Goal: Task Accomplishment & Management: Manage account settings

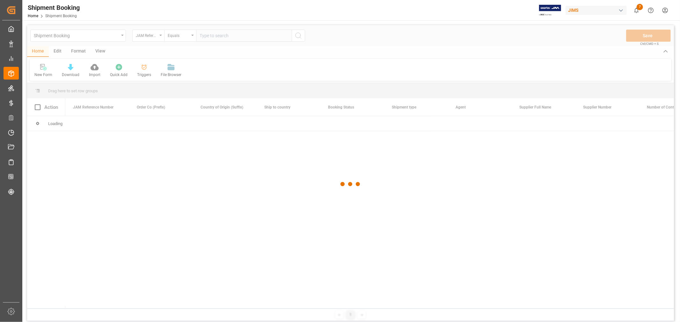
click at [155, 36] on div at bounding box center [350, 184] width 646 height 319
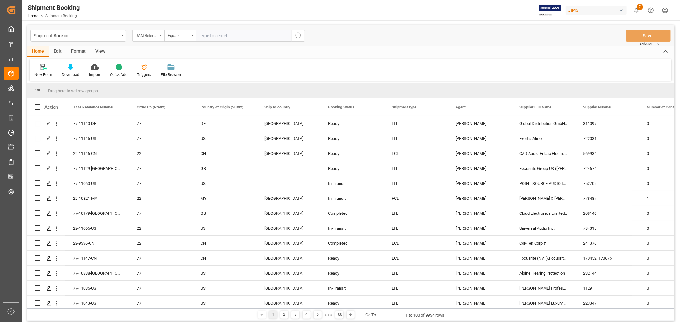
click at [155, 37] on div "JAM Reference Number" at bounding box center [147, 34] width 22 height 7
type input "agent"
click at [139, 62] on div "Agent" at bounding box center [180, 64] width 95 height 13
click at [242, 37] on div "Select Items" at bounding box center [241, 35] width 83 height 7
type input "hui"
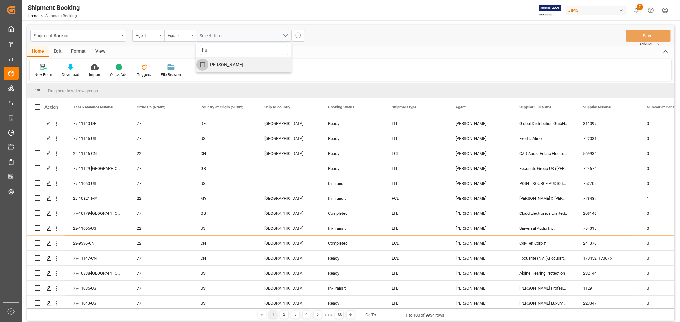
drag, startPoint x: 205, startPoint y: 62, endPoint x: 211, endPoint y: 65, distance: 6.2
click at [205, 62] on input "[PERSON_NAME]" at bounding box center [202, 65] width 12 height 12
checkbox input "true"
click at [298, 39] on icon "search button" at bounding box center [298, 36] width 8 height 8
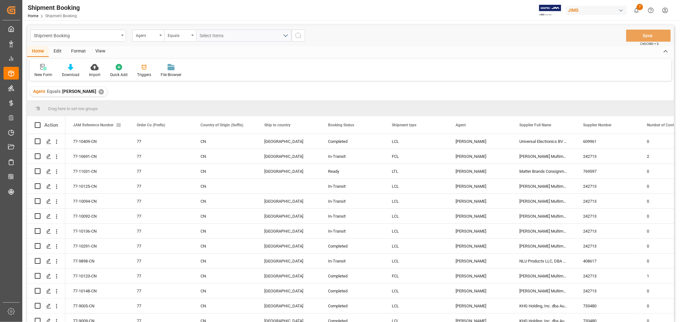
click at [99, 127] on span "JAM Reference Number" at bounding box center [93, 125] width 40 height 4
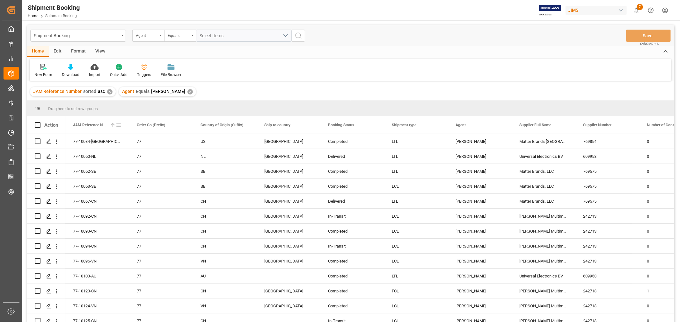
click at [99, 127] on span "JAM Reference Number" at bounding box center [90, 125] width 34 height 4
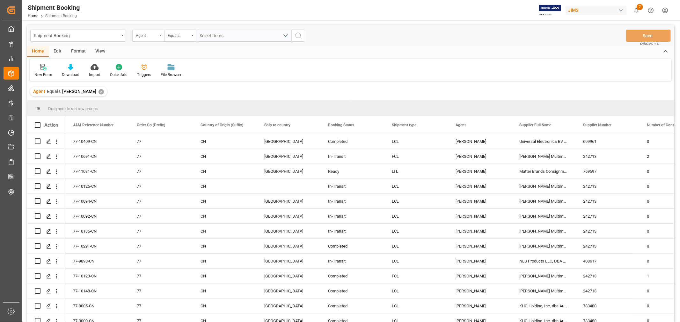
click at [160, 36] on div "Agent" at bounding box center [148, 36] width 32 height 12
type input "stat"
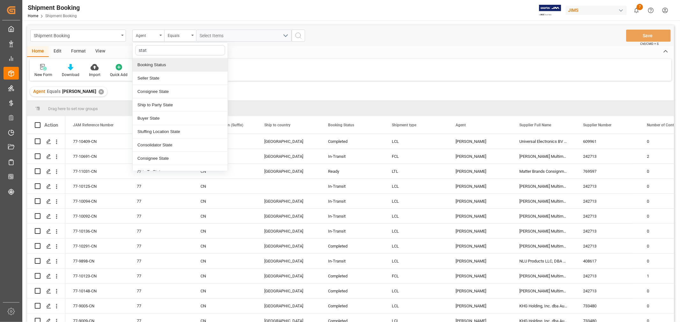
click at [147, 67] on div "Booking Status" at bounding box center [180, 64] width 95 height 13
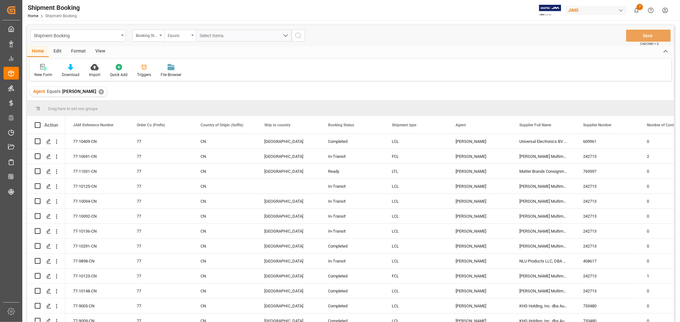
click at [178, 35] on div "Equals" at bounding box center [179, 34] width 22 height 7
click at [187, 90] on div "Contains" at bounding box center [211, 91] width 95 height 13
click at [210, 39] on div "Select Items" at bounding box center [241, 35] width 83 height 7
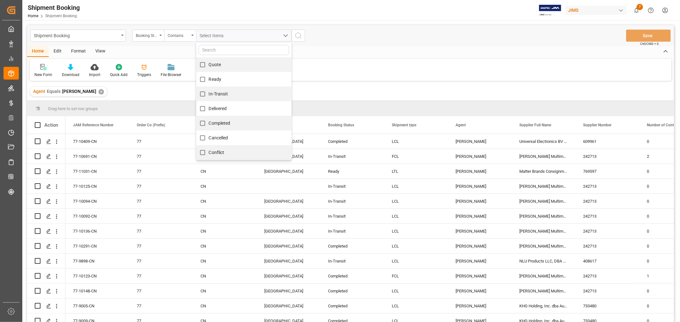
click at [212, 64] on span "Quote" at bounding box center [215, 64] width 12 height 5
click at [209, 64] on input "Quote" at bounding box center [202, 65] width 12 height 12
checkbox input "true"
click at [214, 79] on span "Ready" at bounding box center [215, 79] width 13 height 5
click at [209, 79] on input "Ready" at bounding box center [202, 79] width 12 height 12
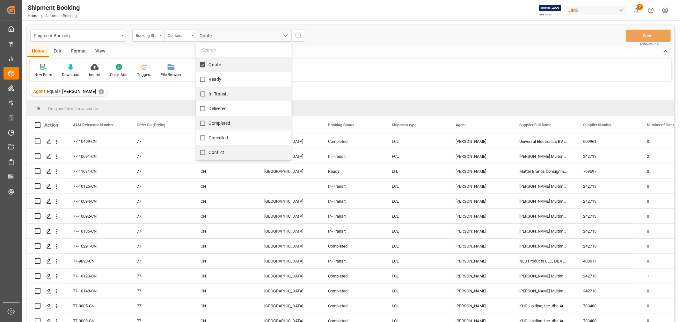
checkbox input "true"
click at [218, 93] on span "In-Transit" at bounding box center [218, 93] width 19 height 5
click at [209, 93] on input "In-Transit" at bounding box center [202, 94] width 12 height 12
checkbox input "true"
click at [300, 37] on icon "search button" at bounding box center [298, 36] width 8 height 8
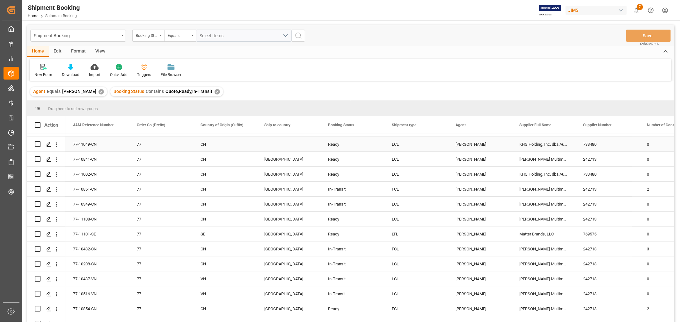
scroll to position [212, 0]
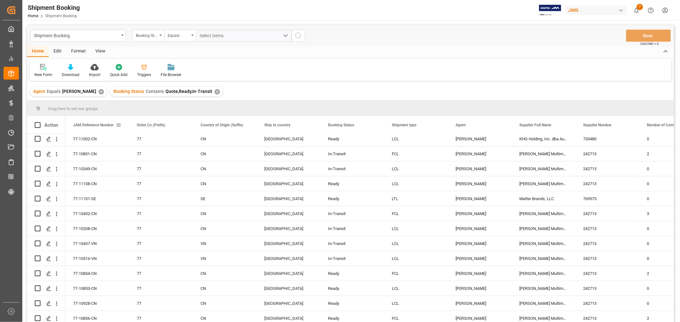
click at [83, 125] on span "JAM Reference Number" at bounding box center [93, 125] width 40 height 4
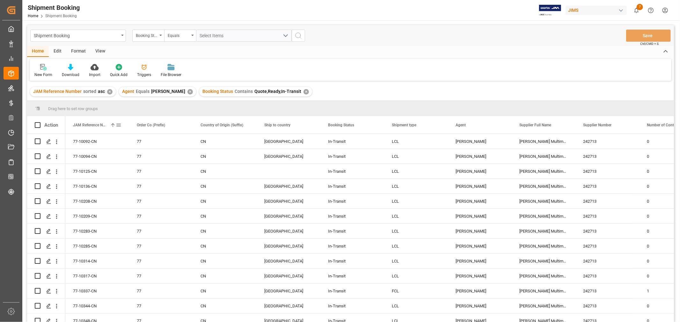
click at [83, 125] on span "JAM Reference Number" at bounding box center [90, 125] width 34 height 4
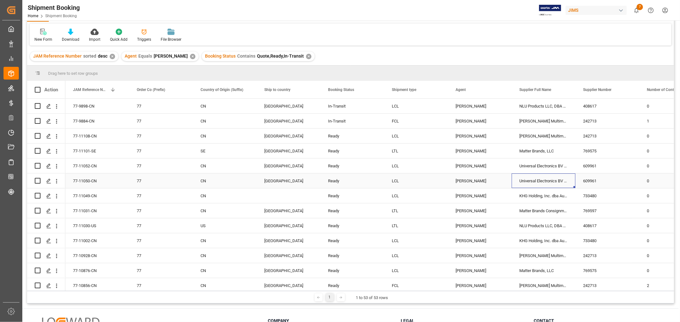
click at [521, 183] on div "Universal Electronics BV ([GEOGRAPHIC_DATA])" at bounding box center [543, 181] width 64 height 15
click at [40, 40] on div "New Form" at bounding box center [43, 40] width 18 height 6
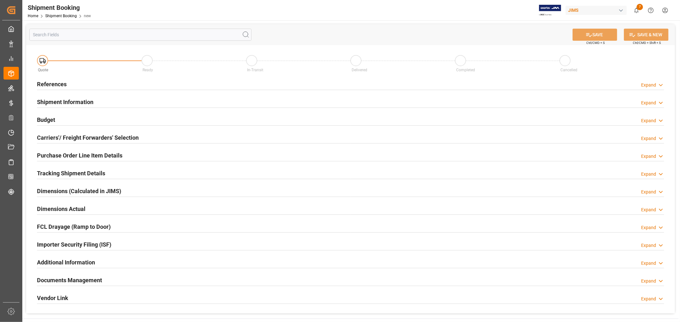
click at [56, 85] on h2 "References" at bounding box center [52, 84] width 30 height 9
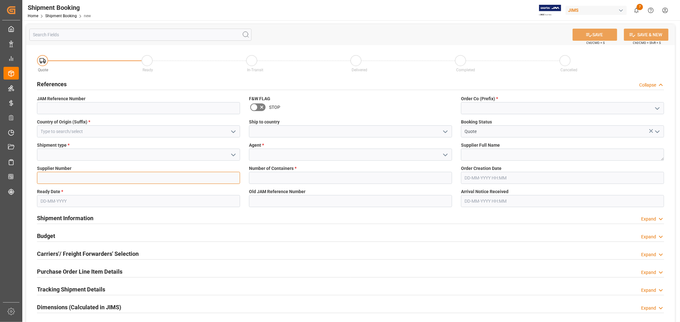
click at [160, 180] on input at bounding box center [138, 178] width 203 height 12
type input "609961"
click at [476, 156] on textarea at bounding box center [562, 155] width 203 height 12
paste textarea "Universal Electronics BV ([GEOGRAPHIC_DATA])"
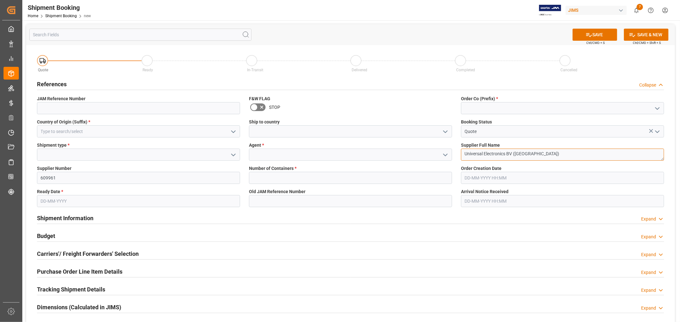
type textarea "Universal Electronics BV ([GEOGRAPHIC_DATA])"
click at [468, 107] on input at bounding box center [562, 108] width 203 height 12
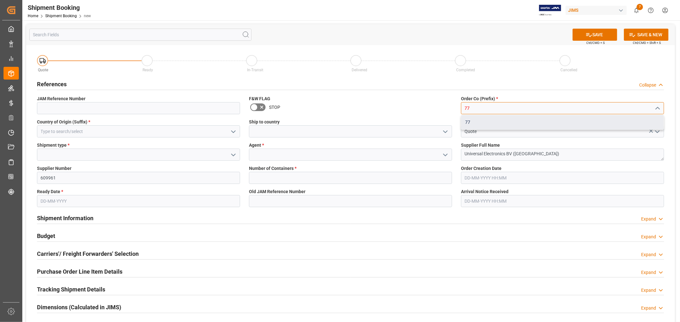
click at [469, 120] on div "77" at bounding box center [562, 122] width 202 height 14
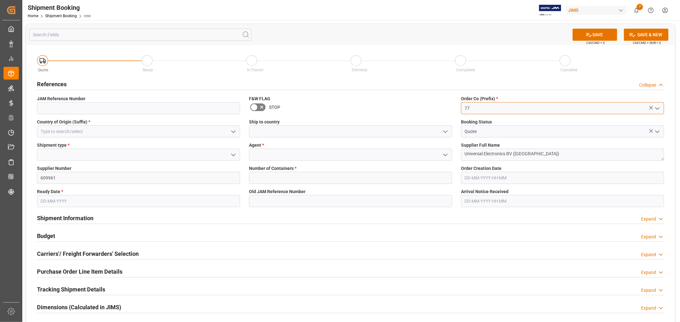
type input "77"
click at [81, 133] on input at bounding box center [138, 132] width 203 height 12
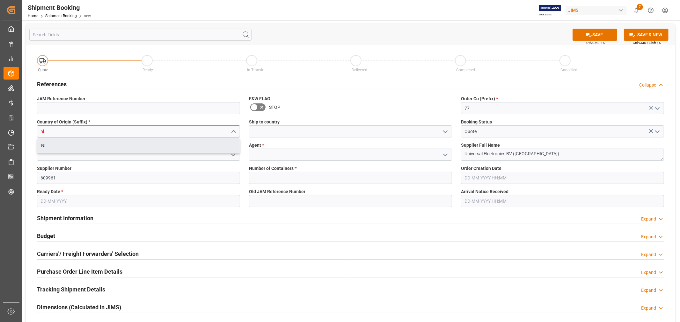
click at [76, 148] on div "NL" at bounding box center [138, 146] width 202 height 14
type input "NL"
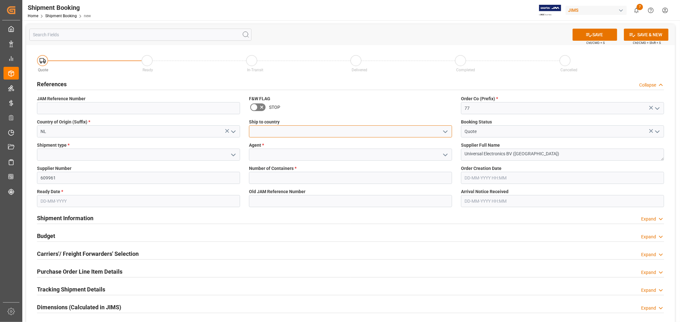
click at [289, 133] on input at bounding box center [350, 132] width 203 height 12
type input "[GEOGRAPHIC_DATA]"
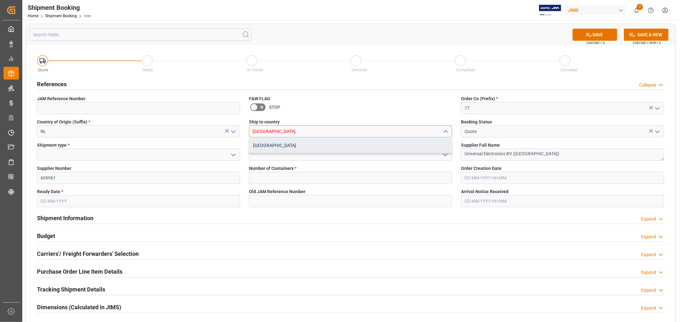
click at [278, 146] on div "[GEOGRAPHIC_DATA]" at bounding box center [350, 146] width 202 height 14
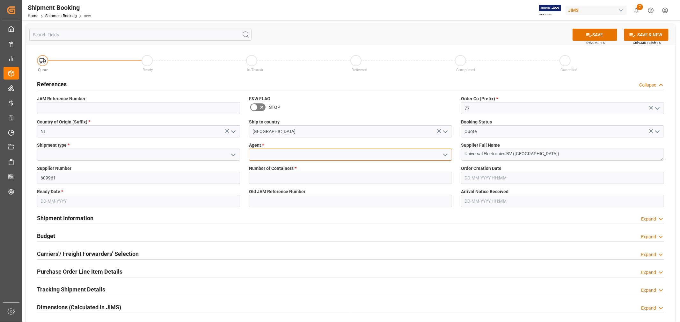
click at [330, 157] on input at bounding box center [350, 155] width 203 height 12
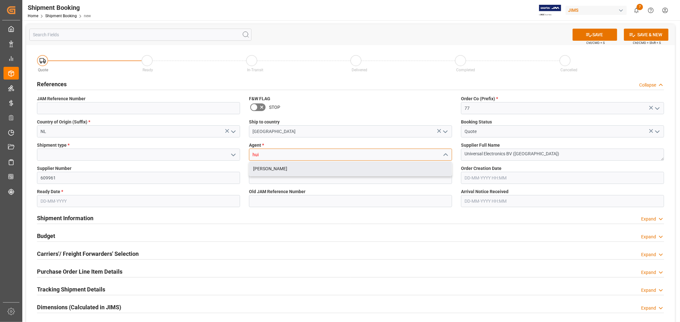
click at [297, 168] on div "[PERSON_NAME]" at bounding box center [350, 169] width 202 height 14
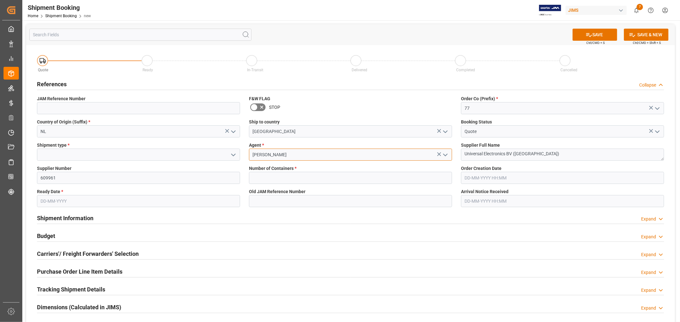
type input "[PERSON_NAME]"
click at [134, 157] on input at bounding box center [138, 155] width 203 height 12
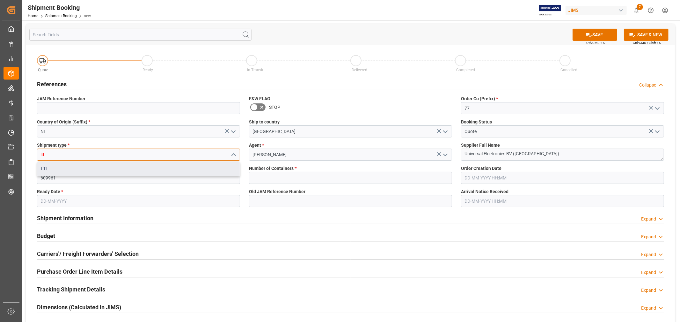
click at [124, 173] on div "LTL" at bounding box center [138, 169] width 202 height 14
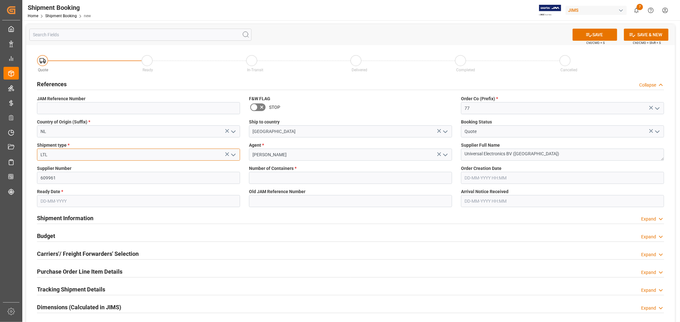
type input "LTL"
click at [90, 205] on input "text" at bounding box center [138, 201] width 203 height 12
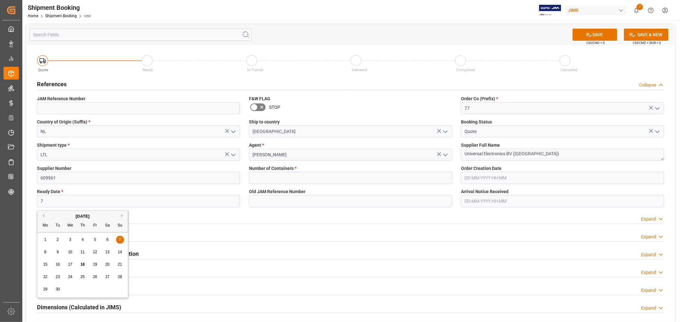
type input "7"
type input "[DATE]"
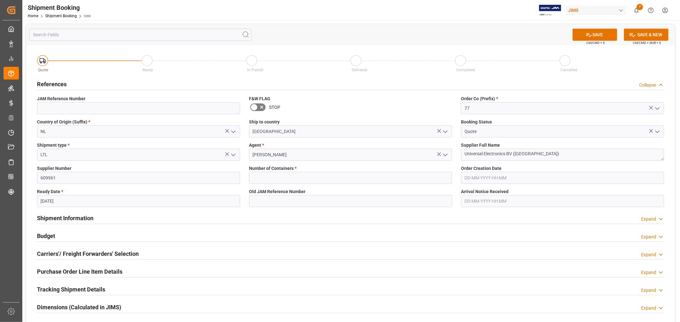
click at [266, 220] on div "Shipment Information Expand" at bounding box center [350, 218] width 627 height 12
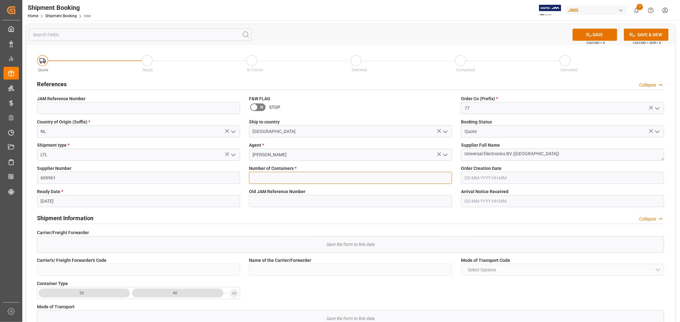
click at [269, 176] on input "text" at bounding box center [350, 178] width 203 height 12
type input "0"
click at [394, 209] on div "Old JAM Reference Number" at bounding box center [350, 197] width 212 height 23
click at [579, 36] on button "SAVE" at bounding box center [594, 35] width 45 height 12
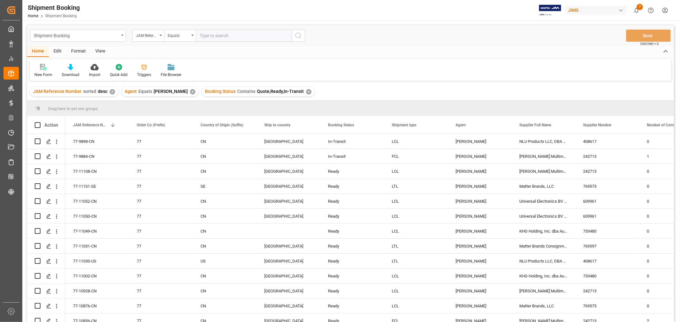
click at [107, 36] on div "Shipment Booking" at bounding box center [76, 35] width 85 height 8
type input "h"
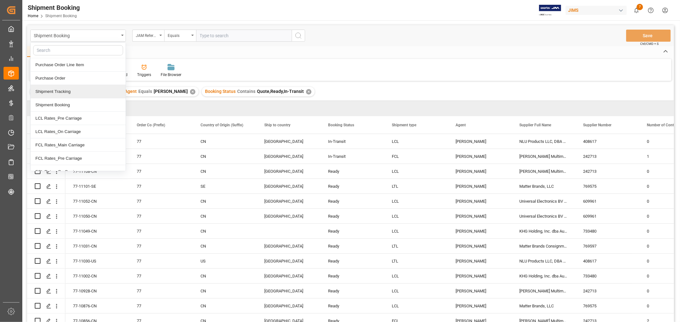
click at [65, 94] on div "Shipment Tracking" at bounding box center [78, 91] width 95 height 13
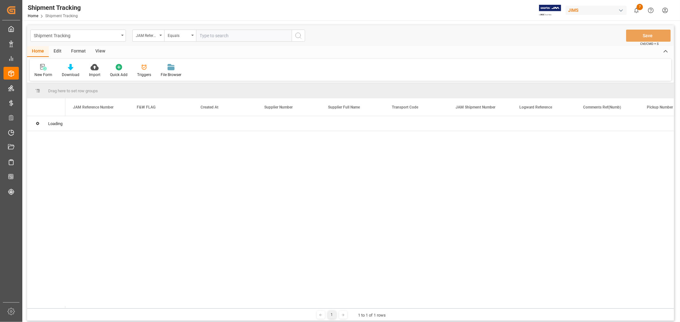
click at [155, 36] on div "JAM Reference Number" at bounding box center [147, 34] width 22 height 7
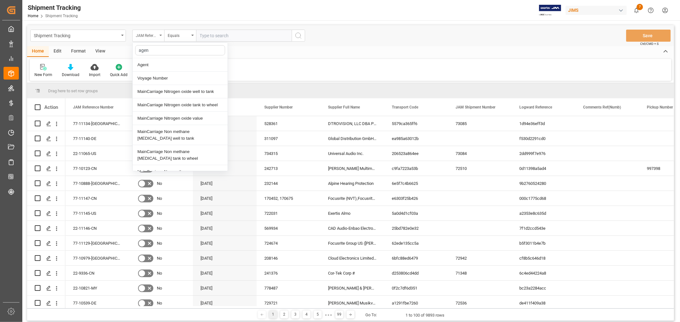
type input "agent"
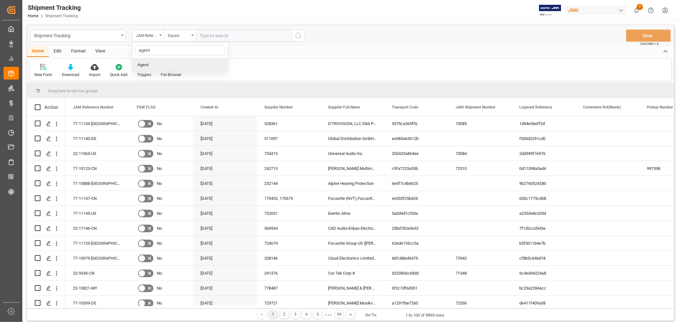
drag, startPoint x: 146, startPoint y: 64, endPoint x: 159, endPoint y: 64, distance: 13.7
click at [147, 64] on div "Agent" at bounding box center [180, 64] width 95 height 13
click at [209, 39] on div "Select Items" at bounding box center [241, 35] width 83 height 7
type input "hui"
click at [211, 65] on span "[PERSON_NAME]" at bounding box center [226, 64] width 35 height 5
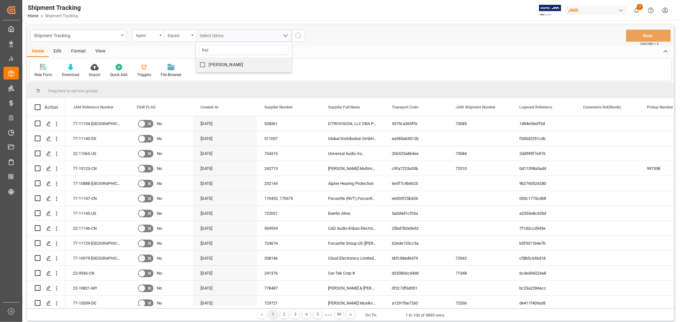
click at [209, 65] on input "[PERSON_NAME]" at bounding box center [202, 65] width 12 height 12
checkbox input "true"
click at [300, 34] on icon "search button" at bounding box center [298, 36] width 8 height 8
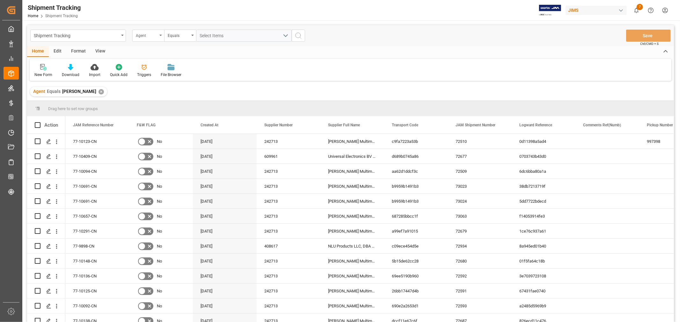
click at [159, 35] on div "Agent" at bounding box center [148, 36] width 32 height 12
type input "excep"
click at [161, 62] on div "Exception" at bounding box center [180, 64] width 95 height 13
click at [226, 36] on span "Select Items" at bounding box center [213, 35] width 27 height 5
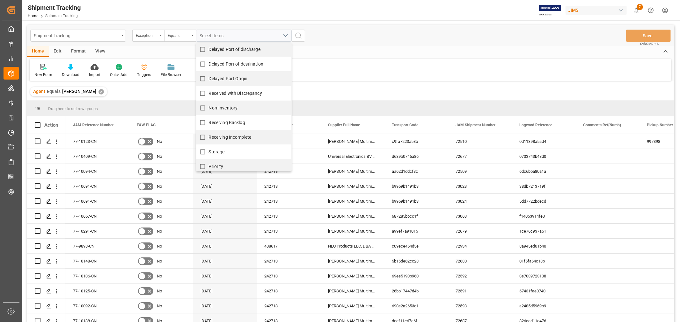
scroll to position [106, 0]
click at [228, 100] on label "Non-Inventory" at bounding box center [216, 105] width 41 height 12
click at [209, 100] on input "Non-Inventory" at bounding box center [202, 105] width 12 height 12
checkbox input "true"
click at [298, 33] on circle "search button" at bounding box center [297, 35] width 5 height 5
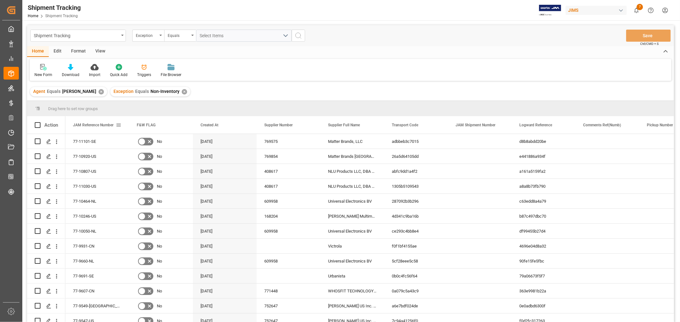
click at [100, 125] on span "JAM Reference Number" at bounding box center [93, 125] width 40 height 4
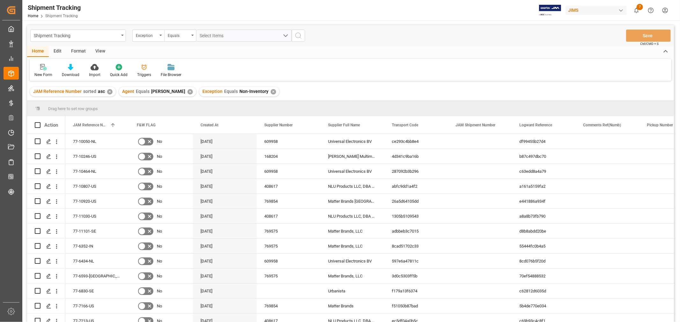
click at [96, 50] on div "View" at bounding box center [99, 51] width 19 height 11
click at [37, 71] on div "Default" at bounding box center [41, 71] width 22 height 14
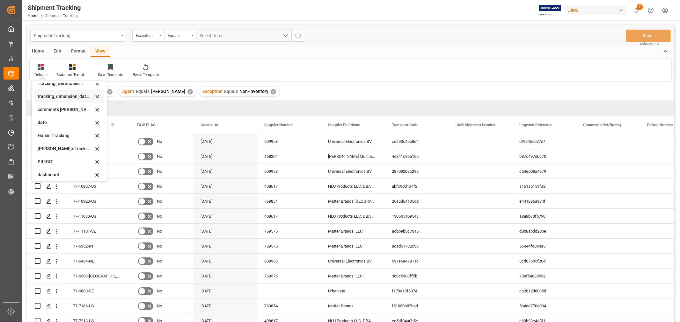
scroll to position [71, 0]
click at [76, 178] on div "Huixin's tracking all_sample" at bounding box center [66, 176] width 56 height 7
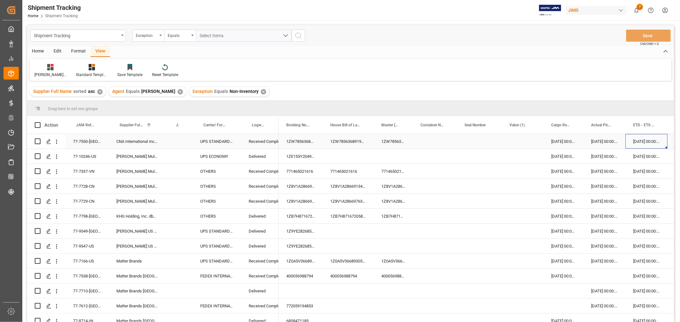
click at [650, 145] on div "06-02-2025 00:00:00" at bounding box center [646, 141] width 42 height 15
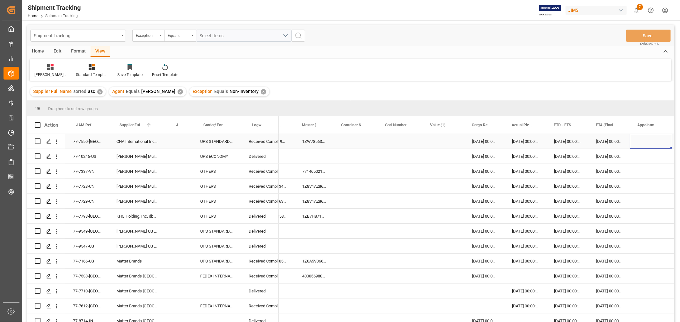
scroll to position [0, 127]
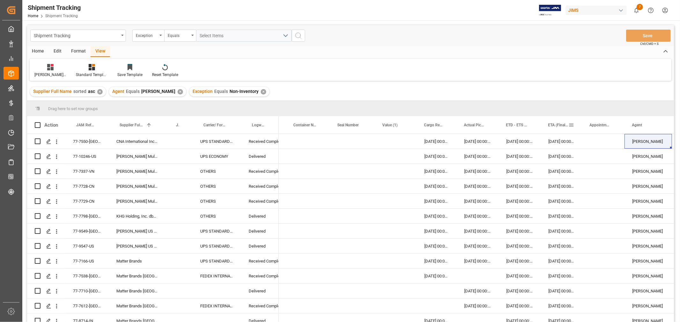
click at [551, 123] on span "ETA (Final Delivery Location)" at bounding box center [558, 125] width 20 height 4
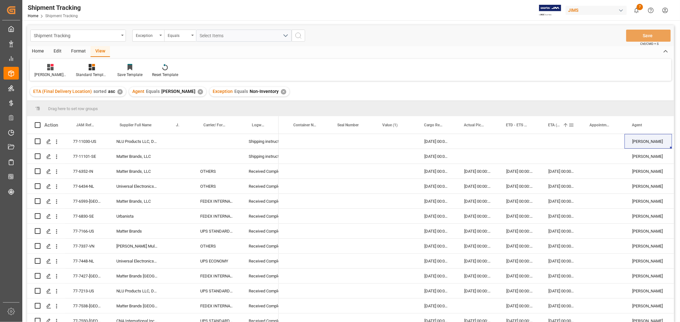
click at [551, 123] on span "ETA (Final Delivery Location)" at bounding box center [554, 125] width 12 height 4
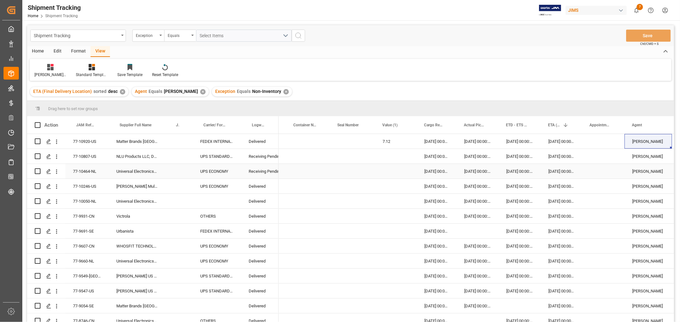
click at [91, 170] on div "77-10464-NL" at bounding box center [86, 171] width 43 height 15
click at [283, 92] on div "✕" at bounding box center [285, 91] width 5 height 5
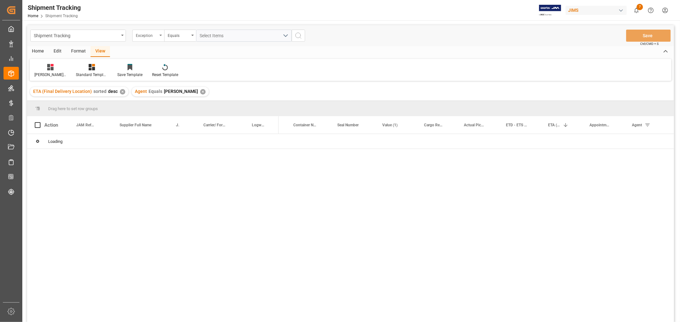
click at [150, 34] on div "Exception" at bounding box center [147, 34] width 22 height 7
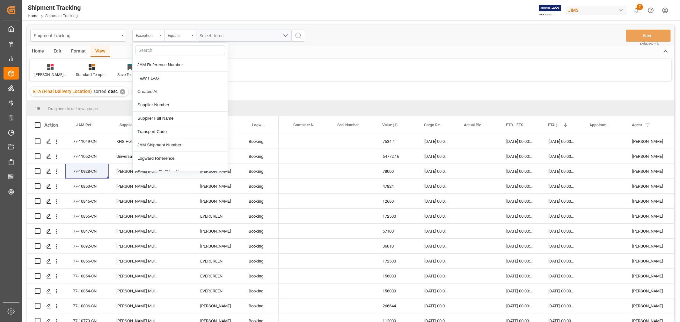
click at [150, 34] on div "Exception" at bounding box center [147, 34] width 22 height 7
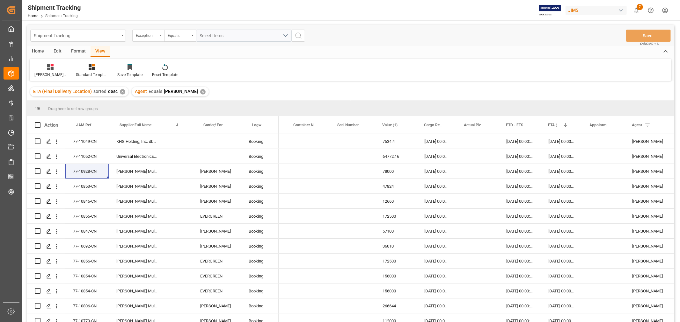
click at [150, 34] on div "Exception" at bounding box center [147, 34] width 22 height 7
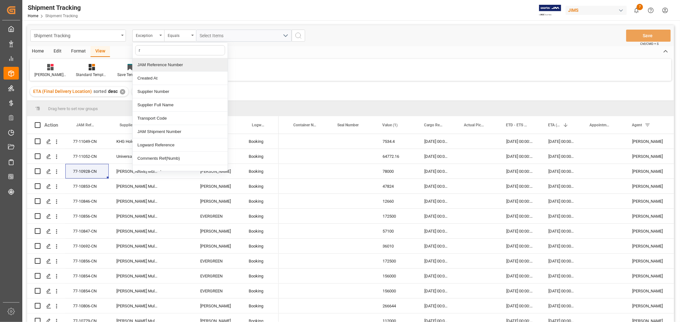
type input "re"
click at [149, 66] on div "JAM Reference Number" at bounding box center [180, 64] width 95 height 13
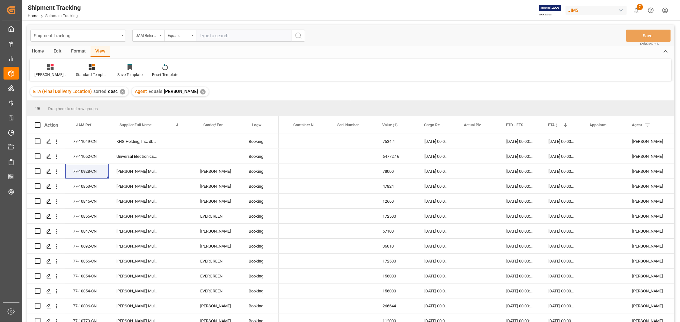
click at [209, 37] on input "text" at bounding box center [244, 36] width 96 height 12
type input "77-11108-CN"
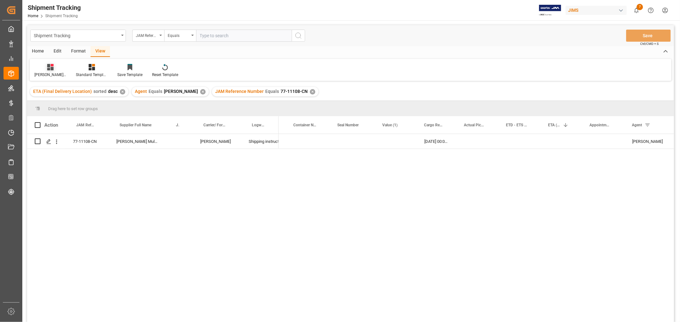
click at [52, 75] on div "Huixin's tracking all_sample" at bounding box center [50, 75] width 32 height 6
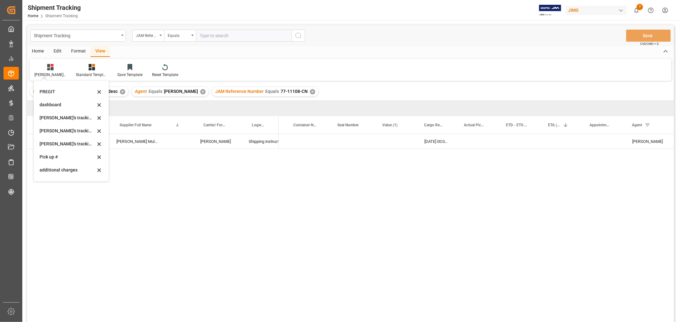
scroll to position [106, 0]
click at [59, 141] on div "[PERSON_NAME]'s tracking all_sample" at bounding box center [68, 140] width 56 height 7
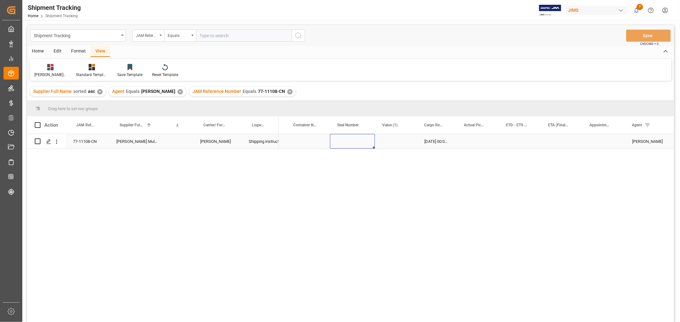
click at [362, 139] on div "Press SPACE to select this row." at bounding box center [352, 141] width 45 height 15
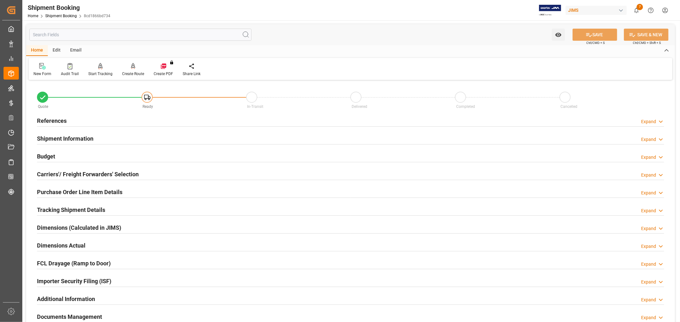
click at [46, 175] on h2 "Carriers'/ Freight Forwarders' Selection" at bounding box center [88, 174] width 102 height 9
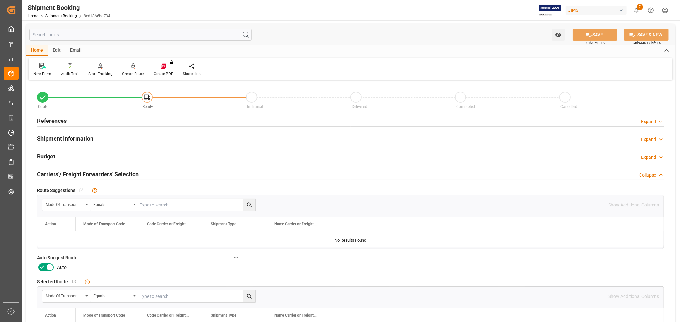
click at [40, 267] on icon at bounding box center [42, 268] width 8 height 8
click at [0, 0] on input "checkbox" at bounding box center [0, 0] width 0 height 0
drag, startPoint x: 584, startPoint y: 31, endPoint x: 577, endPoint y: 29, distance: 7.3
click at [585, 32] on icon at bounding box center [588, 35] width 7 height 7
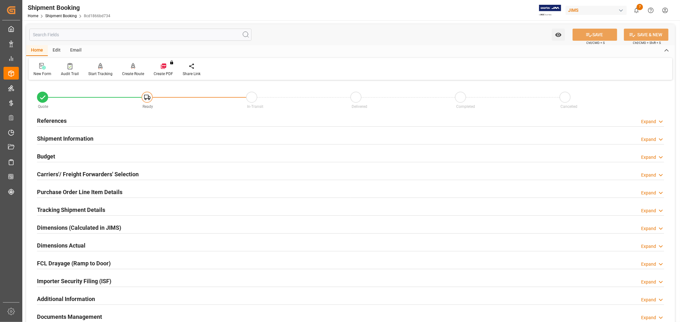
click at [89, 179] on div "Carriers'/ Freight Forwarders' Selection" at bounding box center [88, 174] width 102 height 12
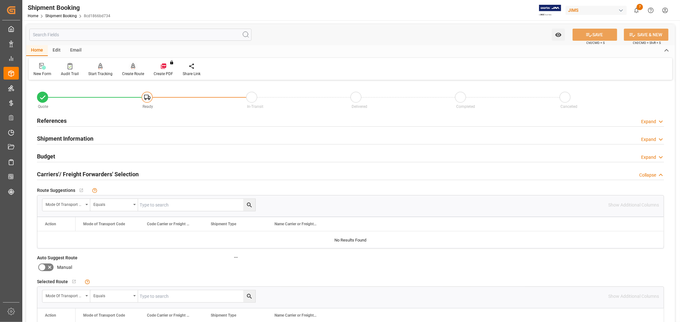
click at [131, 72] on div "Create Route" at bounding box center [133, 74] width 22 height 6
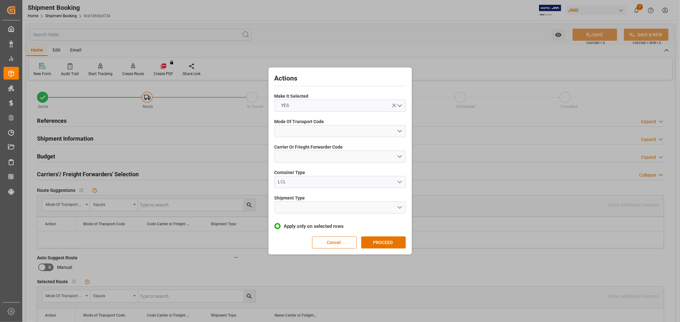
click at [341, 137] on div "Mode Of Transport Code" at bounding box center [339, 127] width 131 height 23
click at [340, 132] on button "open menu" at bounding box center [339, 131] width 131 height 12
click at [320, 150] on div "2- COURIER AIR" at bounding box center [340, 146] width 131 height 13
click at [320, 156] on button "open menu" at bounding box center [339, 157] width 131 height 12
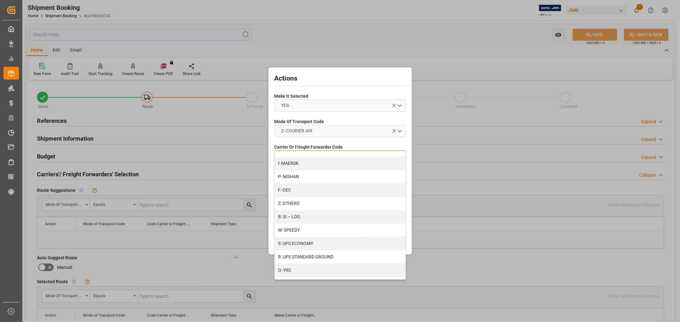
scroll to position [333, 0]
click at [337, 236] on div "S: UPS ECONOMY" at bounding box center [340, 240] width 131 height 13
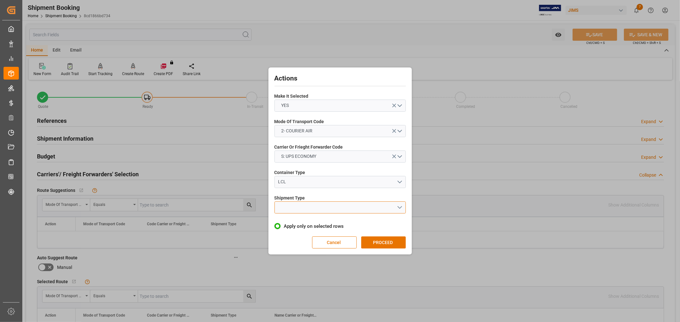
click at [334, 212] on button "open menu" at bounding box center [339, 208] width 131 height 12
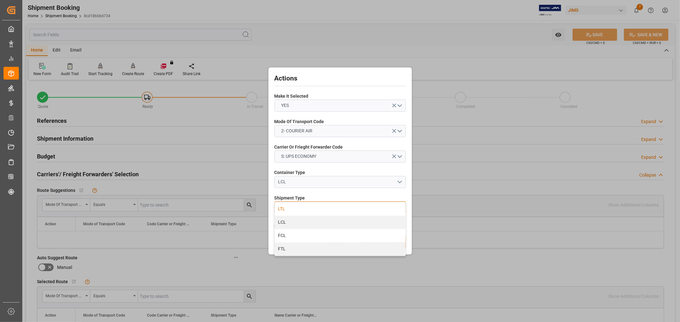
click at [317, 212] on div "LTL" at bounding box center [340, 209] width 131 height 13
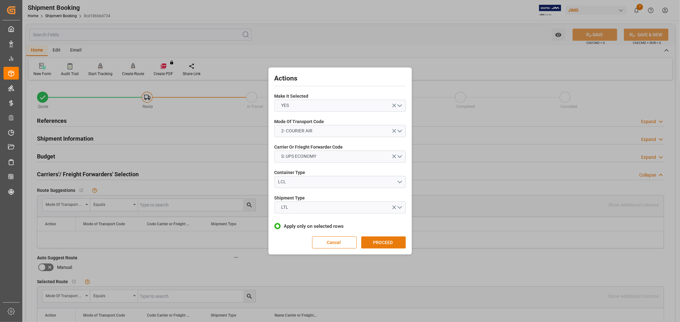
click at [386, 241] on button "PROCEED" at bounding box center [383, 243] width 45 height 12
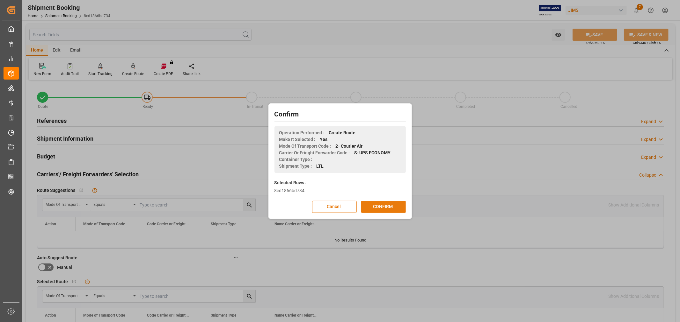
click at [378, 205] on button "CONFIRM" at bounding box center [383, 207] width 45 height 12
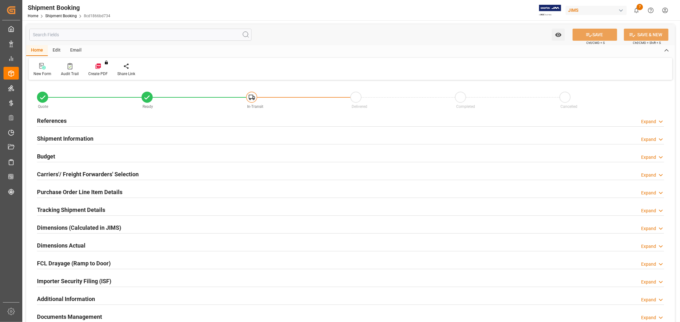
type input "0"
type input "[DATE]"
click at [61, 120] on h2 "References" at bounding box center [52, 121] width 30 height 9
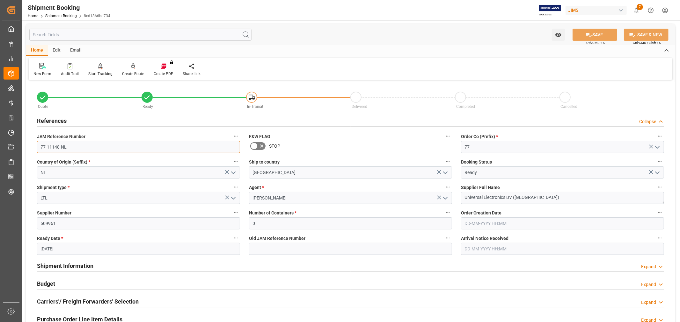
drag, startPoint x: 88, startPoint y: 144, endPoint x: 22, endPoint y: 144, distance: 65.3
click at [22, 144] on div "Watch Option SAVE Ctrl/CMD + S SAVE & NEW Ctrl/CMD + Shift + S Home Edit Email …" at bounding box center [350, 276] width 656 height 513
drag, startPoint x: 549, startPoint y: 197, endPoint x: 416, endPoint y: 197, distance: 132.8
click at [416, 197] on div "Quote Ready In-Transit Delivered Completed Cancelled References Collapse JAM Re…" at bounding box center [350, 280] width 648 height 396
click at [62, 13] on div "Home Shipment Booking 8cd1866bd734" at bounding box center [69, 15] width 83 height 7
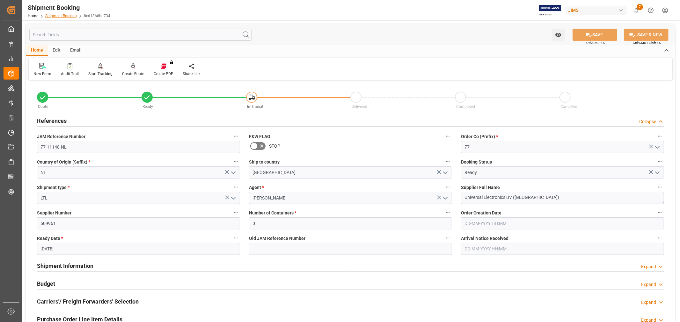
click at [64, 17] on link "Shipment Booking" at bounding box center [61, 16] width 32 height 4
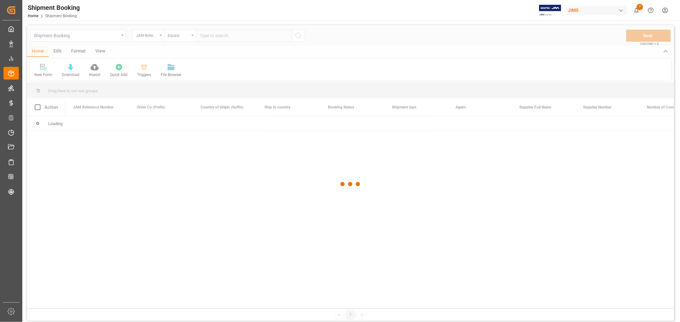
click at [212, 39] on div at bounding box center [350, 184] width 646 height 319
click at [210, 38] on div at bounding box center [350, 184] width 646 height 319
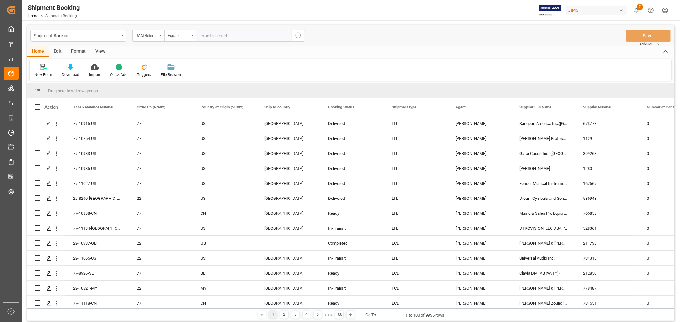
click at [210, 36] on input "text" at bounding box center [244, 36] width 96 height 12
paste input "77-11108-CN"
type input "77-11108-CN"
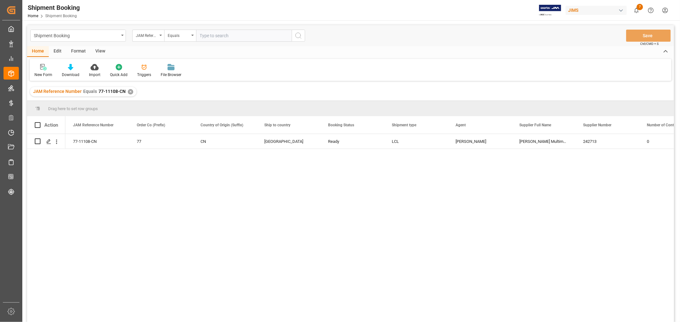
click at [99, 52] on div "View" at bounding box center [99, 51] width 19 height 11
click at [42, 72] on div "Default" at bounding box center [40, 75] width 12 height 6
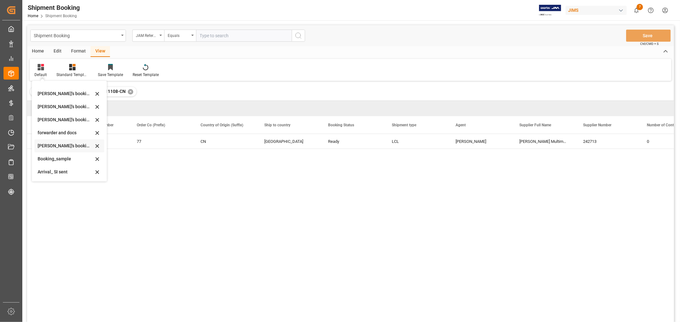
scroll to position [61, 0]
click at [62, 172] on div "booking_5" at bounding box center [66, 172] width 56 height 7
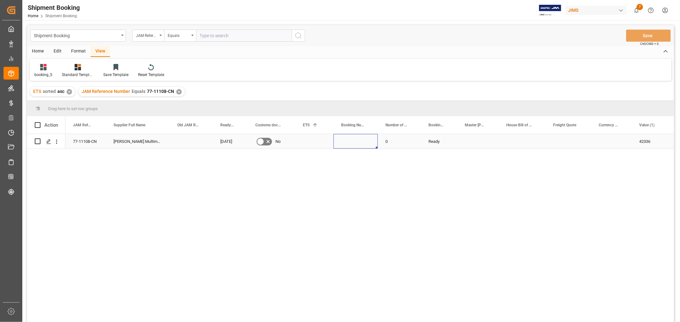
click at [352, 140] on div "Press SPACE to select this row." at bounding box center [355, 141] width 44 height 15
type input "13638926"
click at [298, 141] on div "Press SPACE to select this row." at bounding box center [314, 141] width 38 height 15
click at [303, 141] on div "Press SPACE to select this row." at bounding box center [314, 141] width 38 height 15
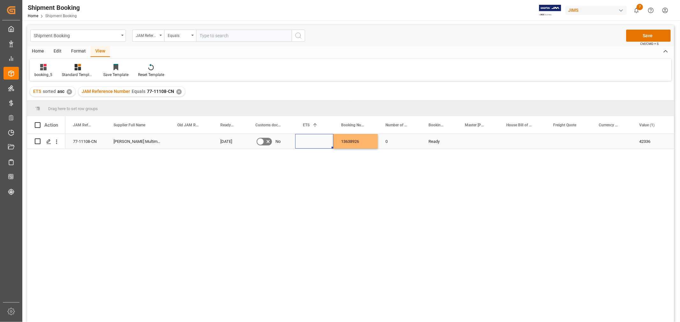
click at [303, 141] on div "Press SPACE to select this row." at bounding box center [314, 141] width 38 height 15
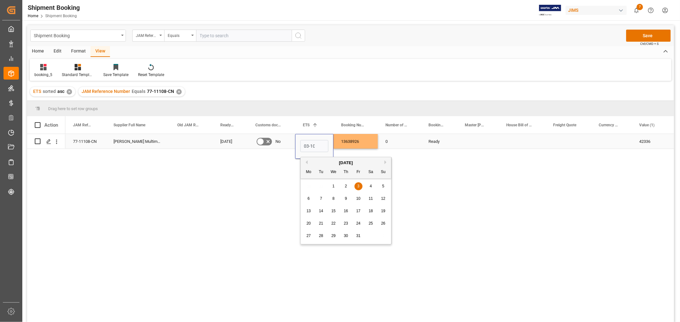
scroll to position [0, 1]
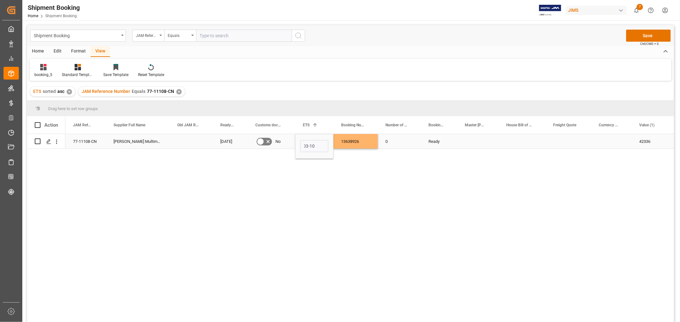
type input "[DATE]"
click at [355, 140] on div "13638926" at bounding box center [355, 141] width 44 height 15
click at [466, 147] on div "Press SPACE to select this row." at bounding box center [477, 141] width 41 height 15
click at [642, 36] on button "Save" at bounding box center [648, 36] width 45 height 12
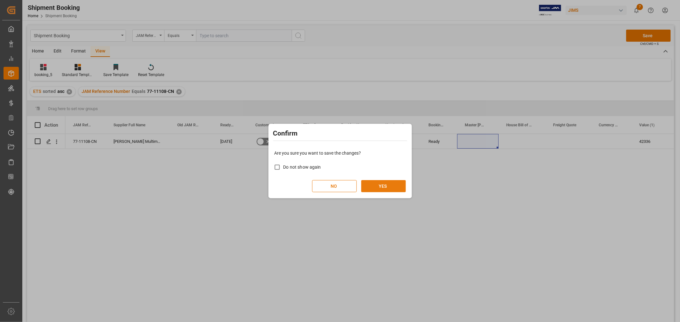
click at [392, 181] on button "YES" at bounding box center [383, 186] width 45 height 12
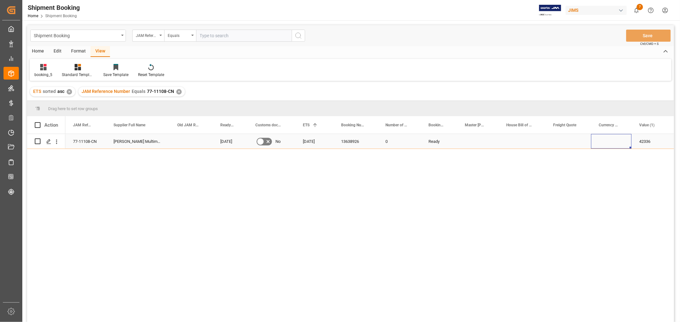
click at [600, 143] on div "Press SPACE to select this row." at bounding box center [611, 141] width 40 height 15
click at [564, 143] on div "Press SPACE to select this row." at bounding box center [568, 141] width 46 height 15
click at [564, 143] on input "Press SPACE to select this row." at bounding box center [567, 145] width 35 height 12
type input "300"
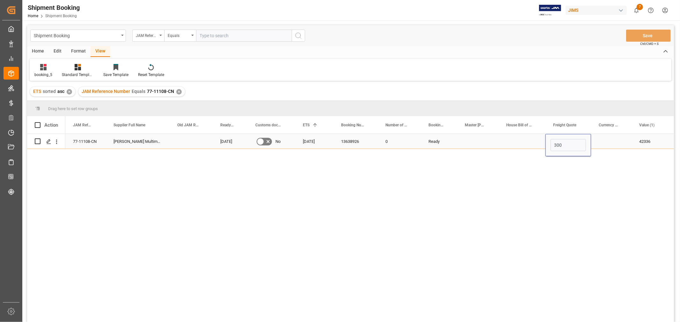
click at [616, 141] on div "Press SPACE to select this row." at bounding box center [611, 141] width 40 height 15
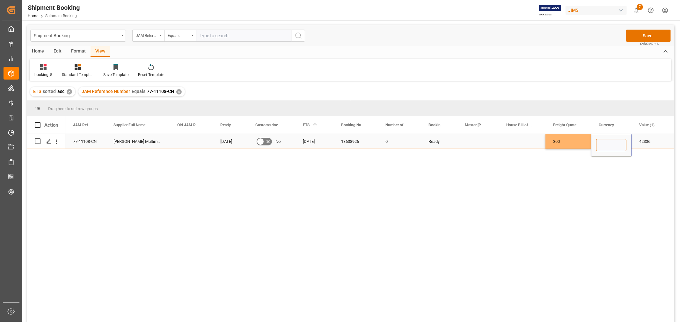
click at [616, 141] on input "Press SPACE to select this row." at bounding box center [611, 145] width 30 height 12
type input "USD"
click at [523, 134] on div "Press SPACE to select this row." at bounding box center [521, 141] width 47 height 15
click at [637, 33] on button "Save" at bounding box center [648, 36] width 45 height 12
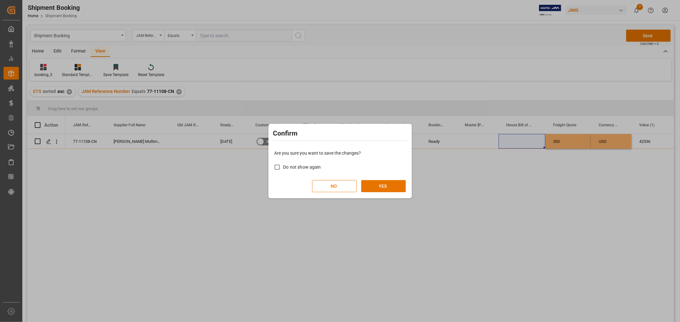
click at [375, 179] on div "Are you sure you want to save the changes? Do not show again NO YES" at bounding box center [340, 171] width 140 height 51
click at [377, 186] on button "YES" at bounding box center [383, 186] width 45 height 12
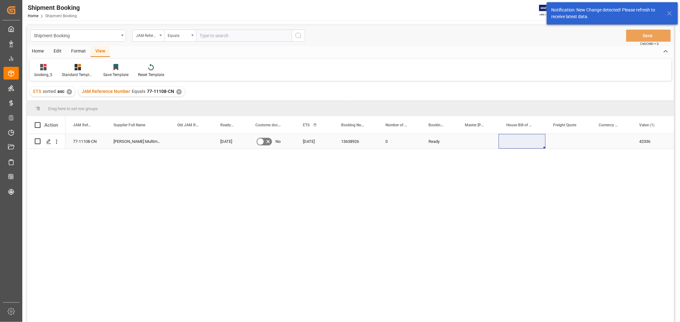
click at [555, 144] on div "Press SPACE to select this row." at bounding box center [568, 141] width 46 height 15
click at [555, 144] on input "Press SPACE to select this row." at bounding box center [567, 145] width 35 height 12
type input "300"
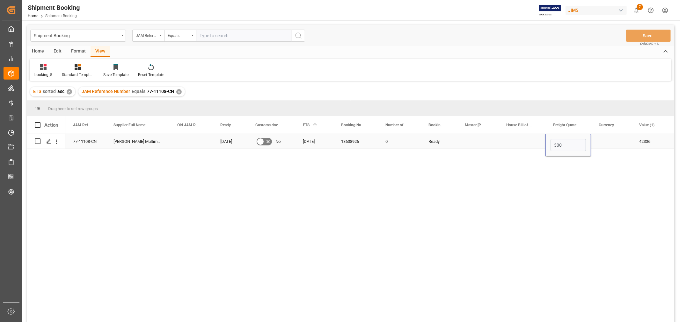
click at [608, 143] on div "Press SPACE to select this row." at bounding box center [611, 141] width 40 height 15
click at [608, 142] on div "Press SPACE to select this row." at bounding box center [611, 141] width 40 height 15
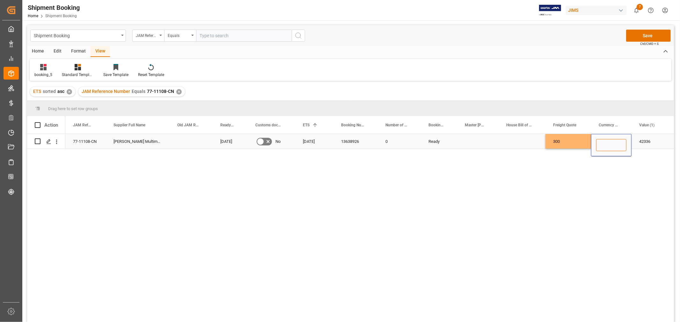
click at [607, 142] on input "Press SPACE to select this row." at bounding box center [611, 145] width 30 height 12
type input "USD"
click at [638, 31] on button "Save" at bounding box center [648, 36] width 45 height 12
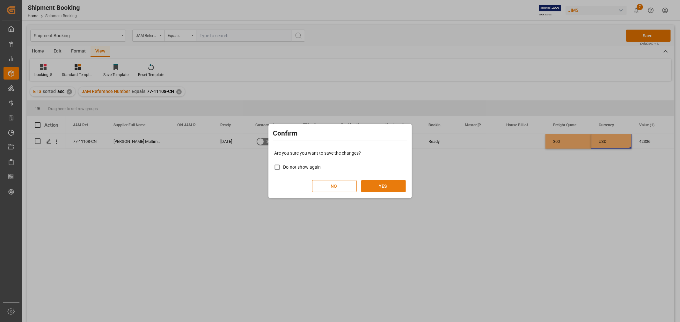
click at [382, 187] on button "YES" at bounding box center [383, 186] width 45 height 12
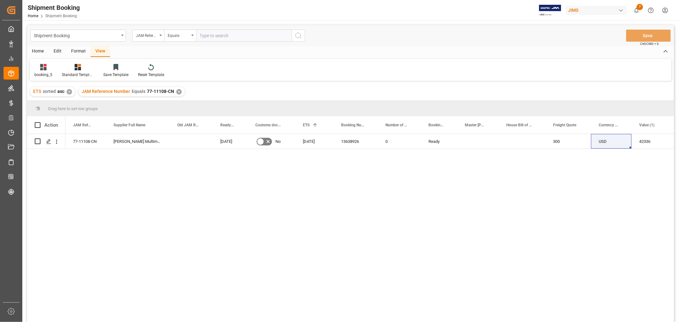
click at [176, 93] on div "✕" at bounding box center [178, 91] width 5 height 5
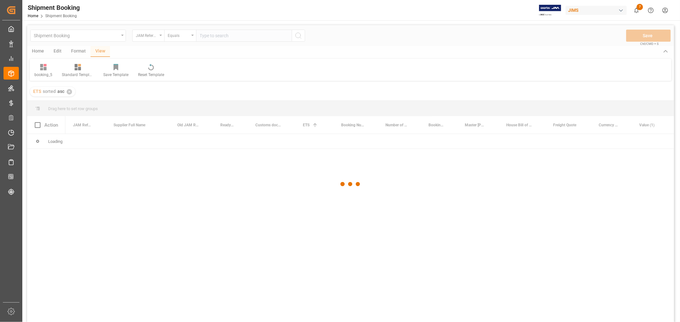
click at [212, 35] on div at bounding box center [350, 184] width 646 height 319
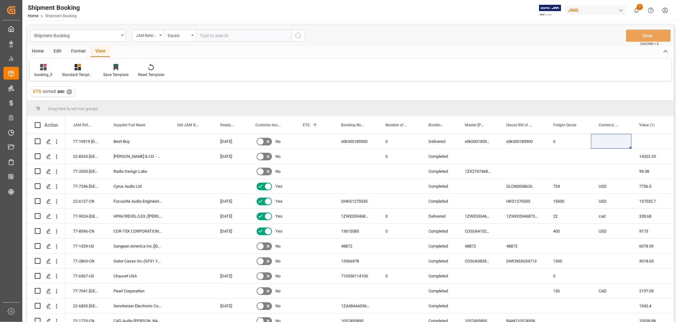
click at [212, 35] on input "text" at bounding box center [244, 36] width 96 height 12
type input "77-11148-NL"
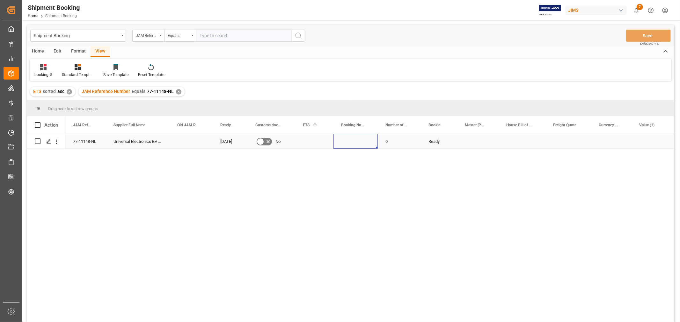
click at [345, 144] on div "Press SPACE to select this row." at bounding box center [355, 141] width 44 height 15
click at [345, 144] on input "Press SPACE to select this row." at bounding box center [355, 145] width 34 height 12
paste input "4911100090."
type input "4911100090."
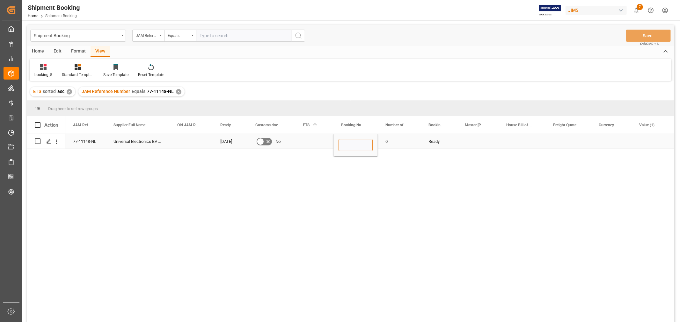
click at [346, 149] on input "Press SPACE to select this row." at bounding box center [355, 145] width 34 height 12
paste input "1Z2290040477219416"
type input "1Z2290040477219416"
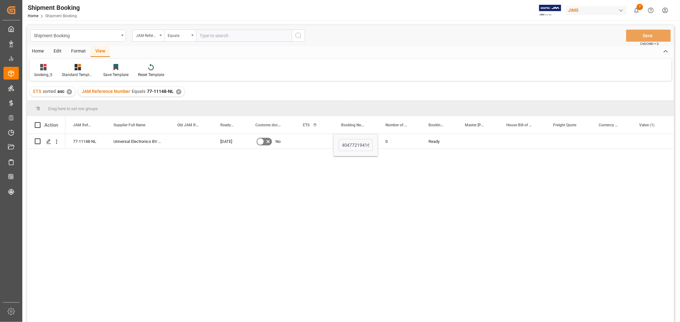
click at [406, 149] on div "77-11148-NL Universal Electronics BV (Asia) 17-09-2025 No 1Z2290040477219416 0 …" at bounding box center [369, 230] width 608 height 192
click at [411, 145] on div "0" at bounding box center [399, 141] width 43 height 15
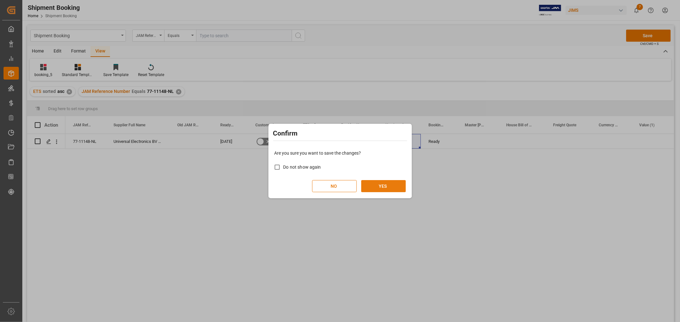
click at [385, 185] on button "YES" at bounding box center [383, 186] width 45 height 12
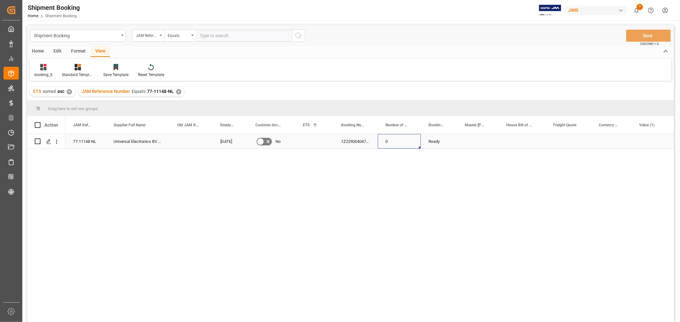
click at [90, 139] on div "77-11148-NL" at bounding box center [85, 141] width 40 height 15
drag, startPoint x: 48, startPoint y: 140, endPoint x: 112, endPoint y: 188, distance: 80.3
click at [87, 182] on div "77-11148-NL Universal Electronics BV (Asia) 17-09-2025 No 1Z2290040477219416 0 …" at bounding box center [350, 229] width 646 height 190
click at [238, 142] on div "17-09-2025" at bounding box center [229, 141] width 35 height 15
click at [307, 139] on div "Press SPACE to select this row." at bounding box center [314, 141] width 38 height 15
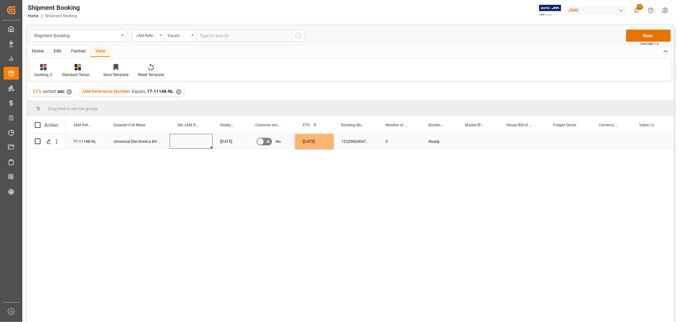
click at [174, 141] on div "Press SPACE to select this row." at bounding box center [190, 141] width 43 height 15
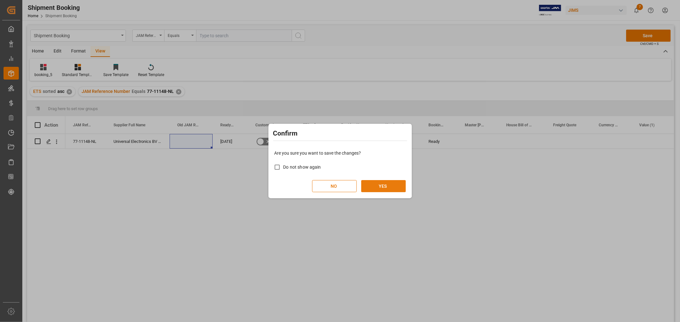
drag, startPoint x: 374, startPoint y: 185, endPoint x: 299, endPoint y: 182, distance: 74.9
click at [374, 183] on button "YES" at bounding box center [383, 186] width 45 height 12
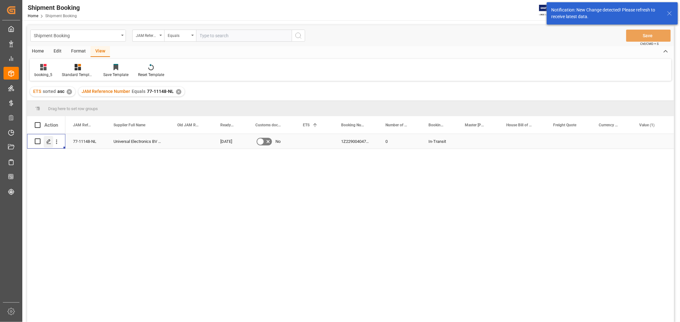
click at [48, 142] on icon "Press SPACE to select this row." at bounding box center [48, 141] width 5 height 5
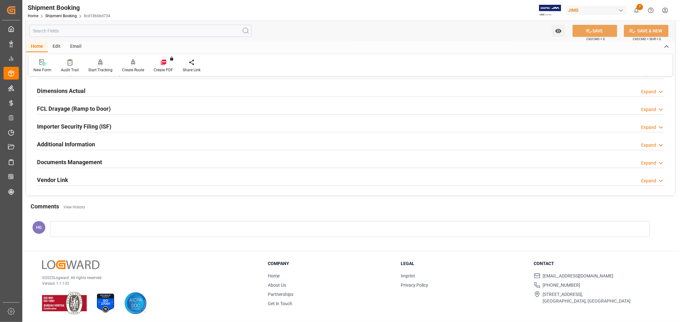
scroll to position [156, 0]
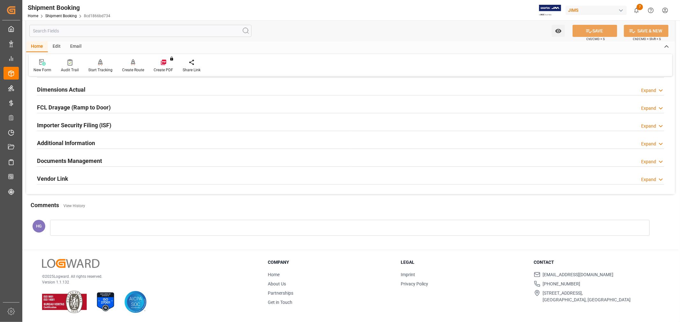
click at [61, 163] on h2 "Documents Management" at bounding box center [69, 161] width 65 height 9
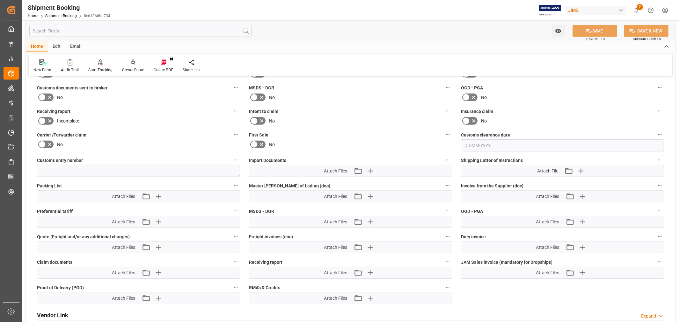
scroll to position [298, 0]
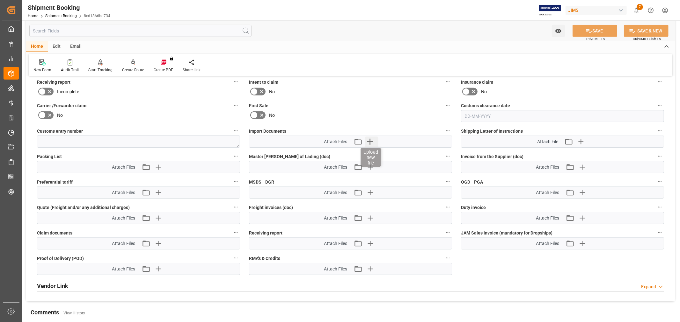
click at [370, 139] on icon "button" at bounding box center [370, 142] width 6 height 6
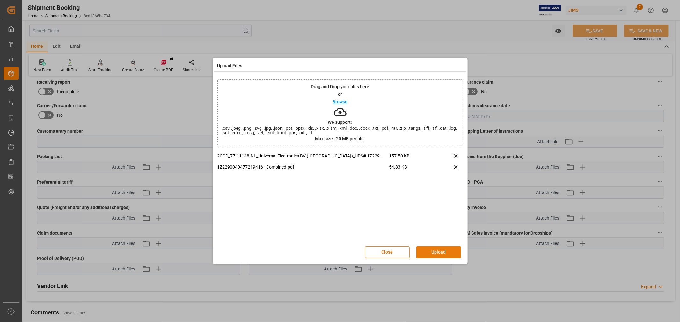
click at [429, 252] on button "Upload" at bounding box center [438, 253] width 45 height 12
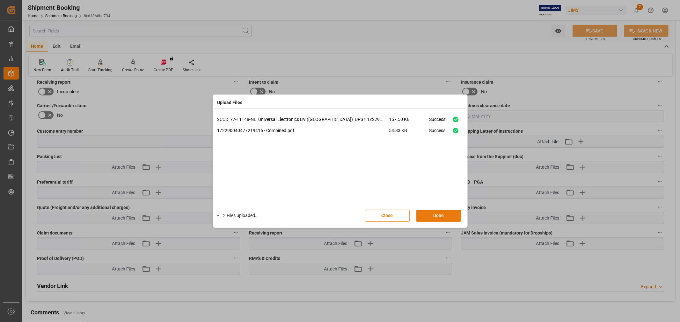
click at [439, 218] on button "Done" at bounding box center [438, 216] width 45 height 12
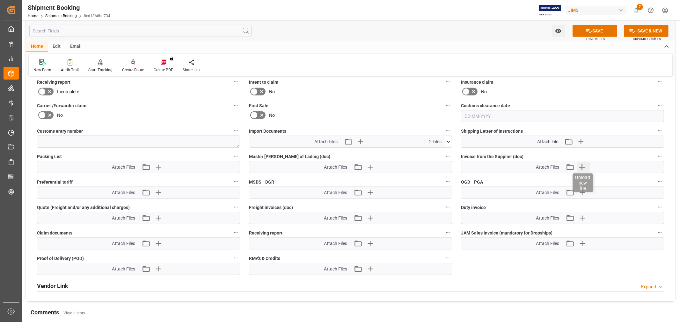
click at [580, 167] on icon "button" at bounding box center [581, 167] width 10 height 10
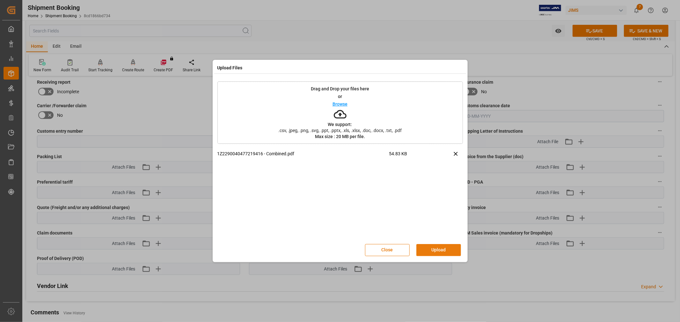
click at [430, 250] on button "Upload" at bounding box center [438, 250] width 45 height 12
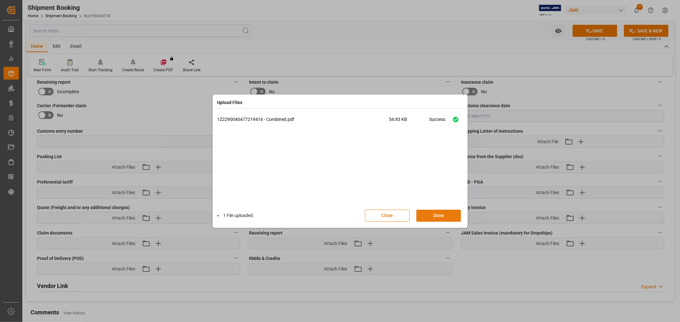
click at [432, 212] on button "Done" at bounding box center [438, 216] width 45 height 12
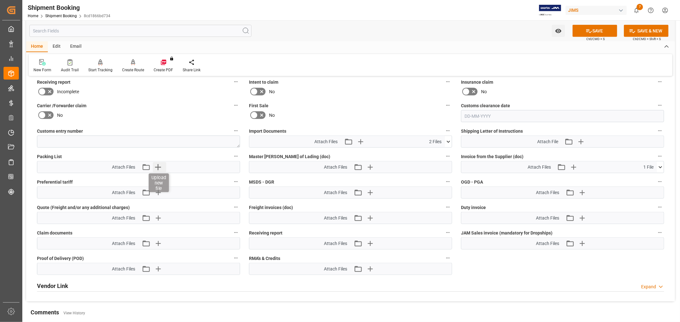
click at [158, 169] on icon "button" at bounding box center [158, 167] width 10 height 10
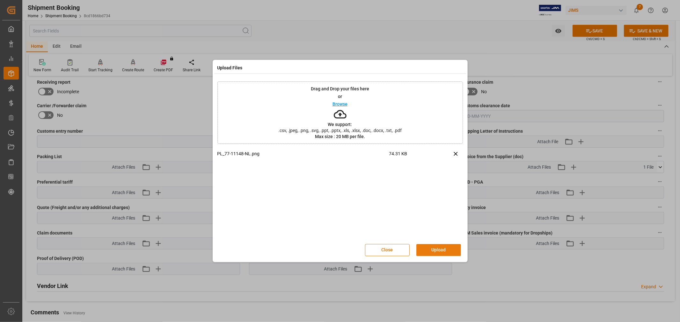
click at [439, 244] on button "Upload" at bounding box center [438, 250] width 45 height 12
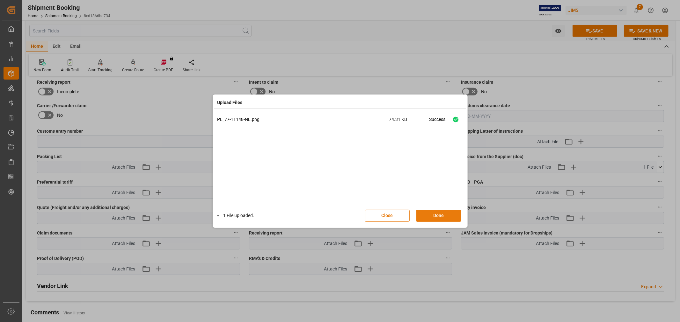
click at [433, 214] on button "Done" at bounding box center [438, 216] width 45 height 12
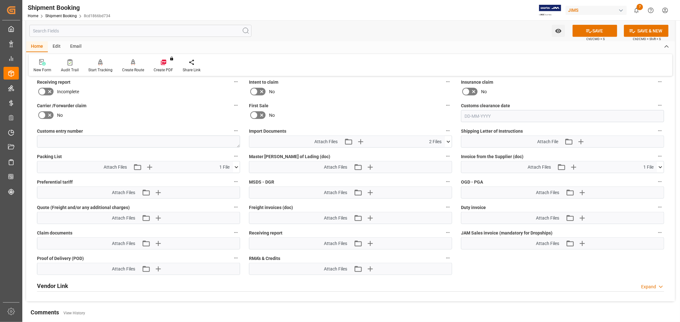
scroll to position [227, 0]
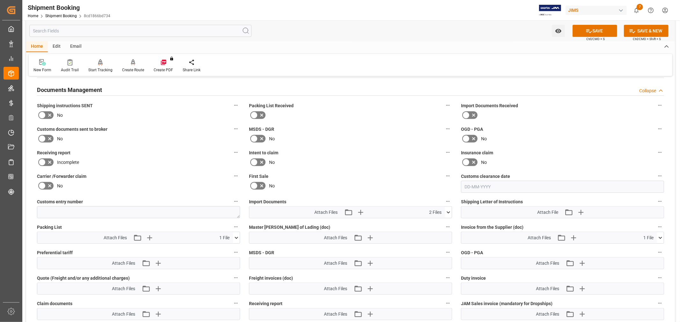
click at [43, 137] on icon at bounding box center [42, 138] width 4 height 3
click at [0, 0] on input "checkbox" at bounding box center [0, 0] width 0 height 0
click at [389, 116] on div at bounding box center [350, 115] width 203 height 10
click at [588, 32] on icon at bounding box center [588, 31] width 7 height 7
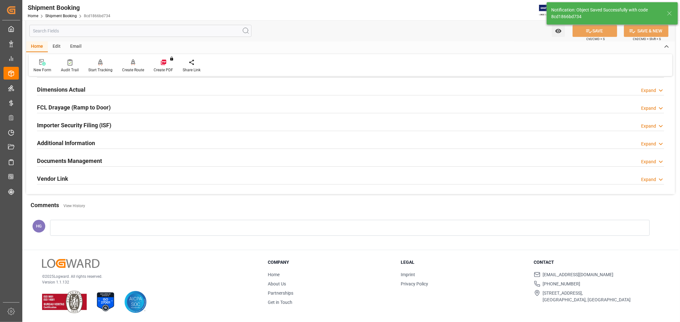
scroll to position [156, 0]
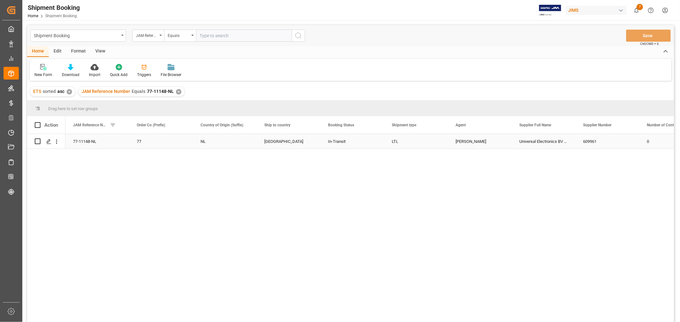
click at [43, 140] on div "Press SPACE to select this row." at bounding box center [46, 141] width 23 height 14
click at [50, 139] on icon "Press SPACE to select this row." at bounding box center [48, 141] width 5 height 5
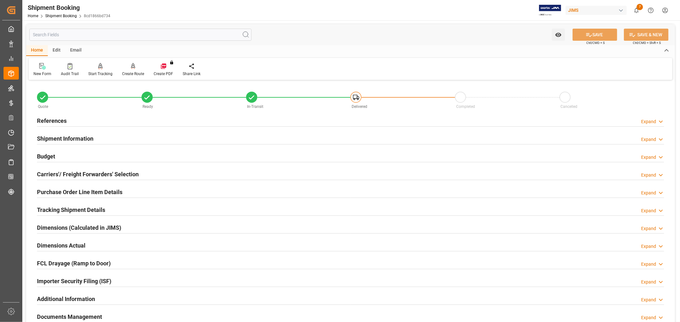
click at [68, 137] on h2 "Shipment Information" at bounding box center [65, 138] width 56 height 9
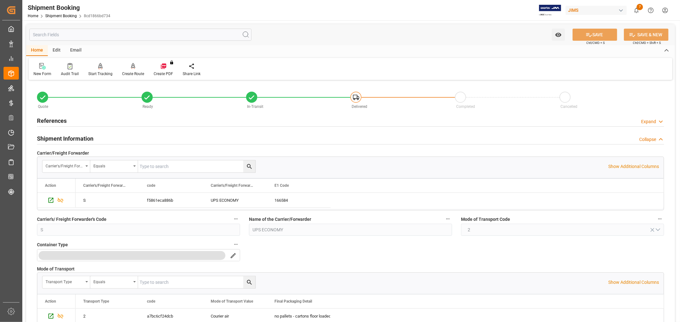
click at [68, 137] on h2 "Shipment Information" at bounding box center [65, 138] width 56 height 9
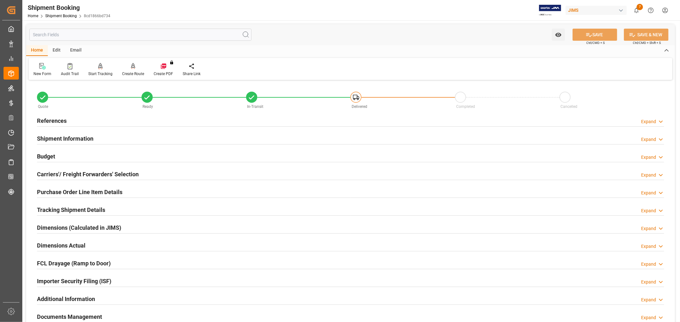
click at [61, 158] on div "Budget Expand" at bounding box center [350, 156] width 627 height 12
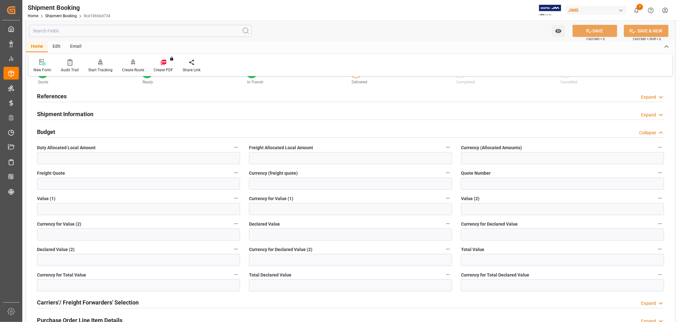
scroll to position [35, 0]
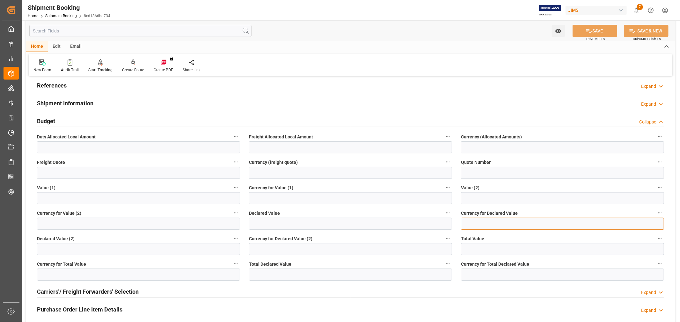
click at [477, 224] on input at bounding box center [562, 224] width 203 height 12
type input "e"
type input "EUR"
click at [320, 225] on input "text" at bounding box center [350, 224] width 203 height 12
type input "25"
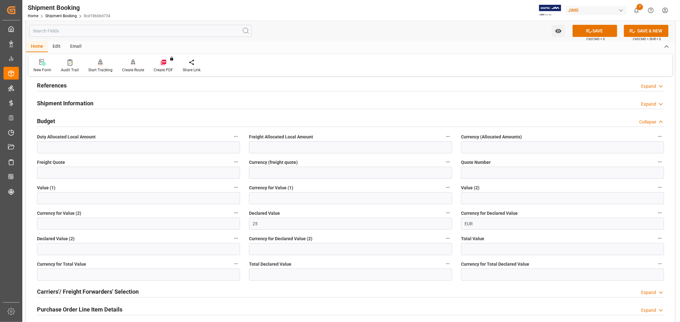
click at [158, 208] on div "Currency for Value (2)" at bounding box center [138, 219] width 212 height 25
click at [584, 30] on button "SAVE" at bounding box center [594, 31] width 45 height 12
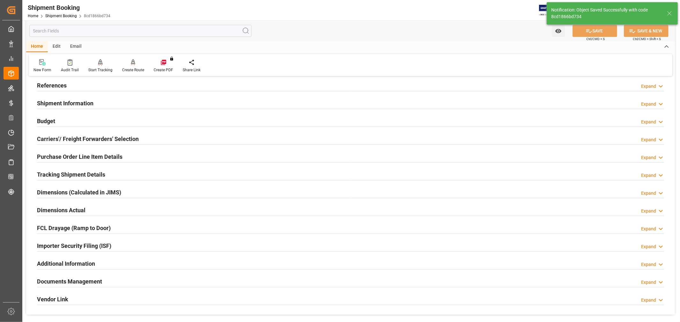
click at [50, 139] on h2 "Carriers'/ Freight Forwarders' Selection" at bounding box center [88, 139] width 102 height 9
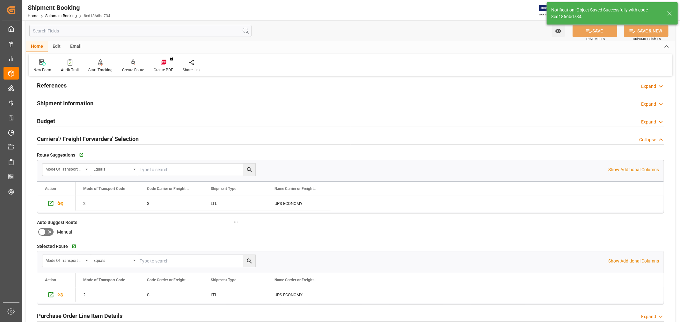
click at [60, 34] on input "text" at bounding box center [140, 31] width 222 height 12
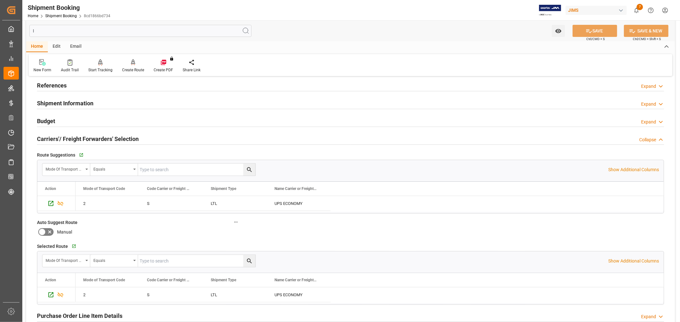
scroll to position [8, 0]
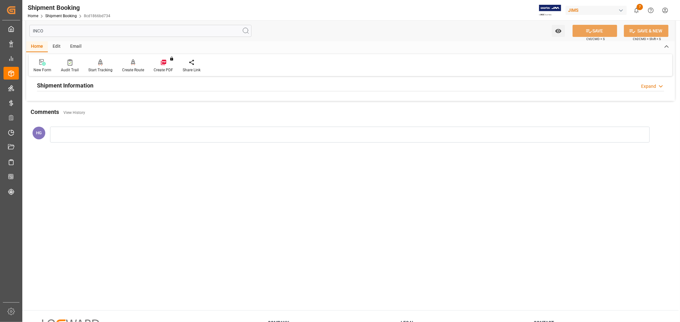
type input "INCO"
click at [54, 85] on h2 "Shipment Information" at bounding box center [65, 85] width 56 height 9
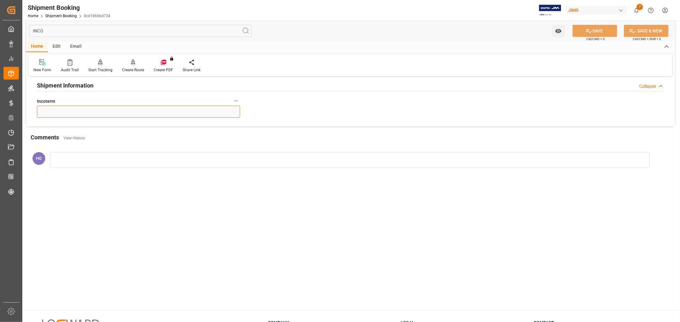
click at [53, 113] on input at bounding box center [138, 112] width 203 height 12
type input "DDP"
click at [292, 113] on div "Shipment Information Collapse Incoterm DDP" at bounding box center [350, 100] width 648 height 53
click at [589, 29] on icon at bounding box center [588, 31] width 7 height 7
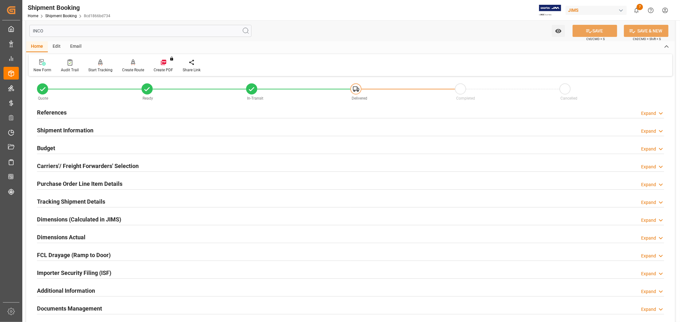
click at [54, 114] on h2 "References" at bounding box center [52, 112] width 30 height 9
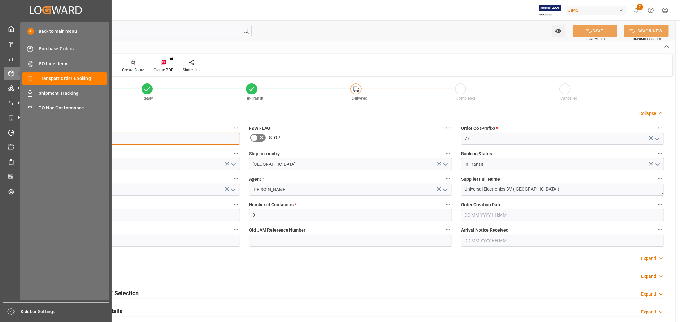
drag, startPoint x: 76, startPoint y: 140, endPoint x: 0, endPoint y: 140, distance: 76.5
click at [0, 140] on div "Created by potrace 1.15, written by Peter Selinger 2001-2017 Created by potrace…" at bounding box center [340, 161] width 680 height 322
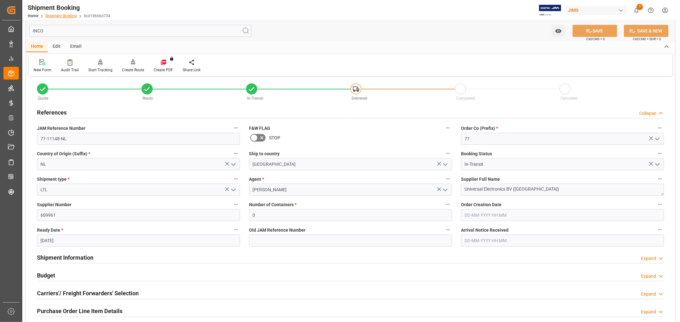
click at [72, 15] on link "Shipment Booking" at bounding box center [61, 16] width 32 height 4
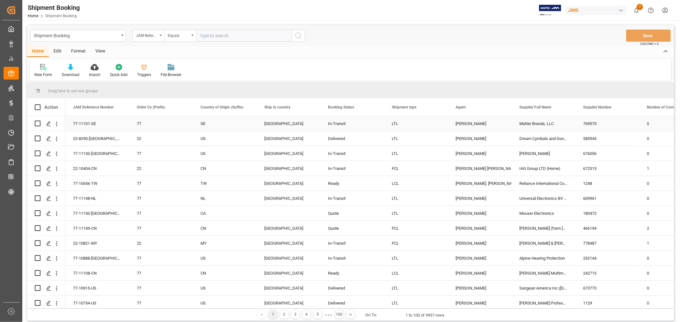
click at [37, 122] on input "Press Space to toggle row selection (unchecked)" at bounding box center [38, 124] width 6 height 6
checkbox input "true"
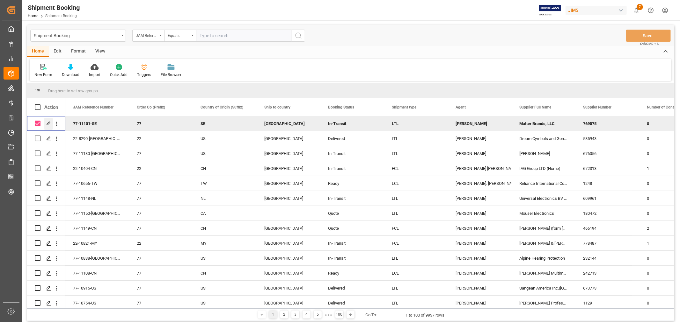
click at [49, 122] on icon "Press SPACE to deselect this row." at bounding box center [48, 123] width 5 height 5
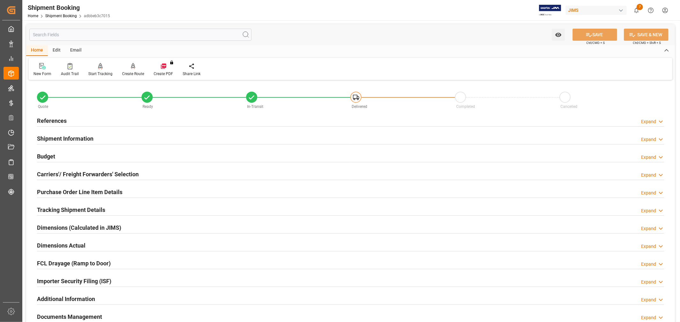
click at [75, 139] on h2 "Shipment Information" at bounding box center [65, 138] width 56 height 9
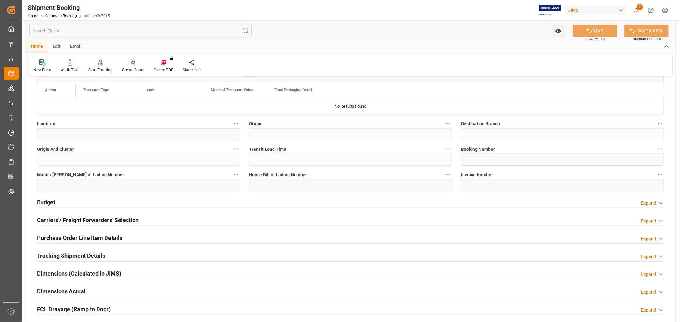
scroll to position [212, 0]
click at [491, 160] on input at bounding box center [562, 159] width 203 height 12
paste input "884440852259"
type input "884440852259"
click at [585, 28] on icon at bounding box center [588, 31] width 7 height 7
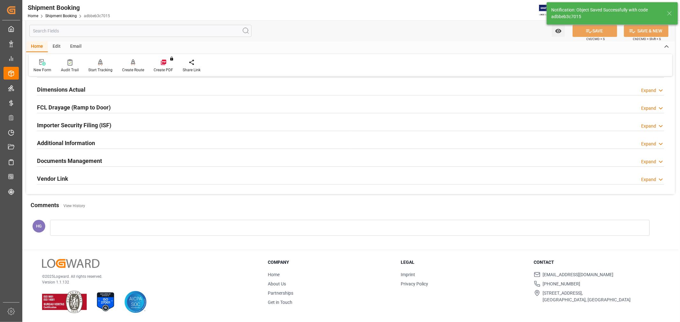
scroll to position [0, 0]
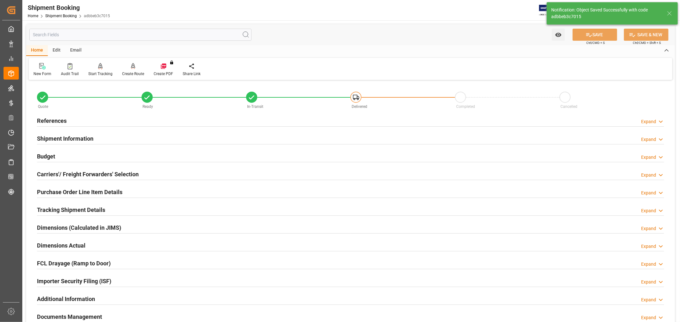
click at [91, 174] on h2 "Carriers'/ Freight Forwarders' Selection" at bounding box center [88, 174] width 102 height 9
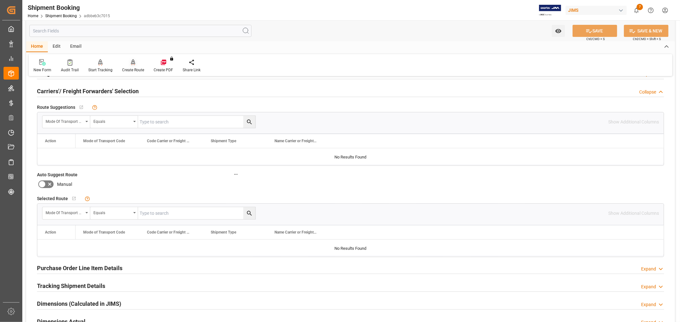
scroll to position [71, 0]
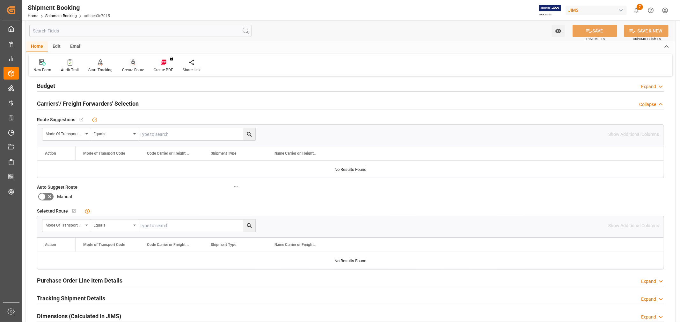
click at [133, 68] on div "Create Route" at bounding box center [133, 70] width 22 height 6
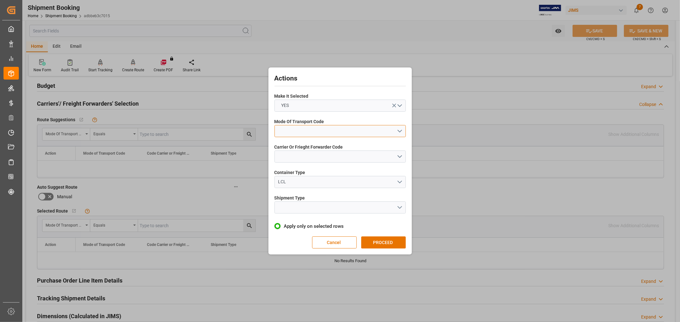
click at [288, 133] on button "open menu" at bounding box center [339, 131] width 131 height 12
click at [297, 144] on div "2- COURIER AIR" at bounding box center [340, 146] width 131 height 13
click at [295, 158] on button "open menu" at bounding box center [339, 157] width 131 height 12
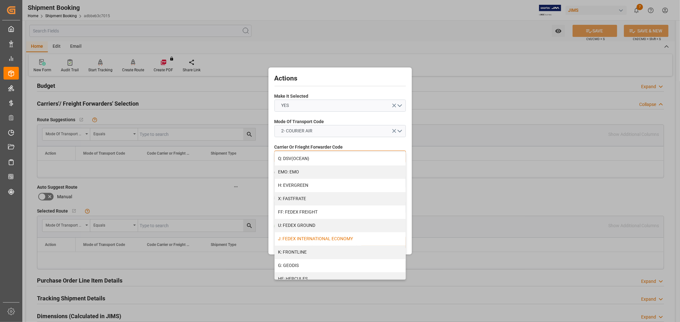
scroll to position [141, 0]
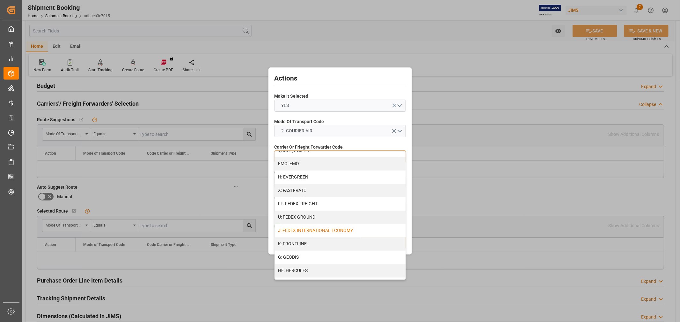
click at [330, 231] on div "J: FEDEX INTERNATIONAL ECONOMY" at bounding box center [340, 230] width 131 height 13
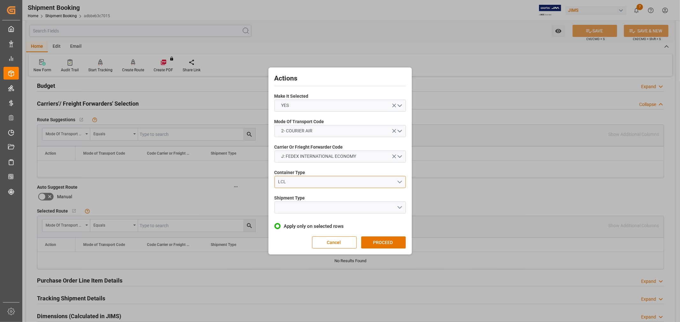
click at [301, 182] on div "LCL" at bounding box center [337, 182] width 119 height 7
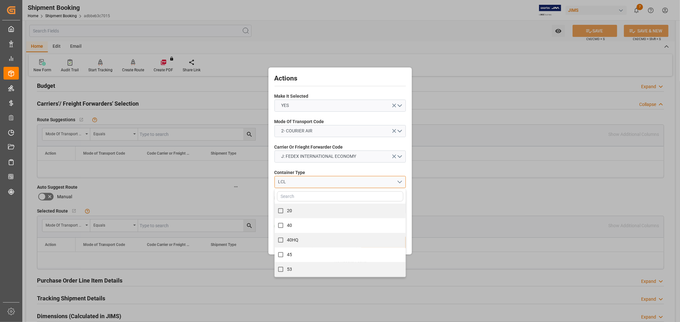
click at [301, 182] on div "LCL" at bounding box center [337, 182] width 119 height 7
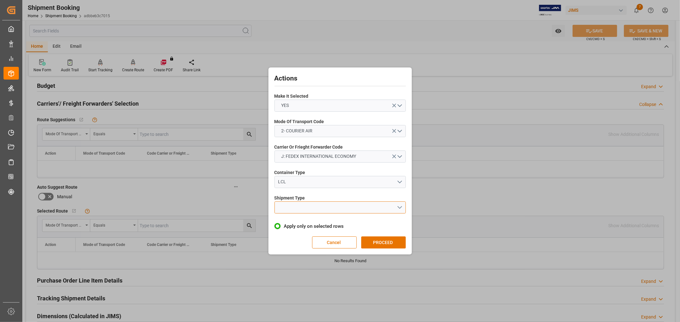
click at [302, 209] on button "open menu" at bounding box center [339, 208] width 131 height 12
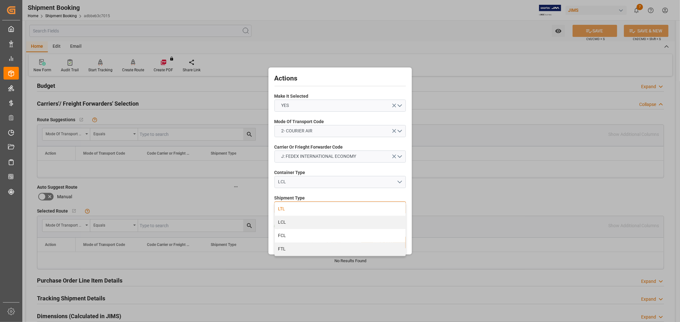
click at [300, 212] on div "LTL" at bounding box center [340, 209] width 131 height 13
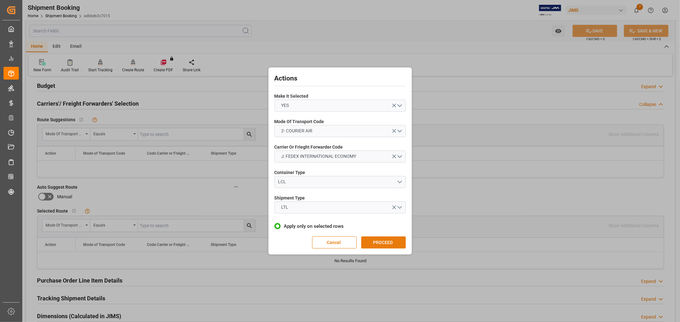
click at [373, 241] on button "PROCEED" at bounding box center [383, 243] width 45 height 12
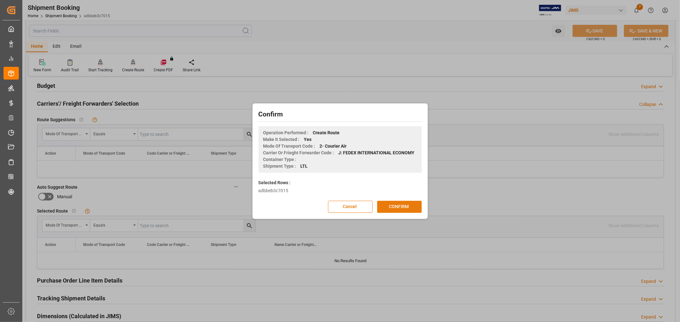
click at [397, 205] on button "CONFIRM" at bounding box center [399, 207] width 45 height 12
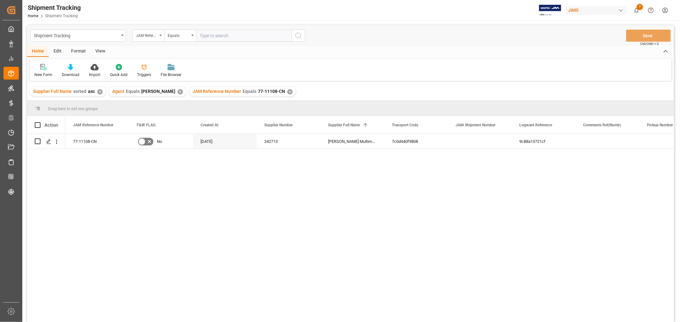
click at [98, 51] on div "View" at bounding box center [99, 51] width 19 height 11
click at [41, 74] on div "Default" at bounding box center [40, 75] width 12 height 6
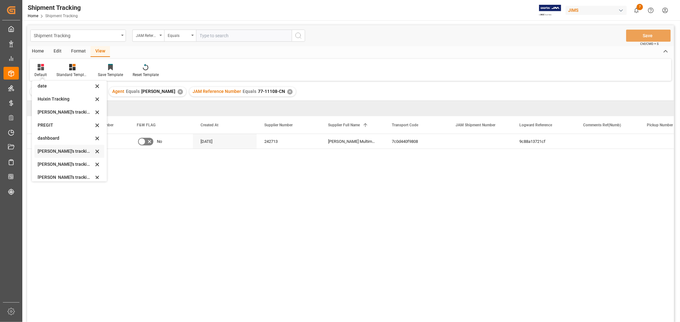
scroll to position [71, 0]
drag, startPoint x: 70, startPoint y: 177, endPoint x: 75, endPoint y: 172, distance: 6.5
click at [70, 177] on div "[PERSON_NAME]'s tracking all_sample" at bounding box center [66, 176] width 56 height 7
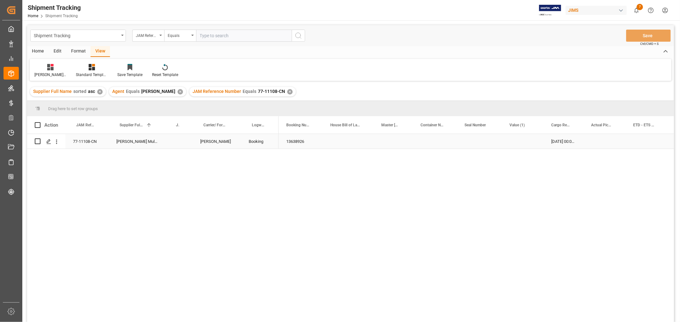
click at [430, 141] on div "Press SPACE to select this row." at bounding box center [435, 141] width 44 height 15
click at [646, 138] on div "Press SPACE to select this row." at bounding box center [646, 141] width 42 height 15
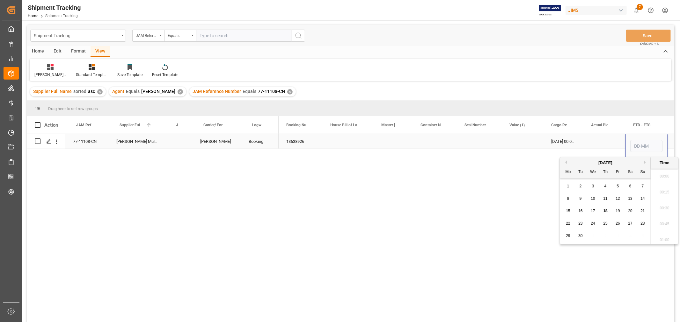
scroll to position [591, 0]
type input "[DATE] 00:00"
click at [610, 142] on div "Press SPACE to select this row." at bounding box center [604, 141] width 42 height 15
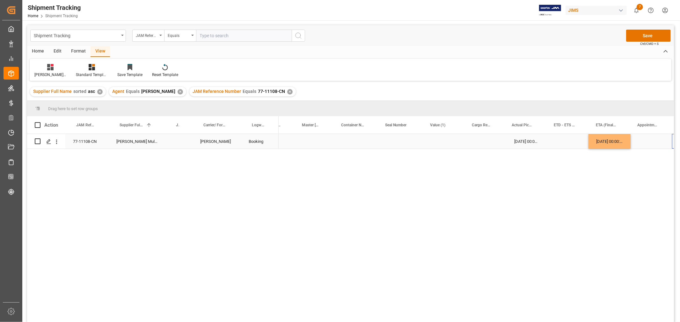
scroll to position [0, 79]
click at [617, 142] on div "Press SPACE to select this row." at bounding box center [608, 141] width 41 height 15
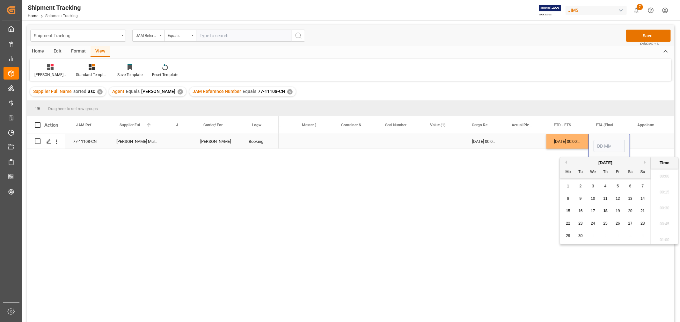
scroll to position [591, 0]
click at [582, 210] on div "11" at bounding box center [580, 212] width 8 height 8
type input "[DATE] 00:00"
click at [644, 137] on div "Press SPACE to select this row." at bounding box center [650, 141] width 42 height 15
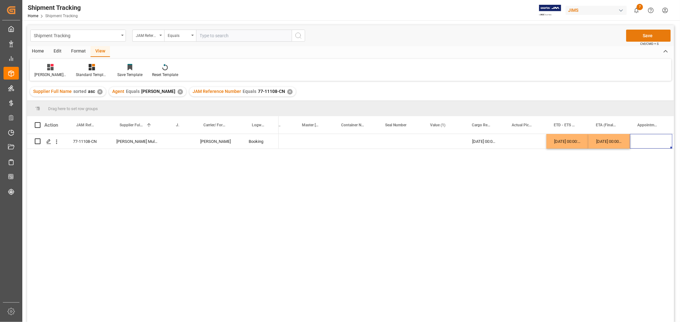
click at [641, 35] on button "Save" at bounding box center [648, 36] width 45 height 12
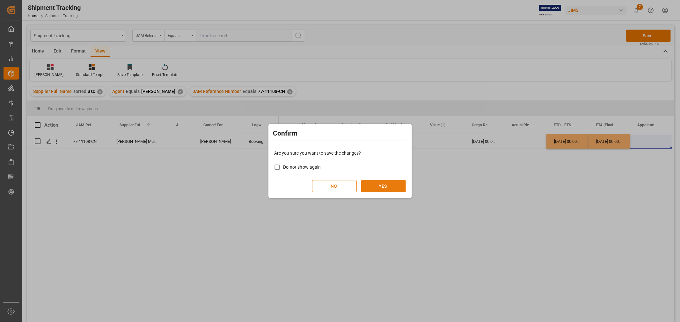
click at [376, 182] on button "YES" at bounding box center [383, 186] width 45 height 12
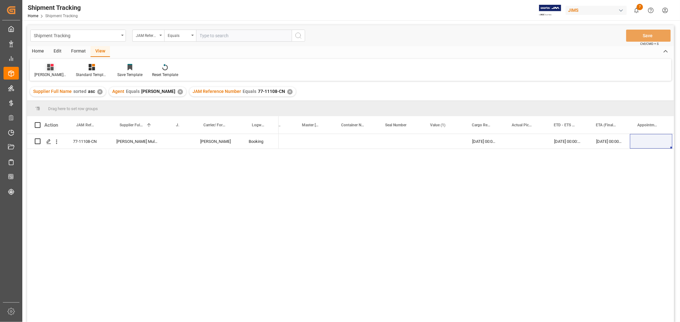
click at [51, 73] on div "[PERSON_NAME]'s tracking all_sample" at bounding box center [50, 75] width 32 height 6
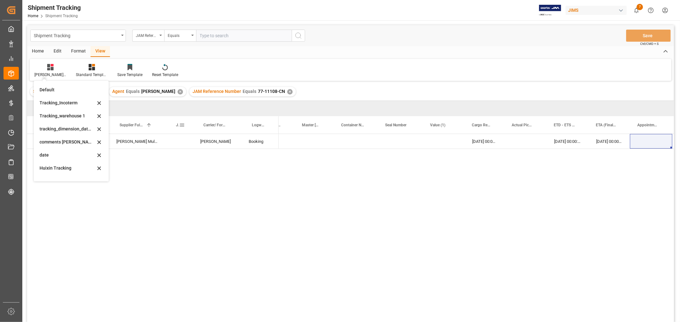
click at [182, 126] on span at bounding box center [182, 125] width 6 height 6
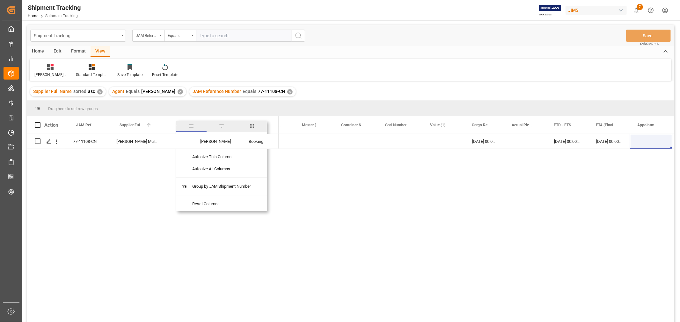
click at [252, 128] on span "columns" at bounding box center [252, 126] width 6 height 6
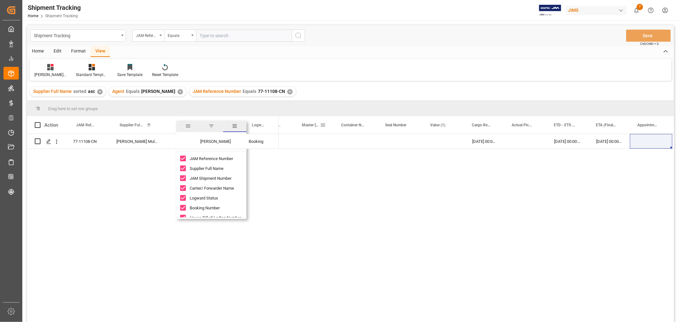
click at [323, 127] on span at bounding box center [323, 125] width 6 height 6
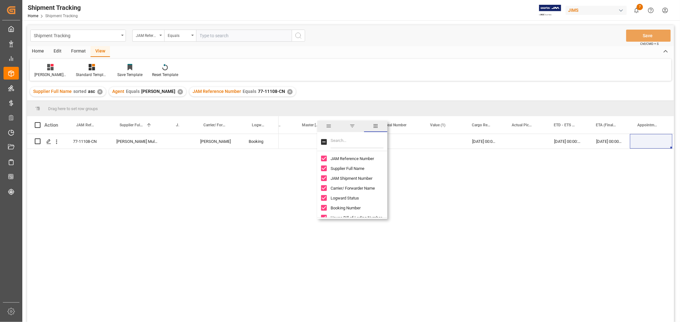
click at [335, 142] on input "Filter Columns Input" at bounding box center [356, 142] width 53 height 13
type input "carton"
click at [322, 161] on input "Actual Total Number of Cartons column toggle visibility (hidden)" at bounding box center [324, 159] width 6 height 6
checkbox input "true"
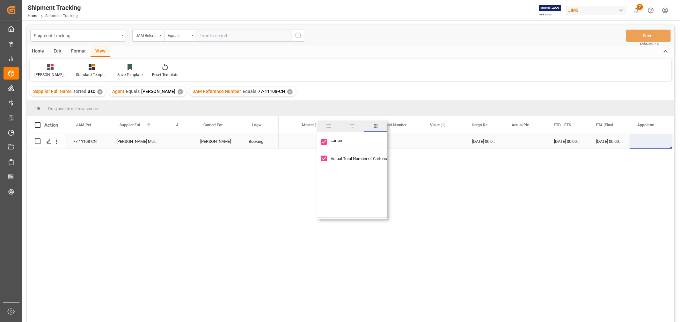
click at [291, 145] on div "Press SPACE to select this row." at bounding box center [268, 141] width 51 height 15
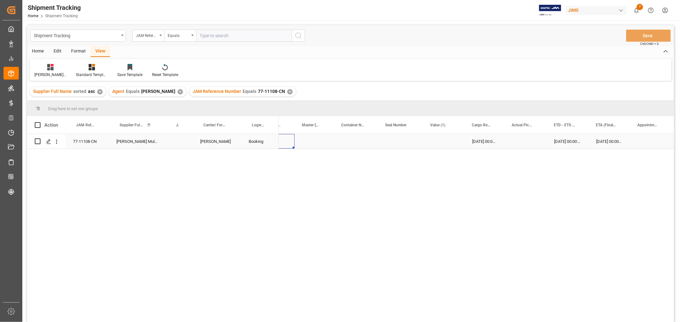
scroll to position [0, 0]
click at [352, 142] on div "Press SPACE to select this row." at bounding box center [347, 141] width 51 height 15
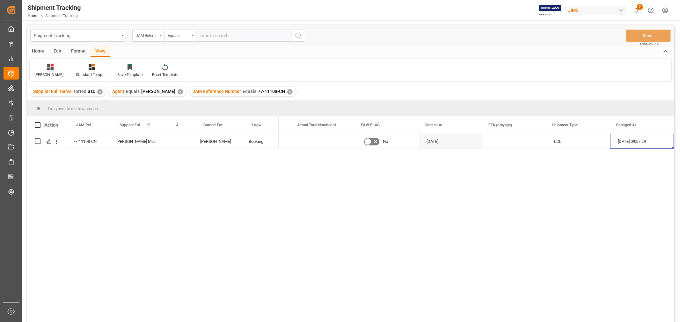
click at [49, 72] on div "[PERSON_NAME]'s tracking all_sample" at bounding box center [50, 75] width 32 height 6
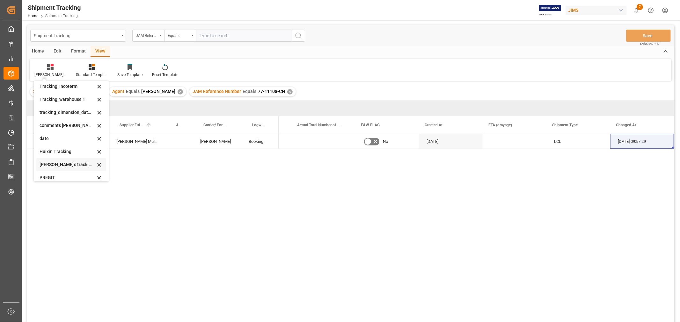
scroll to position [0, 0]
click at [68, 132] on div "tracking_dimension_date_3" at bounding box center [68, 129] width 56 height 7
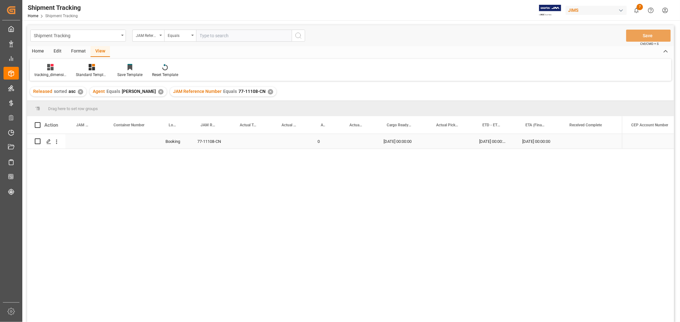
click at [249, 140] on div "Press SPACE to select this row." at bounding box center [250, 141] width 42 height 15
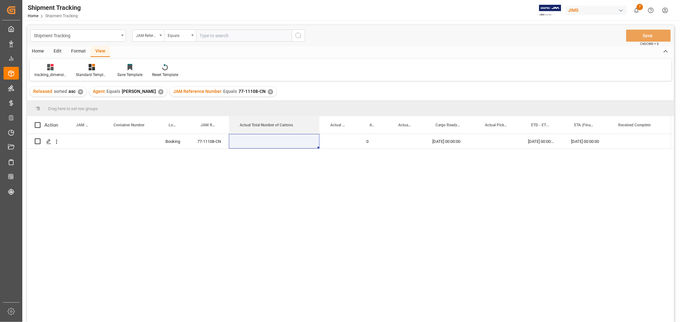
drag, startPoint x: 269, startPoint y: 119, endPoint x: 310, endPoint y: 119, distance: 41.4
click at [317, 115] on div "Drag here to set row groups Drag here to set column labels Action JAM Shipment …" at bounding box center [350, 214] width 646 height 226
click at [284, 140] on div "Press SPACE to select this row." at bounding box center [274, 141] width 90 height 15
click at [282, 141] on input "Press SPACE to select this row." at bounding box center [274, 145] width 80 height 12
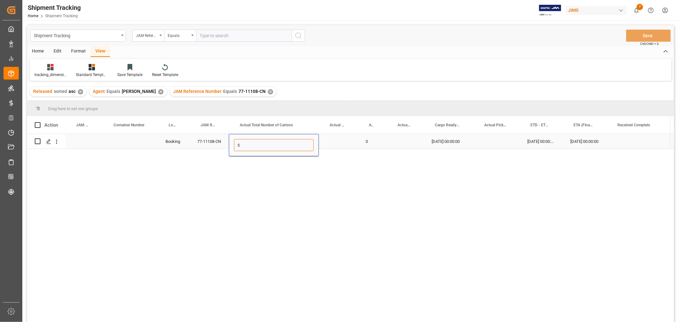
type input "63"
click at [353, 139] on div "Press SPACE to select this row." at bounding box center [338, 141] width 39 height 15
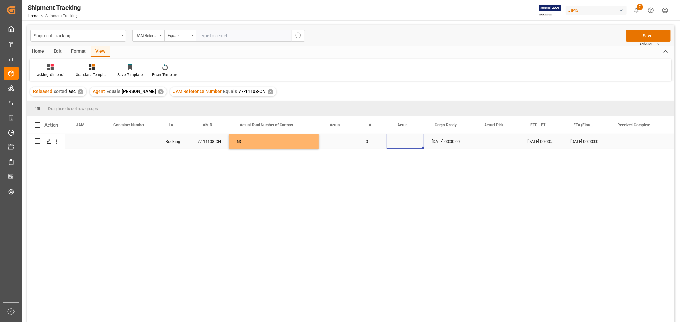
click at [413, 144] on div "Press SPACE to select this row." at bounding box center [404, 141] width 37 height 15
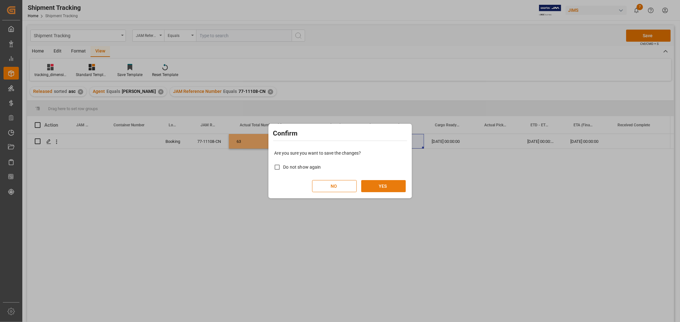
click at [381, 187] on button "YES" at bounding box center [383, 186] width 45 height 12
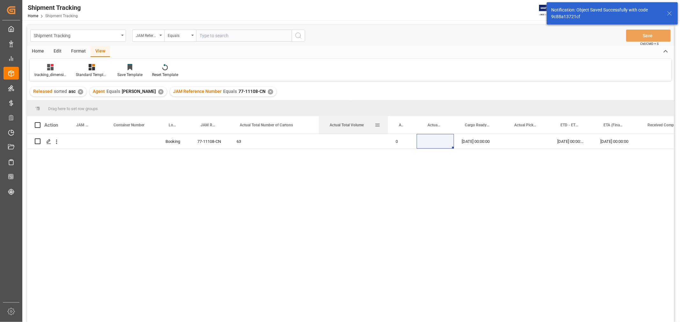
drag, startPoint x: 356, startPoint y: 122, endPoint x: 383, endPoint y: 116, distance: 27.0
click at [386, 116] on div at bounding box center [387, 125] width 3 height 18
click at [346, 139] on div "Press SPACE to select this row." at bounding box center [352, 141] width 66 height 15
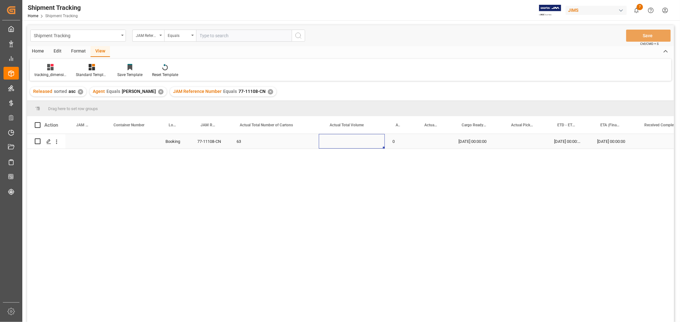
click at [346, 139] on div "Press SPACE to select this row." at bounding box center [352, 141] width 66 height 15
click at [346, 139] on input "Press SPACE to select this row." at bounding box center [352, 145] width 56 height 12
click at [346, 140] on input "Press SPACE to select this row." at bounding box center [352, 145] width 56 height 12
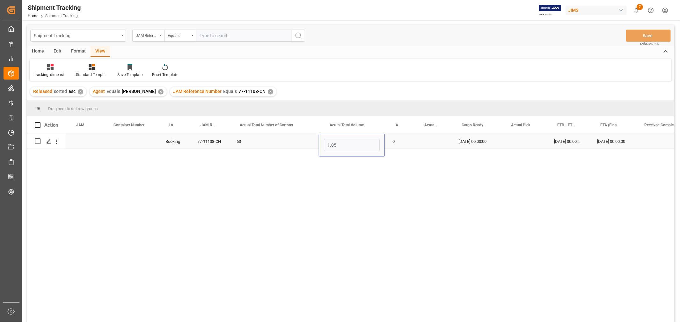
type input "1.058"
click at [396, 141] on div "0" at bounding box center [399, 141] width 29 height 15
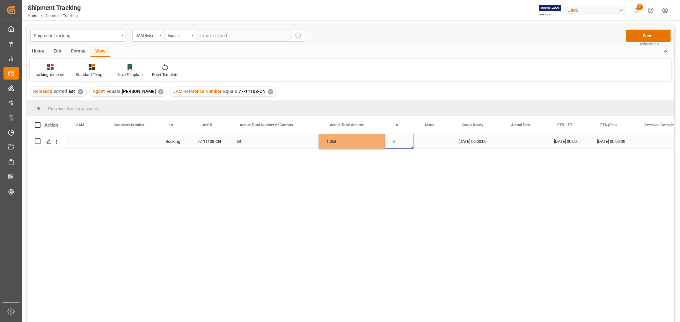
click at [396, 141] on div "0" at bounding box center [399, 141] width 29 height 15
click at [396, 141] on input "0" at bounding box center [399, 145] width 18 height 12
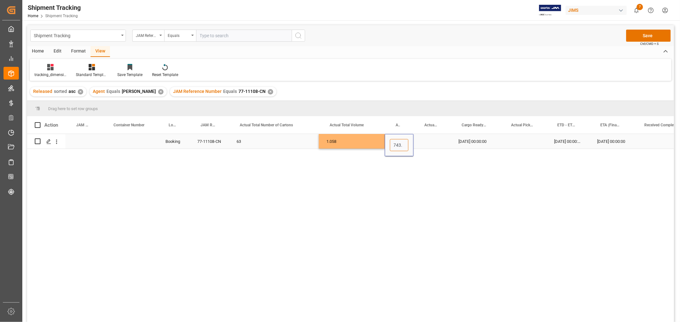
type input "743.4"
click at [439, 144] on div "Press SPACE to select this row." at bounding box center [431, 141] width 37 height 15
click at [643, 34] on button "Save" at bounding box center [648, 36] width 45 height 12
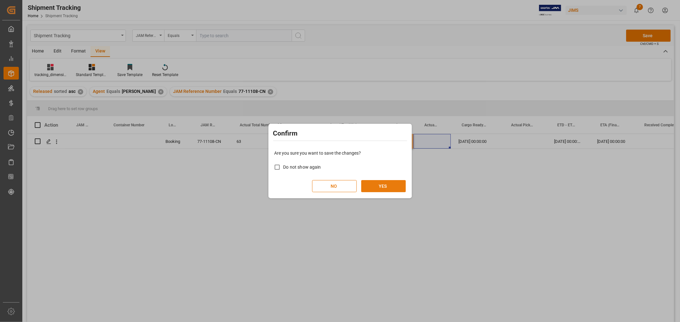
click at [381, 187] on button "YES" at bounding box center [383, 186] width 45 height 12
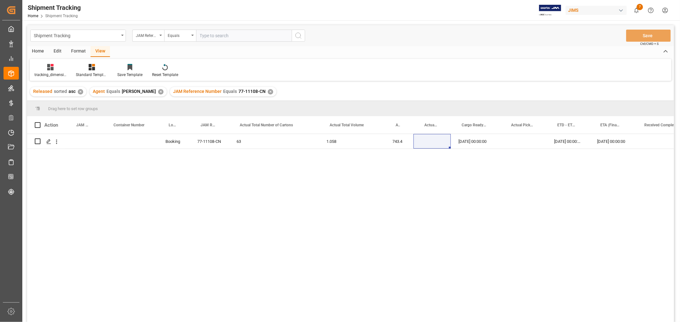
click at [268, 91] on div "✕" at bounding box center [270, 91] width 5 height 5
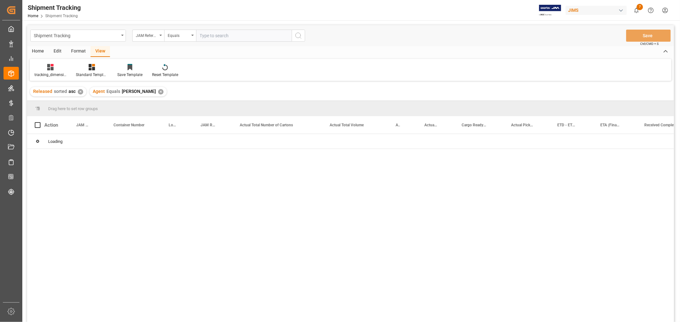
drag, startPoint x: 218, startPoint y: 40, endPoint x: 222, endPoint y: 39, distance: 4.8
click at [215, 39] on input "text" at bounding box center [244, 36] width 96 height 12
paste input "77-11148-NL"
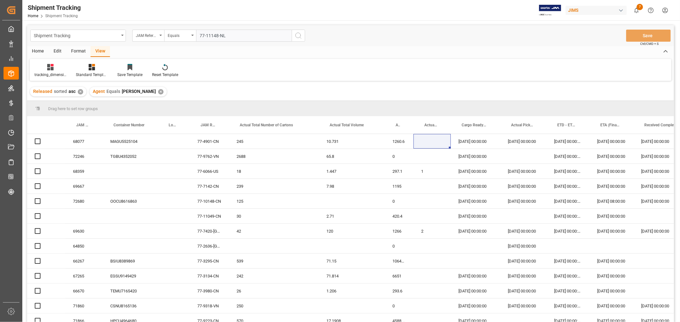
click at [222, 39] on input "77-11148-NL" at bounding box center [244, 36] width 96 height 12
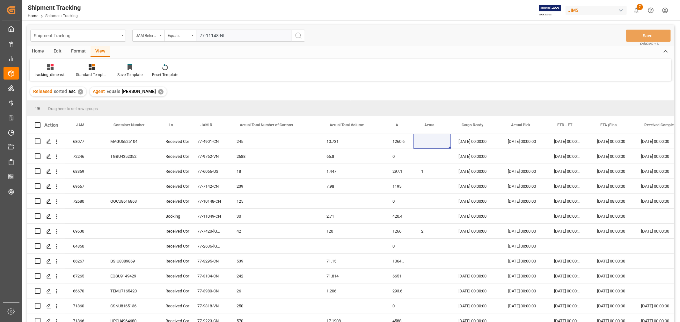
paste input "77-11148-NL"
type input "77-11148-NL"
click at [298, 34] on icon "search button" at bounding box center [298, 36] width 8 height 8
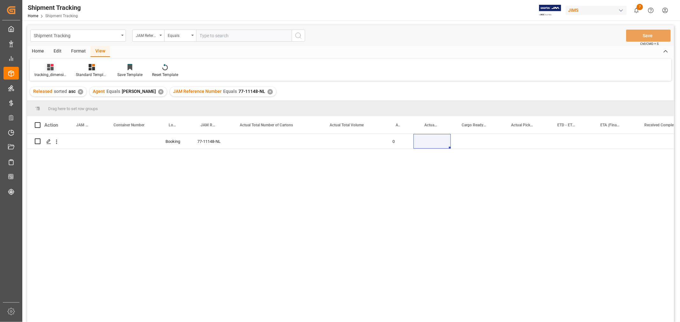
click at [46, 73] on div "tracking_dimension_date_3" at bounding box center [50, 75] width 32 height 6
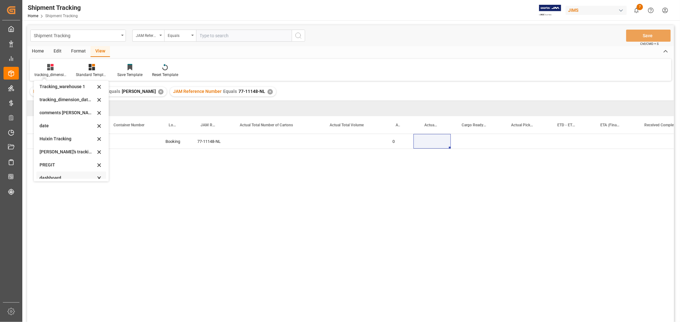
scroll to position [71, 0]
click at [69, 173] on div "[PERSON_NAME]'s tracking all_sample" at bounding box center [68, 176] width 56 height 7
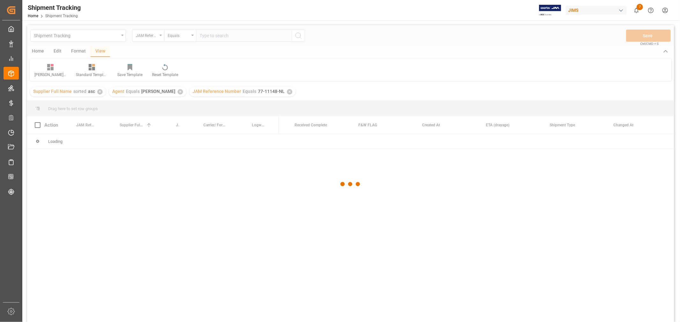
scroll to position [0, 820]
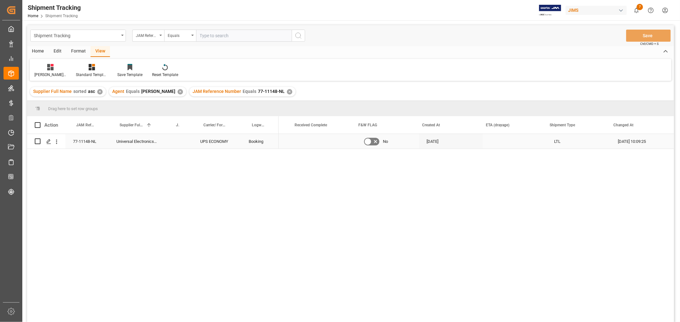
click at [323, 140] on div "Press SPACE to select this row." at bounding box center [323, 141] width 64 height 15
click at [505, 143] on div "Press SPACE to select this row." at bounding box center [514, 141] width 64 height 15
click at [558, 140] on div "Press SPACE to select this row." at bounding box center [563, 141] width 40 height 15
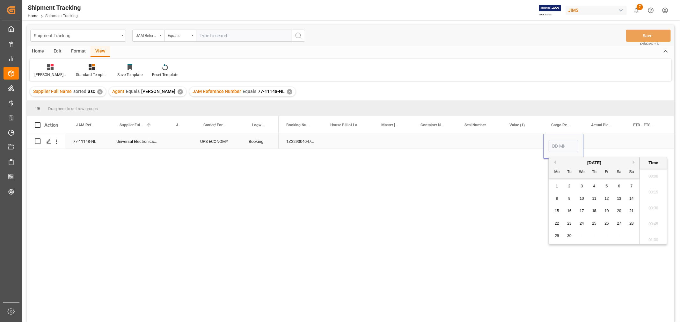
scroll to position [607, 0]
type input "[DATE] 00:00"
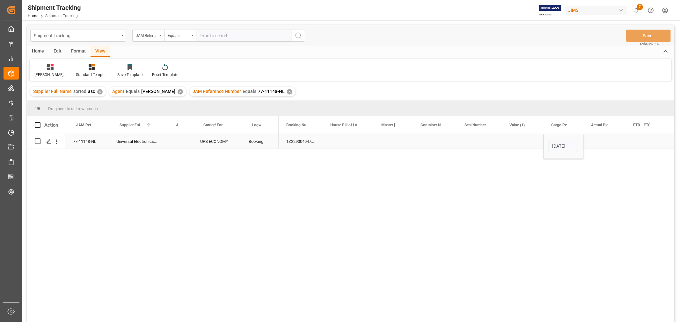
click at [629, 140] on div "Press SPACE to select this row." at bounding box center [646, 141] width 42 height 15
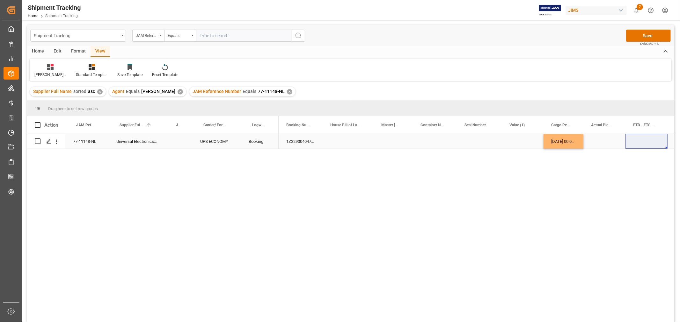
click at [633, 143] on div "Press SPACE to select this row." at bounding box center [646, 141] width 42 height 15
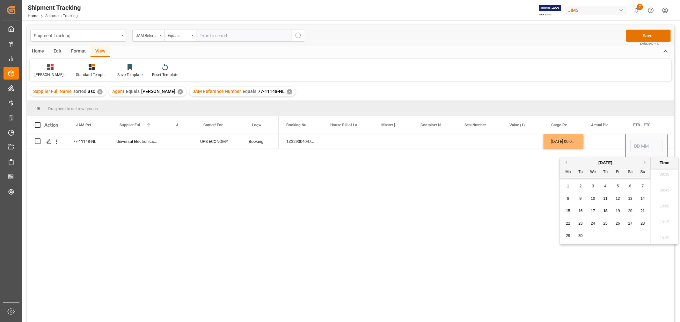
click at [593, 212] on span "17" at bounding box center [592, 211] width 4 height 4
type input "[DATE] 00:00"
click at [601, 142] on div "Press SPACE to select this row." at bounding box center [604, 141] width 42 height 15
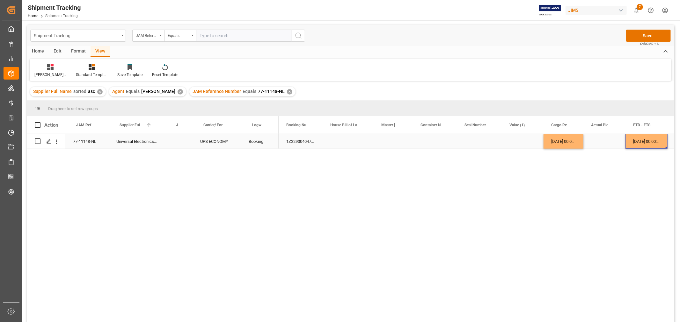
scroll to position [0, 37]
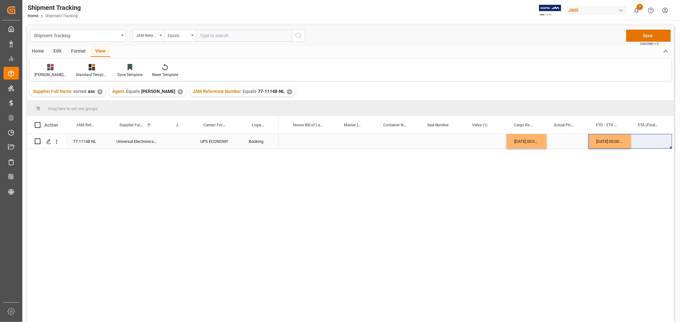
drag, startPoint x: 609, startPoint y: 142, endPoint x: 648, endPoint y: 141, distance: 38.9
click at [641, 146] on div "Press SPACE to select this row." at bounding box center [650, 141] width 41 height 15
click at [620, 144] on div "[DATE] 00:00:00" at bounding box center [609, 141] width 42 height 15
click at [640, 142] on div "Press SPACE to select this row." at bounding box center [650, 141] width 41 height 15
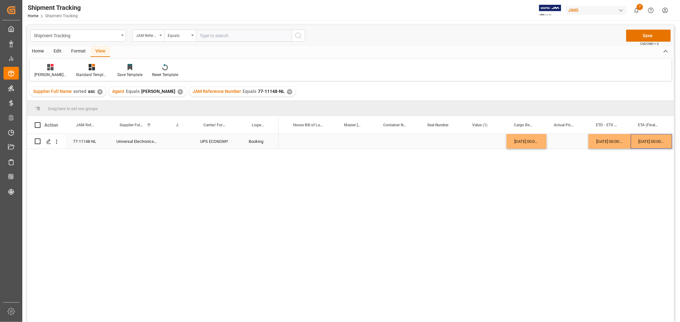
click at [641, 141] on div "[DATE] 00:00:00" at bounding box center [650, 141] width 41 height 15
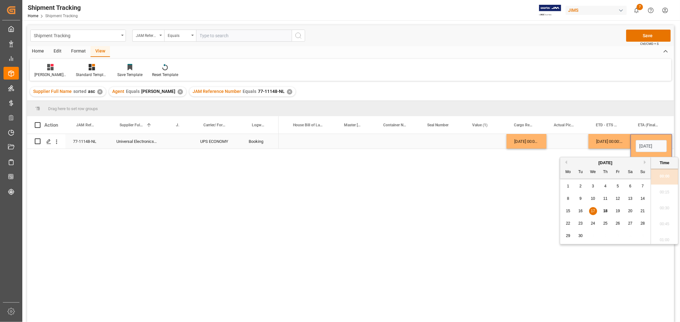
scroll to position [0, 21]
click at [623, 211] on div "15 16 17 18 19 20 21" at bounding box center [605, 211] width 87 height 12
click at [619, 211] on span "19" at bounding box center [617, 211] width 4 height 4
type input "[DATE] 00:00"
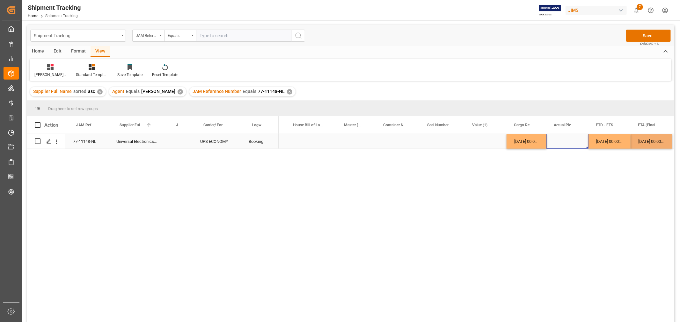
click at [575, 141] on div "Press SPACE to select this row." at bounding box center [567, 141] width 42 height 15
click at [563, 142] on div "Press SPACE to select this row." at bounding box center [567, 141] width 42 height 15
click at [600, 141] on div "[DATE] 00:00:00" at bounding box center [609, 141] width 42 height 15
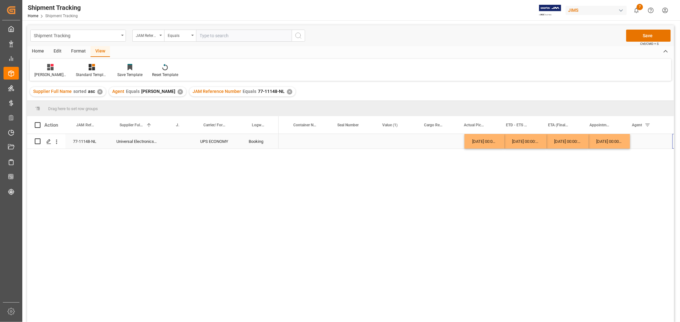
scroll to position [0, 127]
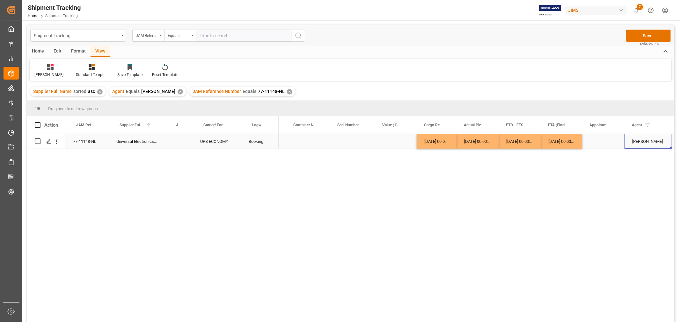
click at [596, 140] on div "Press SPACE to select this row." at bounding box center [603, 141] width 42 height 15
click at [641, 36] on button "Save" at bounding box center [648, 36] width 45 height 12
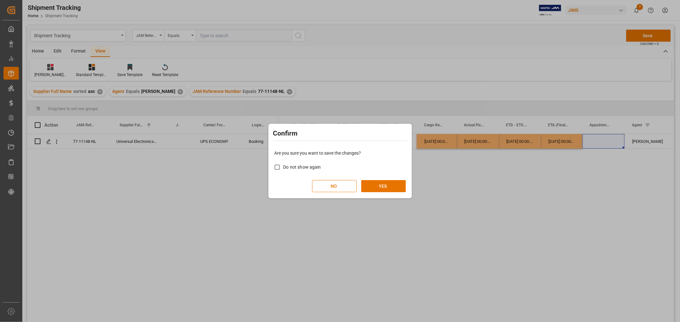
click at [394, 180] on div "Are you sure you want to save the changes? Do not show again NO YES" at bounding box center [340, 171] width 140 height 51
click at [386, 189] on button "YES" at bounding box center [383, 186] width 45 height 12
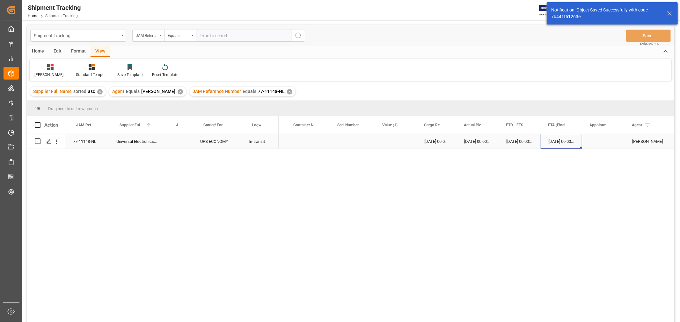
click at [558, 140] on div "[DATE] 00:00:00" at bounding box center [560, 141] width 41 height 15
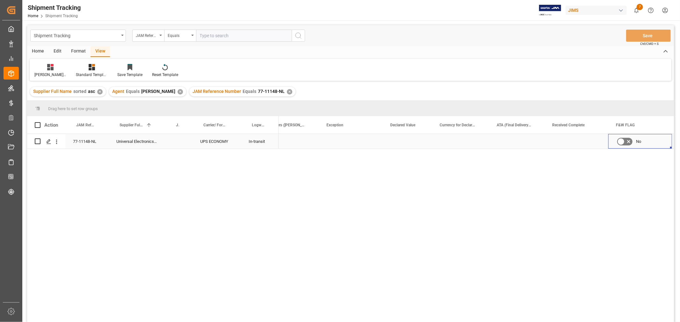
scroll to position [0, 820]
click at [323, 145] on div "Press SPACE to select this row." at bounding box center [323, 141] width 64 height 15
click at [324, 145] on div "Press SPACE to select this row." at bounding box center [311, 141] width 64 height 15
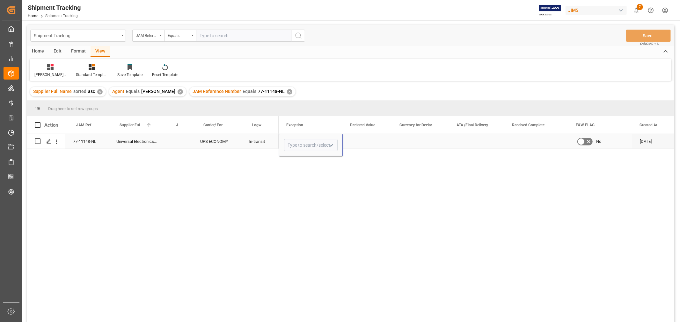
click at [332, 147] on icon "open menu" at bounding box center [331, 146] width 8 height 8
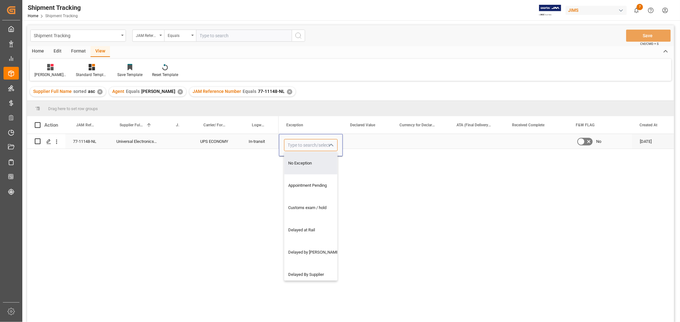
click at [291, 145] on input "Press SPACE to select this row." at bounding box center [311, 145] width 54 height 12
click at [296, 162] on div "Non-Inventory" at bounding box center [310, 163] width 53 height 22
type input "Non-Inventory"
click at [356, 142] on div "Press SPACE to select this row." at bounding box center [366, 141] width 49 height 15
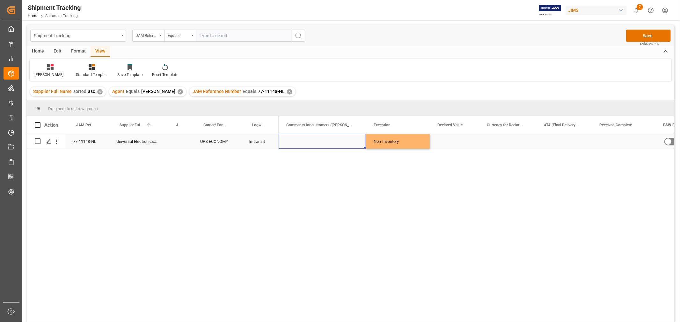
scroll to position [0, 472]
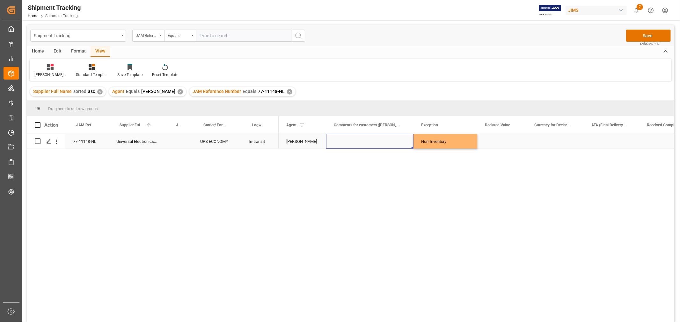
click at [358, 141] on div "Press SPACE to select this row." at bounding box center [369, 141] width 87 height 15
click at [349, 147] on input "Press SPACE to select this row." at bounding box center [369, 145] width 77 height 12
paste input "samples for [PERSON_NAME] and [PERSON_NAME]"
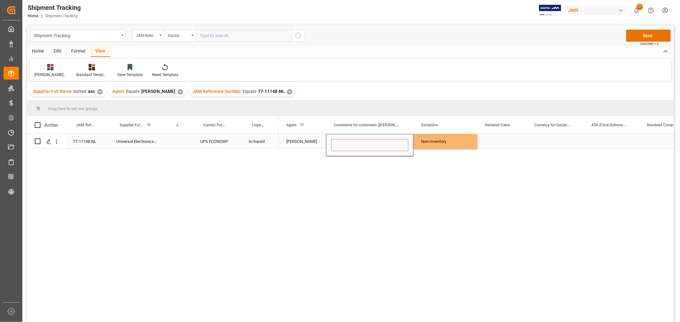
type input "samples for [PERSON_NAME] and [PERSON_NAME]"
click at [426, 144] on div "Non-Inventory" at bounding box center [445, 141] width 48 height 15
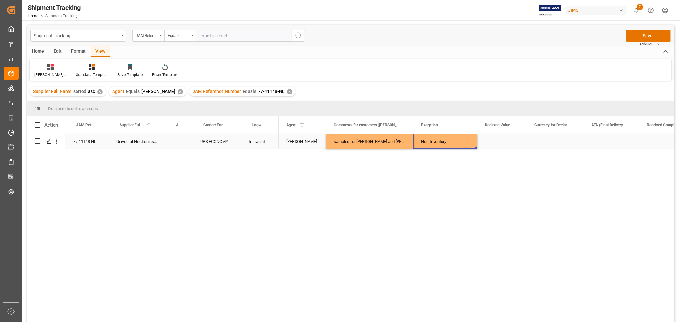
click at [502, 137] on div "Press SPACE to select this row." at bounding box center [501, 141] width 49 height 15
click at [651, 32] on button "Save" at bounding box center [648, 36] width 45 height 12
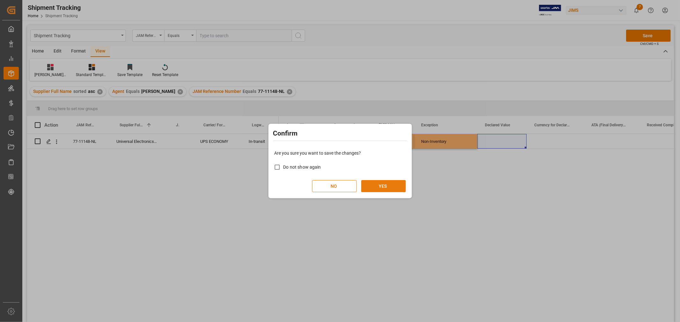
click at [383, 189] on button "YES" at bounding box center [383, 186] width 45 height 12
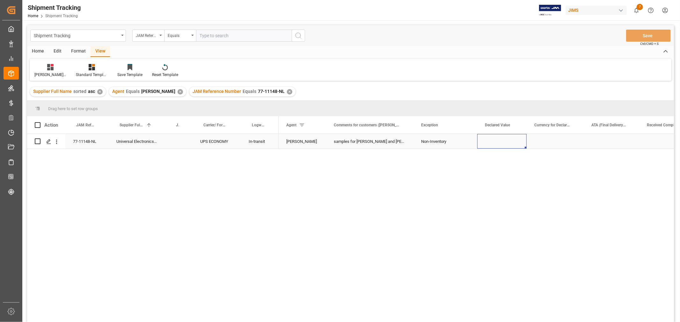
click at [487, 142] on div "Press SPACE to select this row." at bounding box center [501, 141] width 49 height 15
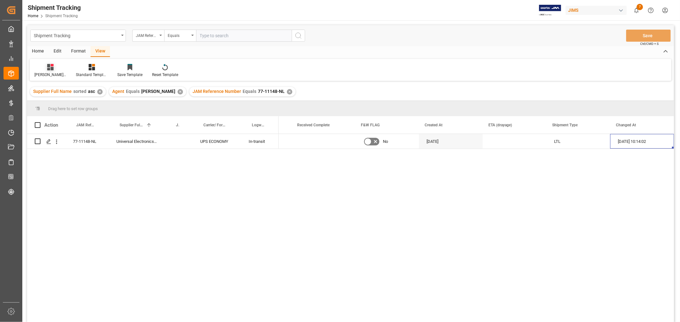
click at [47, 74] on div "[PERSON_NAME]'s tracking all_sample" at bounding box center [50, 75] width 32 height 6
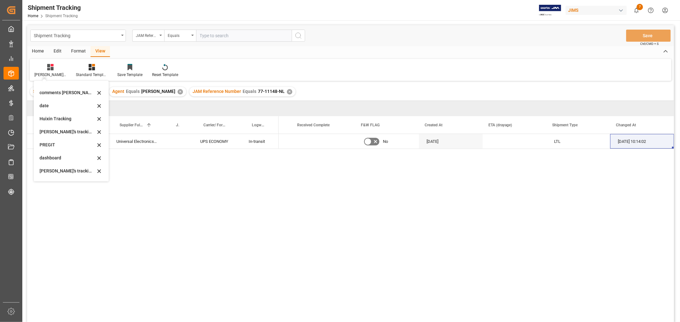
scroll to position [139, 0]
click at [82, 106] on div "[PERSON_NAME]'s tracking all_sample" at bounding box center [68, 107] width 56 height 7
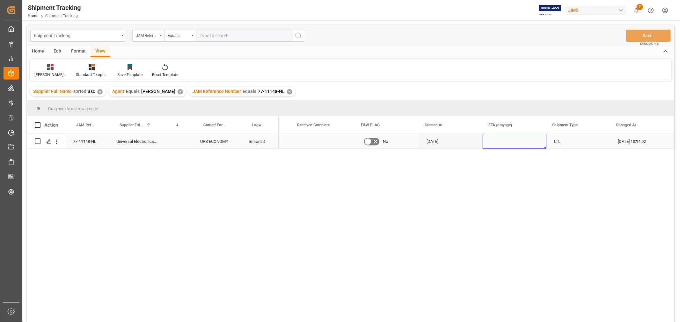
click at [510, 147] on div "Press SPACE to select this row." at bounding box center [514, 141] width 64 height 15
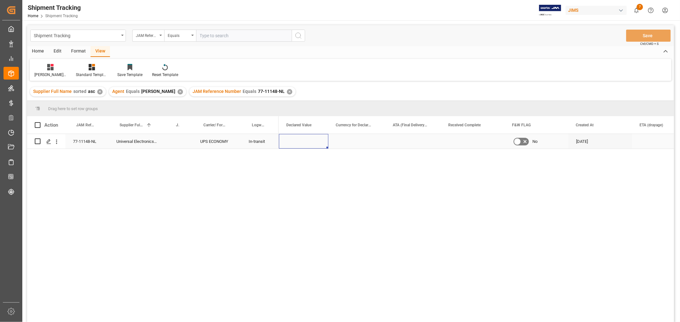
click at [306, 142] on div "Press SPACE to select this row." at bounding box center [303, 141] width 49 height 15
click at [306, 142] on input "Press SPACE to select this row." at bounding box center [303, 145] width 39 height 12
type input "25"
click at [355, 140] on div "Press SPACE to select this row." at bounding box center [356, 141] width 57 height 15
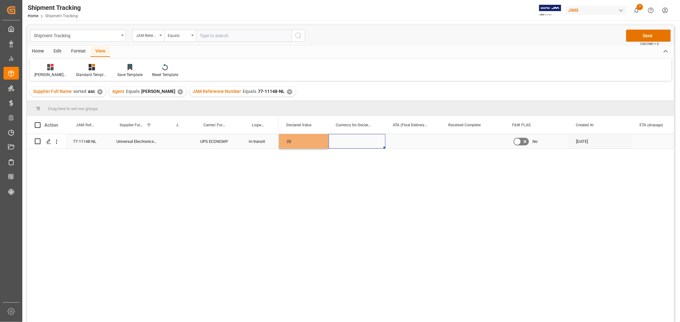
click at [356, 140] on div "Press SPACE to select this row." at bounding box center [356, 141] width 57 height 15
click at [356, 140] on input "Press SPACE to select this row." at bounding box center [356, 145] width 47 height 12
type input "EUR"
click at [400, 142] on div "Press SPACE to select this row." at bounding box center [412, 141] width 55 height 15
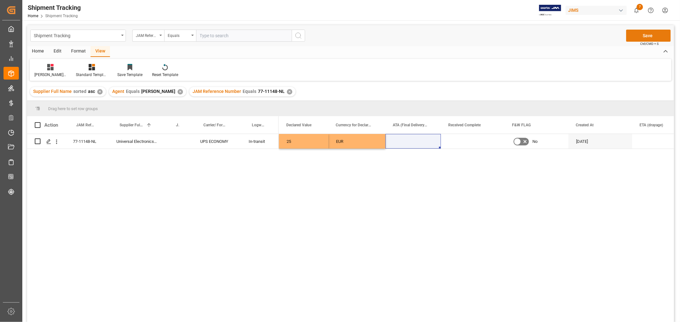
click at [637, 34] on button "Save" at bounding box center [648, 36] width 45 height 12
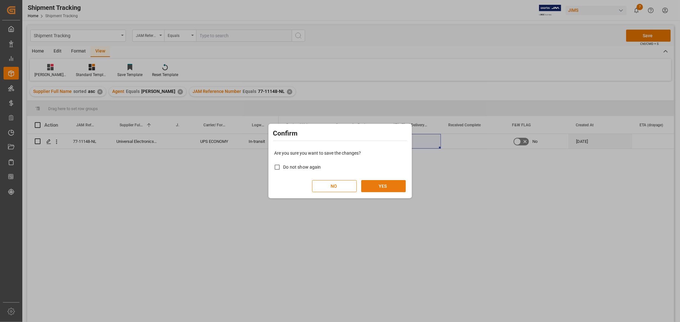
click at [386, 187] on button "YES" at bounding box center [383, 186] width 45 height 12
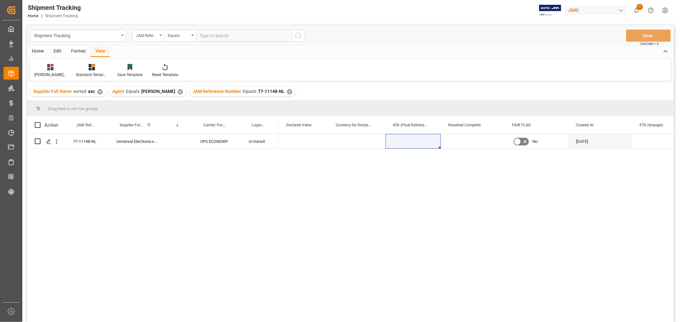
click at [287, 90] on div "✕" at bounding box center [289, 91] width 5 height 5
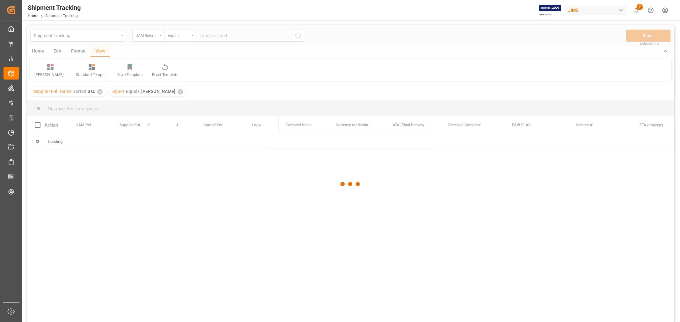
click at [220, 34] on div at bounding box center [350, 184] width 646 height 319
click at [219, 35] on div at bounding box center [350, 184] width 646 height 319
click at [219, 36] on div at bounding box center [350, 184] width 646 height 319
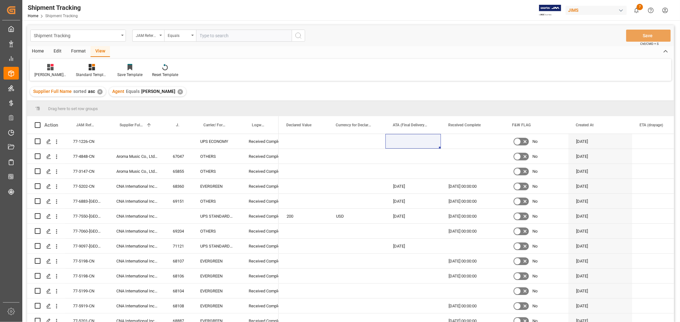
click at [220, 35] on input "text" at bounding box center [244, 36] width 96 height 12
paste input "77-11101-SE"
type input "77-11101-SE"
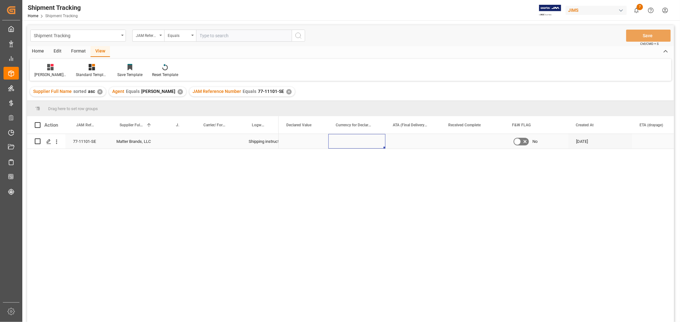
click at [342, 138] on div "Press SPACE to select this row." at bounding box center [356, 141] width 57 height 15
click at [311, 140] on div "Press SPACE to select this row." at bounding box center [303, 141] width 49 height 15
click at [311, 140] on input "Press SPACE to select this row." at bounding box center [303, 145] width 39 height 12
type input "100"
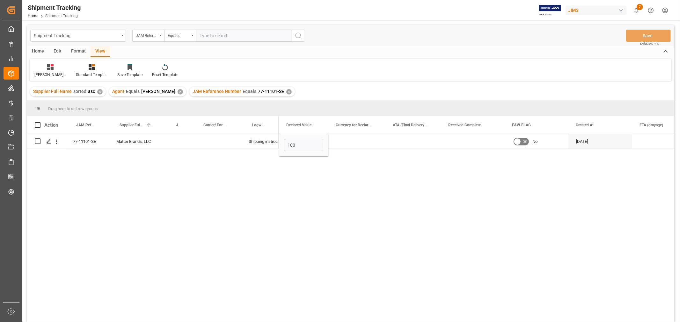
click at [350, 137] on div "Press SPACE to select this row." at bounding box center [356, 141] width 57 height 15
click at [357, 142] on div "Press SPACE to select this row." at bounding box center [356, 141] width 57 height 15
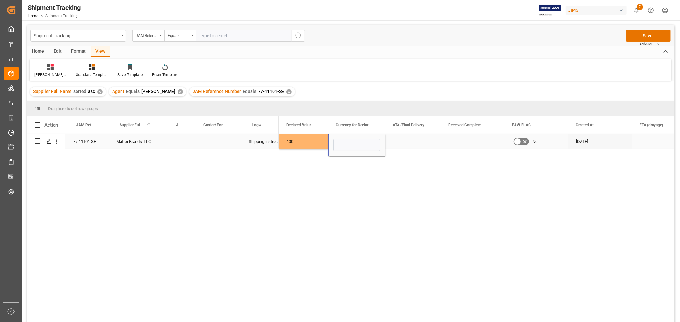
click at [357, 142] on input "Press SPACE to select this row." at bounding box center [356, 145] width 47 height 12
type input "SEK"
click at [427, 145] on div "Press SPACE to select this row." at bounding box center [412, 141] width 55 height 15
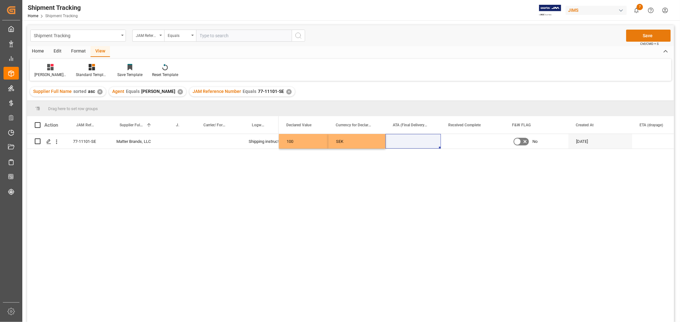
click at [655, 34] on button "Save" at bounding box center [648, 36] width 45 height 12
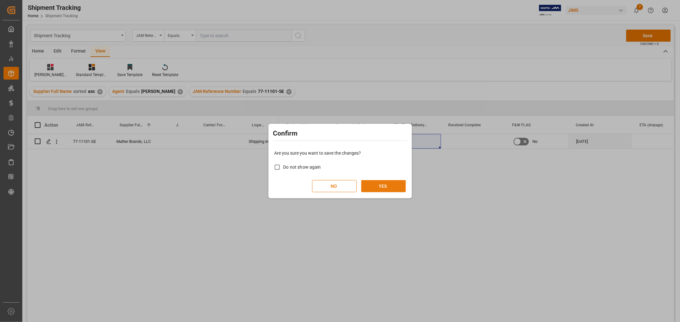
click at [389, 188] on button "YES" at bounding box center [383, 186] width 45 height 12
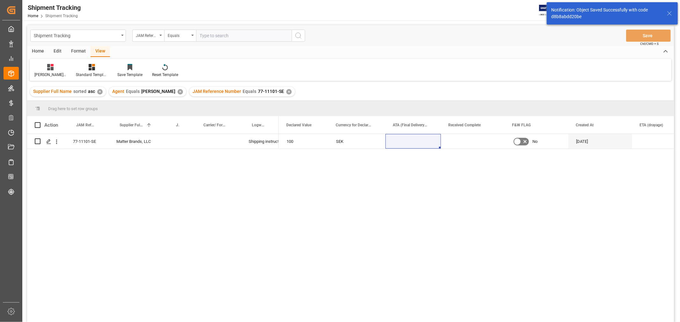
click at [350, 148] on div "SEK" at bounding box center [356, 141] width 57 height 15
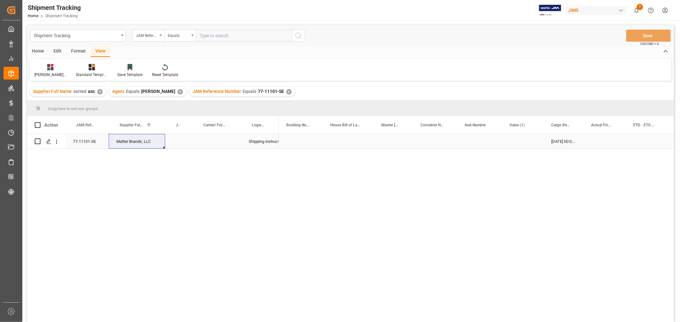
click at [600, 138] on div "Press SPACE to select this row." at bounding box center [604, 141] width 42 height 15
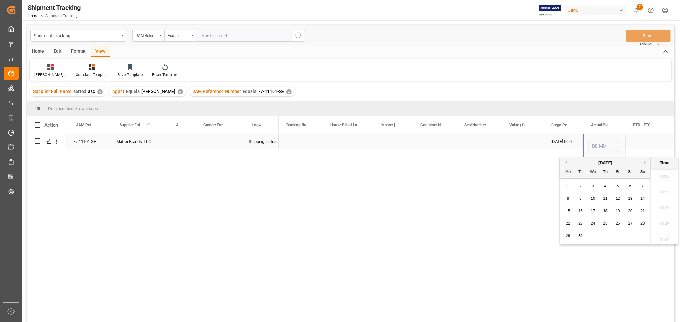
scroll to position [639, 0]
click at [592, 210] on span "17" at bounding box center [592, 211] width 4 height 4
type input "[DATE] 00:00"
click at [638, 137] on div "Press SPACE to select this row." at bounding box center [646, 141] width 42 height 15
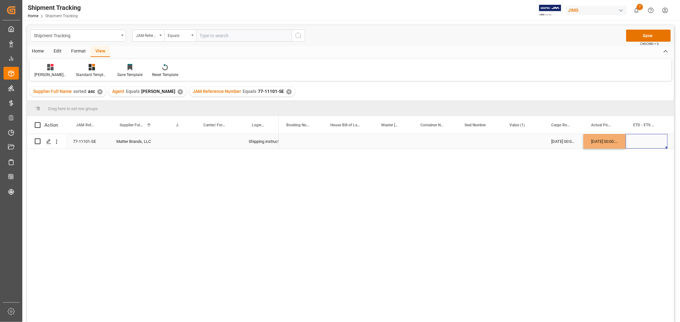
click at [638, 137] on div "Press SPACE to select this row." at bounding box center [646, 141] width 42 height 15
click at [638, 137] on div "Press SPACE to select this row." at bounding box center [646, 146] width 42 height 25
click at [643, 142] on input "Press SPACE to select this row." at bounding box center [646, 146] width 32 height 12
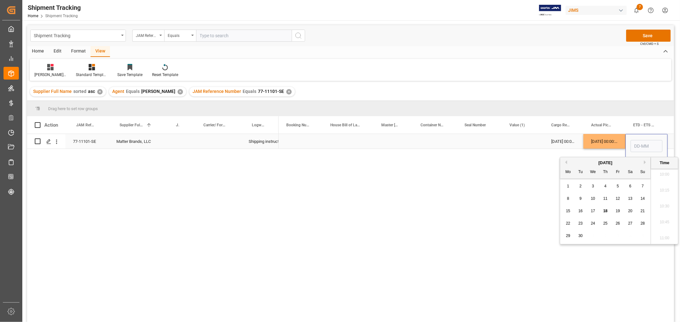
click at [643, 142] on input "Press SPACE to select this row." at bounding box center [646, 146] width 32 height 12
click at [594, 211] on span "17" at bounding box center [592, 211] width 4 height 4
type input "17-09-2025 00:00"
click at [612, 140] on div "17-09-2025 00:00:00" at bounding box center [604, 141] width 42 height 15
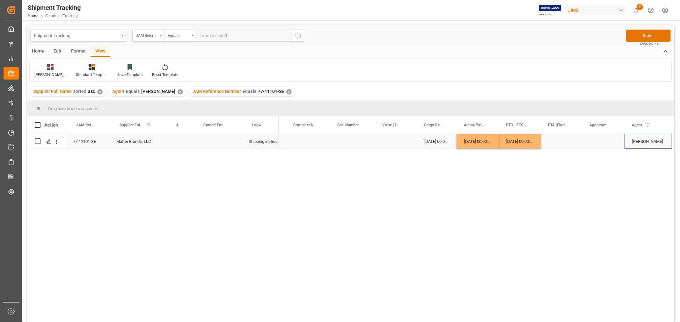
scroll to position [0, 127]
click at [556, 140] on div "Press SPACE to select this row." at bounding box center [560, 141] width 41 height 15
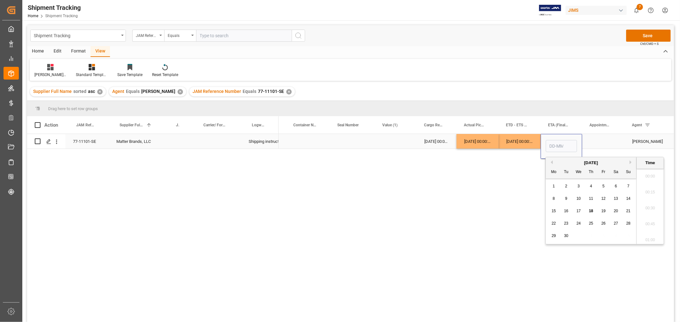
scroll to position [639, 0]
click at [565, 225] on span "23" at bounding box center [566, 223] width 4 height 4
type input "23-09-2025 00:00"
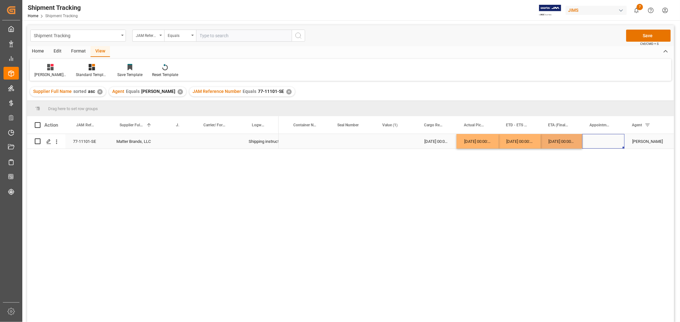
click at [596, 147] on div "Press SPACE to select this row." at bounding box center [603, 141] width 42 height 15
click at [639, 38] on button "Save" at bounding box center [648, 36] width 45 height 12
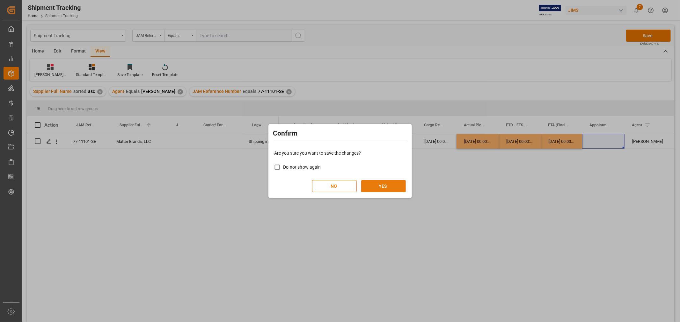
click at [398, 187] on button "YES" at bounding box center [383, 186] width 45 height 12
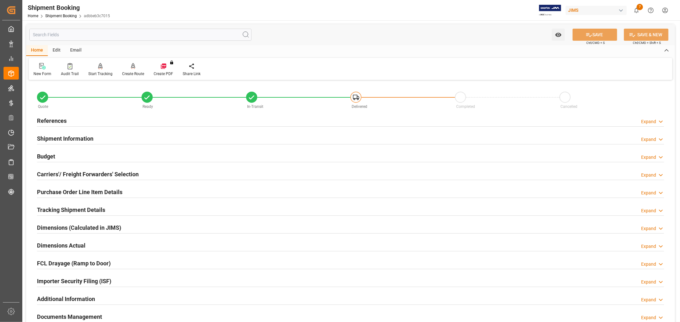
click at [45, 153] on h2 "Budget" at bounding box center [46, 156] width 18 height 9
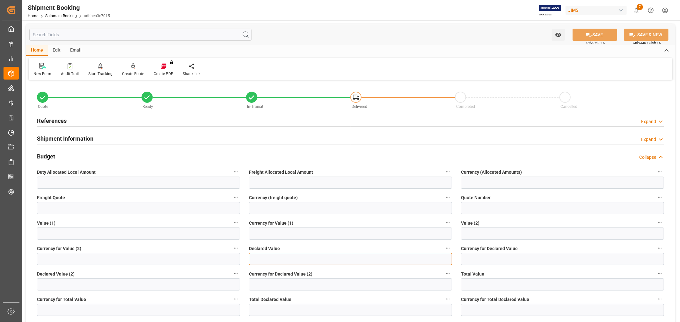
click at [264, 258] on input "text" at bounding box center [350, 259] width 203 height 12
type input "100"
click at [494, 259] on input at bounding box center [562, 259] width 203 height 12
type input "SEK"
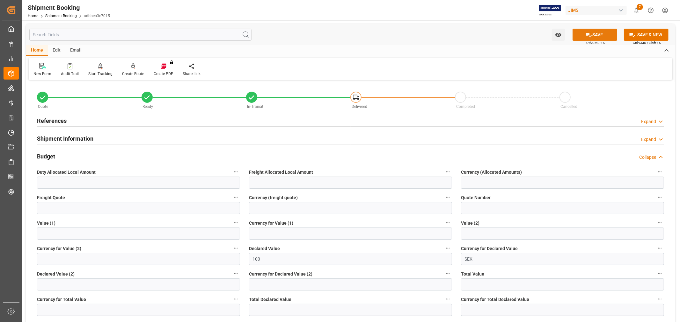
click at [599, 32] on button "SAVE" at bounding box center [594, 35] width 45 height 12
click at [185, 37] on input "text" at bounding box center [140, 35] width 222 height 12
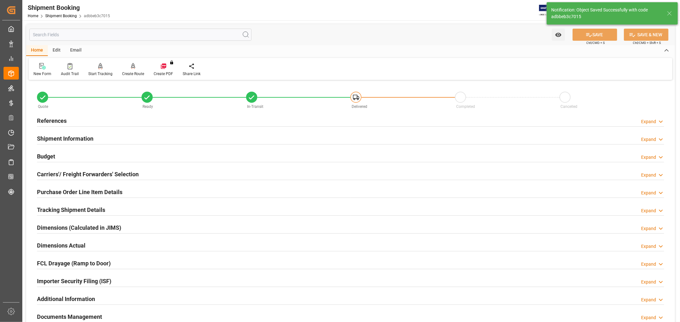
click at [188, 39] on input "text" at bounding box center [140, 35] width 222 height 12
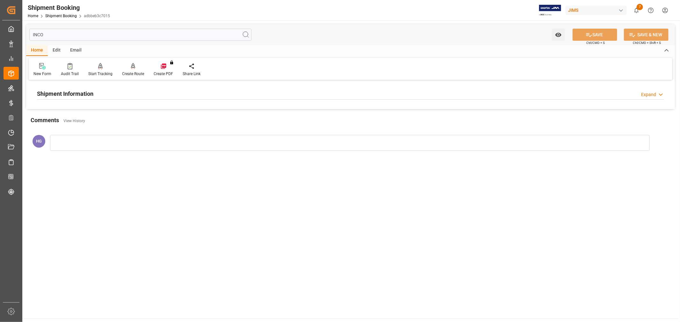
type input "INCO"
click at [89, 92] on h2 "Shipment Information" at bounding box center [65, 94] width 56 height 9
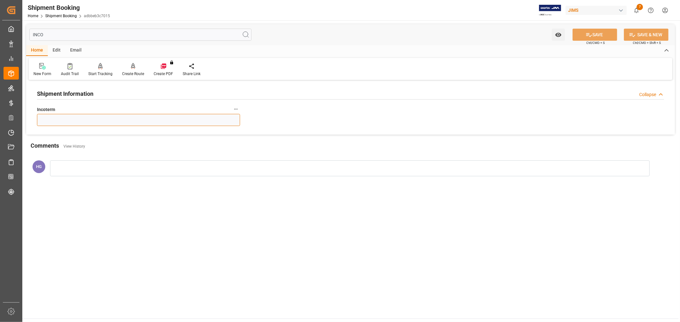
click at [83, 119] on input at bounding box center [138, 120] width 203 height 12
type input "DDP"
click at [579, 33] on button "SAVE" at bounding box center [594, 35] width 45 height 12
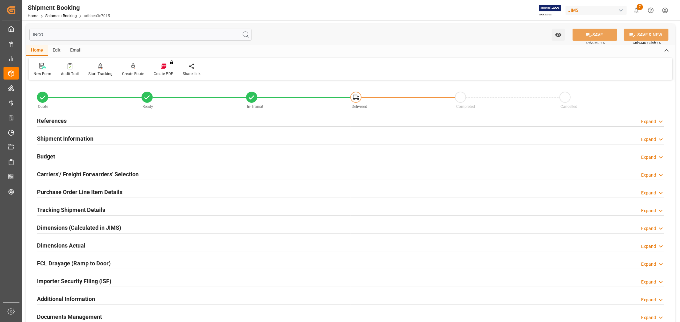
click at [53, 121] on h2 "References" at bounding box center [52, 121] width 30 height 9
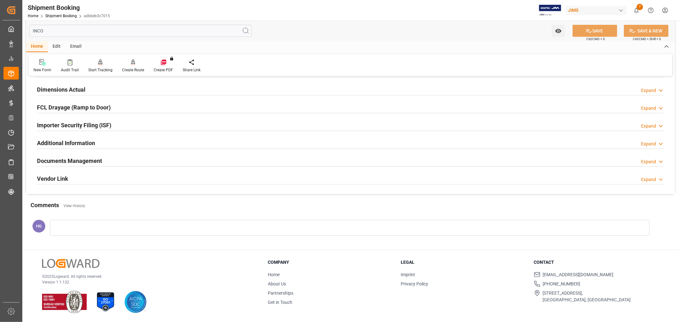
scroll to position [284, 0]
click at [68, 159] on h2 "Documents Management" at bounding box center [69, 161] width 65 height 9
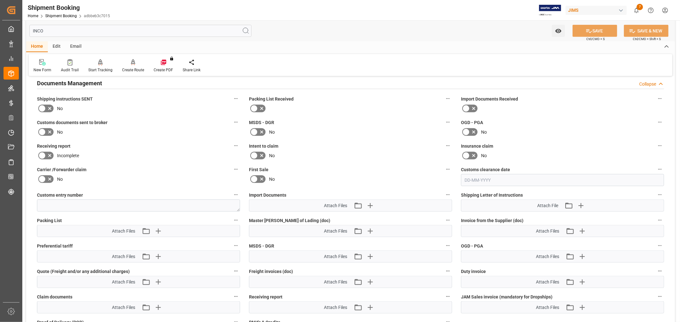
scroll to position [425, 0]
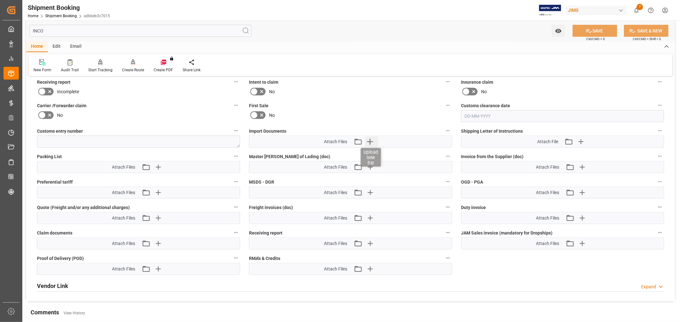
click at [367, 141] on icon "button" at bounding box center [369, 142] width 10 height 10
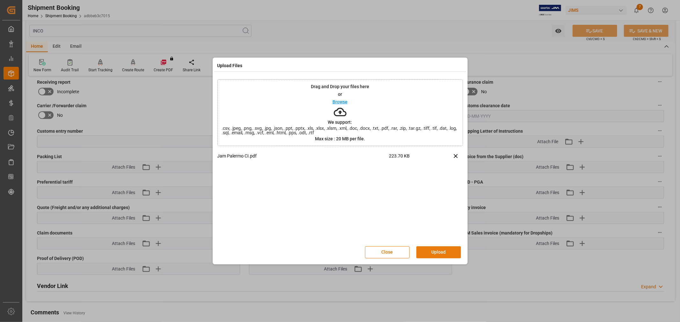
click at [432, 252] on button "Upload" at bounding box center [438, 253] width 45 height 12
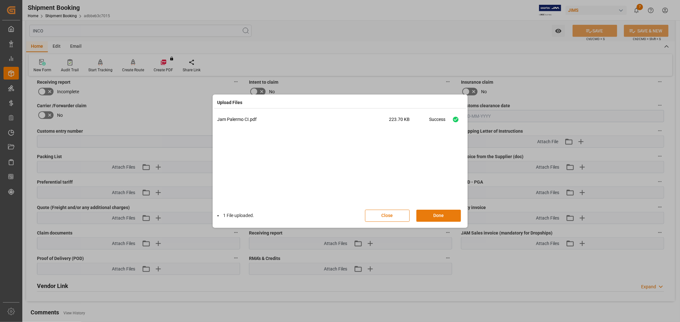
click at [440, 214] on button "Done" at bounding box center [438, 216] width 45 height 12
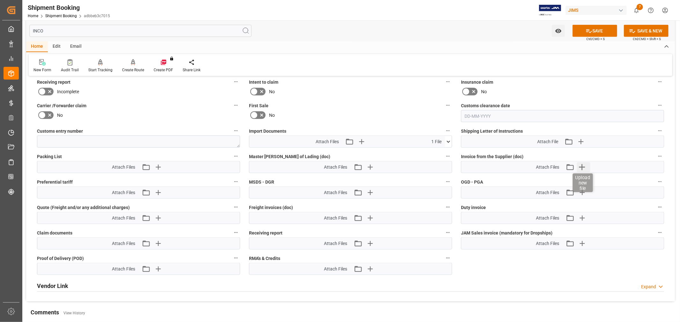
click at [584, 166] on icon "button" at bounding box center [582, 167] width 6 height 6
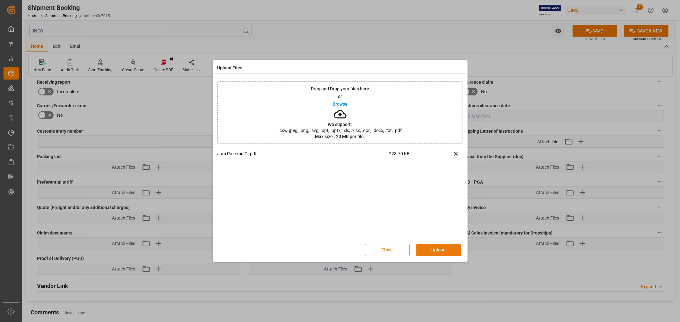
click at [432, 247] on button "Upload" at bounding box center [438, 250] width 45 height 12
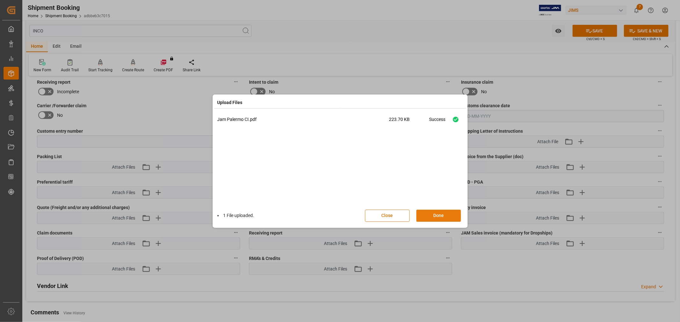
click at [441, 216] on button "Done" at bounding box center [438, 216] width 45 height 12
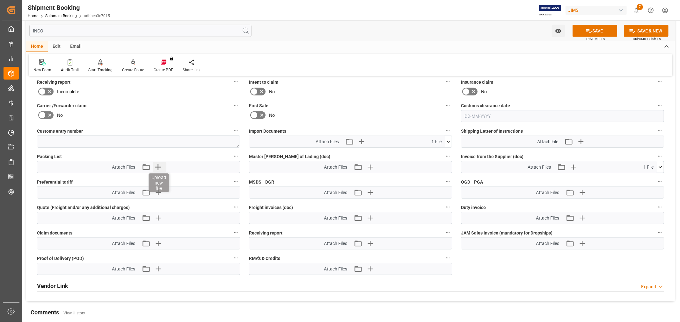
click at [159, 166] on icon "button" at bounding box center [158, 167] width 6 height 6
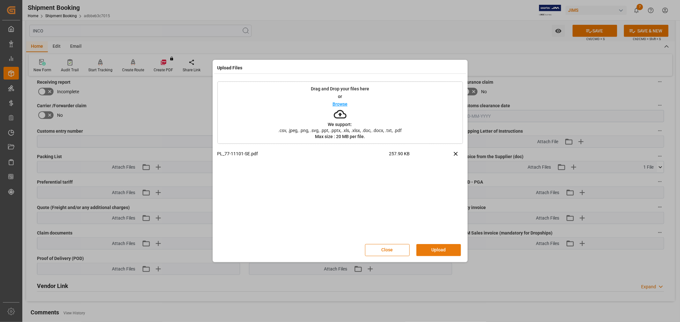
click at [437, 252] on button "Upload" at bounding box center [438, 250] width 45 height 12
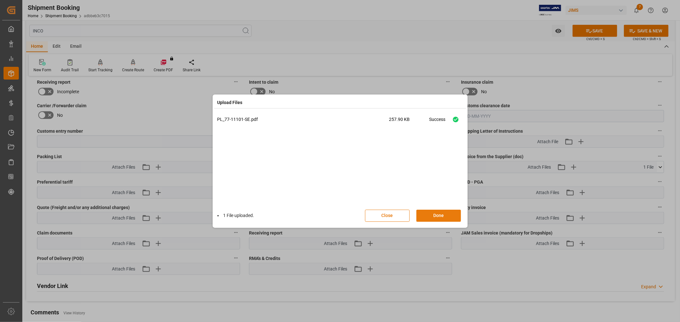
click at [433, 215] on button "Done" at bounding box center [438, 216] width 45 height 12
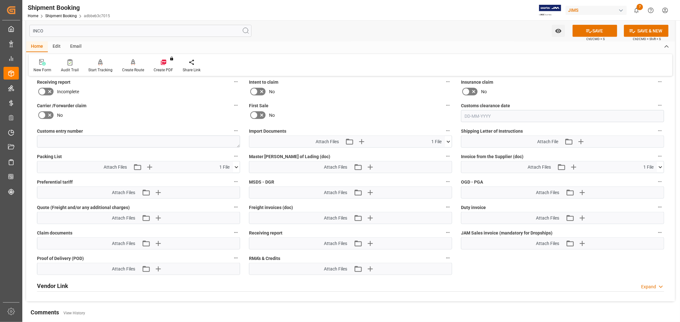
scroll to position [390, 0]
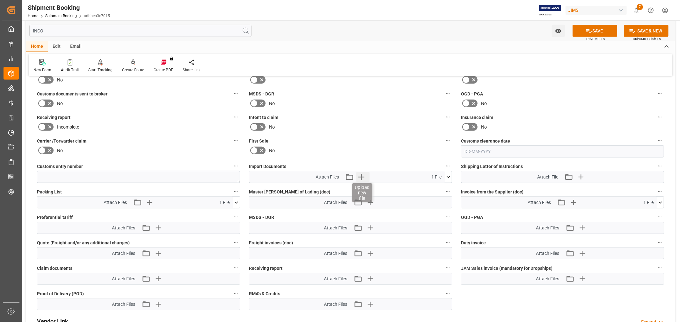
click at [358, 176] on icon "button" at bounding box center [361, 177] width 10 height 10
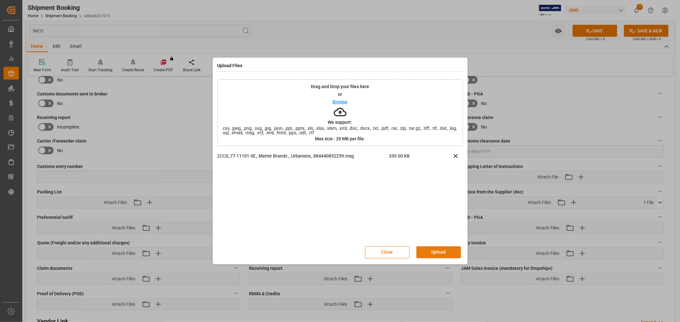
click at [429, 249] on button "Upload" at bounding box center [438, 253] width 45 height 12
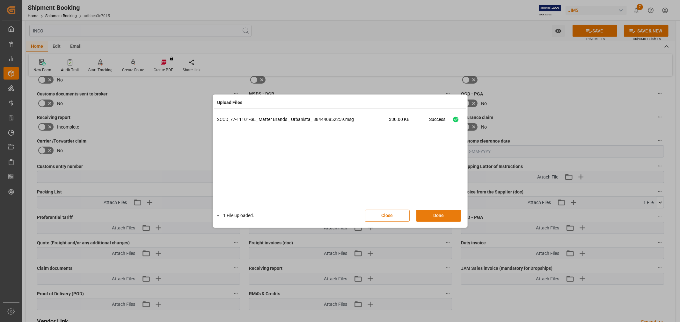
click at [427, 211] on button "Done" at bounding box center [438, 216] width 45 height 12
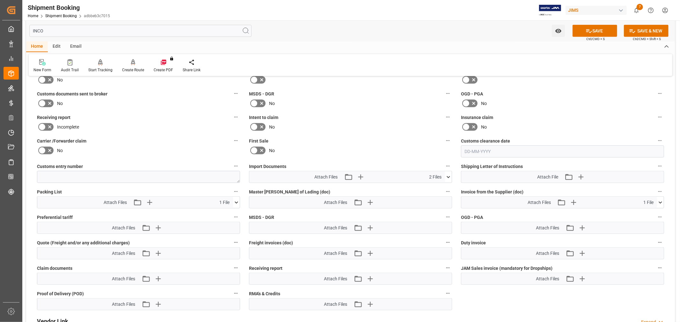
click at [46, 127] on icon at bounding box center [50, 127] width 8 height 8
click at [0, 0] on input "checkbox" at bounding box center [0, 0] width 0 height 0
click at [413, 113] on label "Intent to claim" at bounding box center [350, 117] width 203 height 9
click at [443, 113] on button "Intent to claim" at bounding box center [447, 117] width 8 height 8
click at [593, 31] on div at bounding box center [340, 161] width 680 height 322
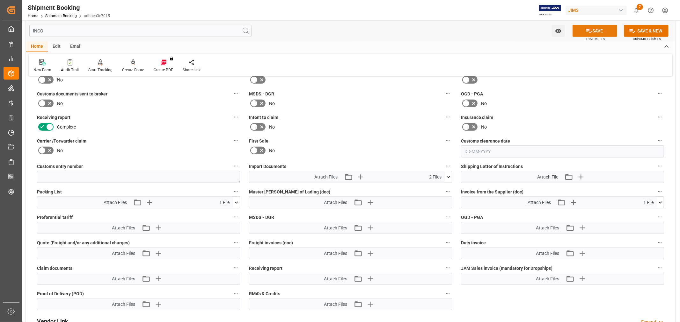
click at [588, 31] on icon at bounding box center [588, 31] width 7 height 7
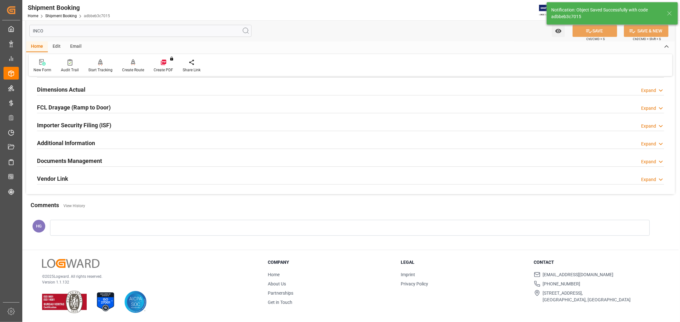
scroll to position [156, 0]
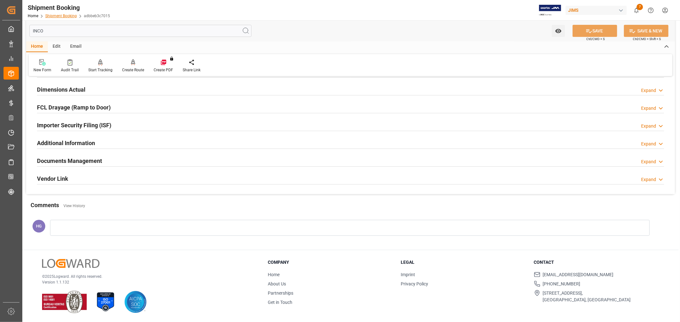
click at [63, 17] on link "Shipment Booking" at bounding box center [61, 16] width 32 height 4
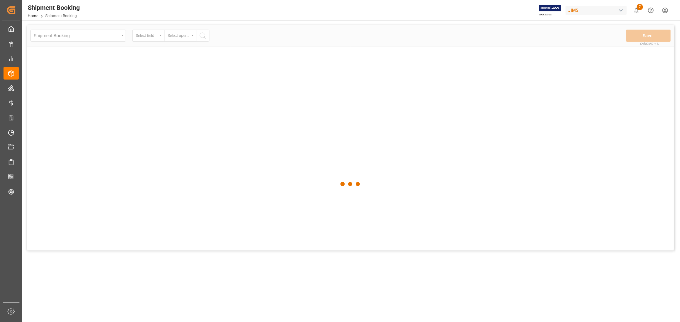
click at [188, 40] on div at bounding box center [350, 184] width 646 height 319
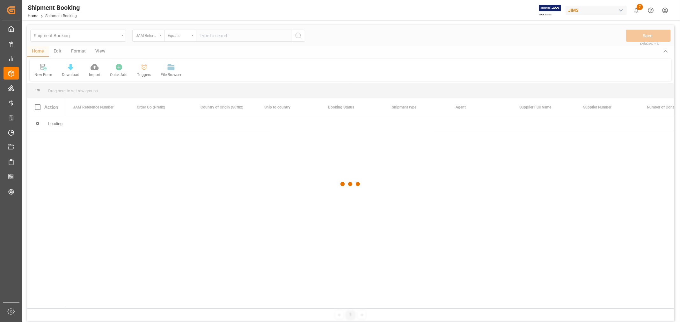
click at [210, 35] on div at bounding box center [350, 184] width 646 height 319
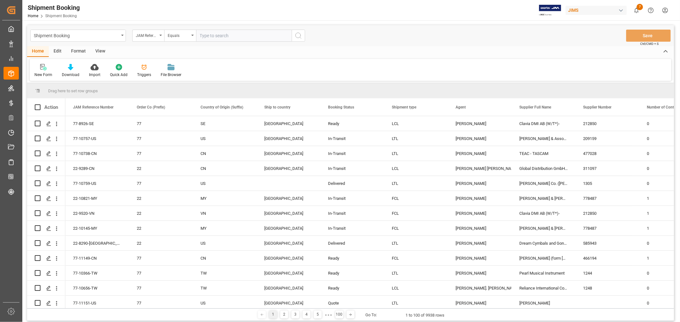
click at [208, 35] on input "text" at bounding box center [244, 36] width 96 height 12
type input "77-10538-CN"
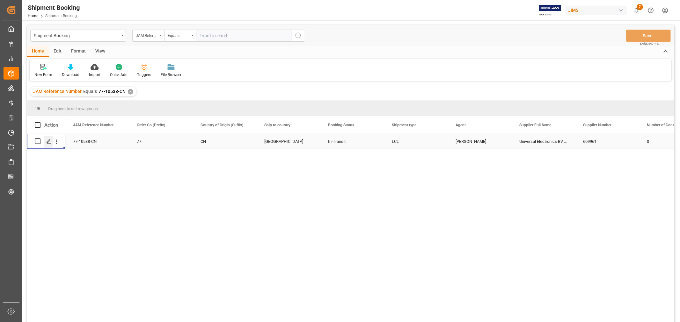
click at [49, 139] on icon "Press SPACE to select this row." at bounding box center [48, 141] width 5 height 5
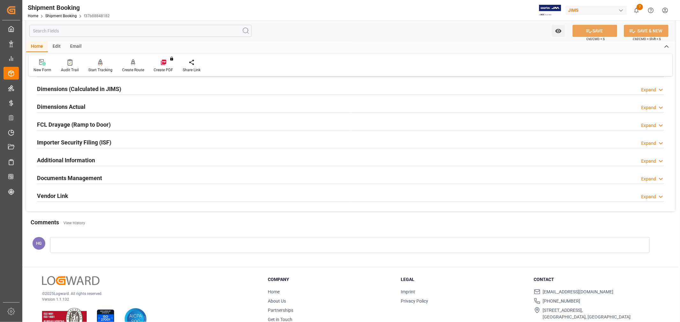
scroll to position [141, 0]
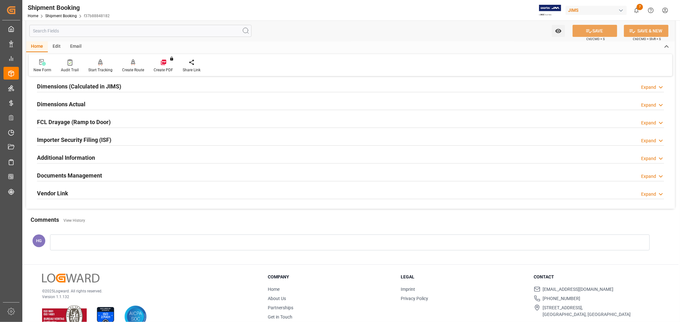
click at [77, 172] on h2 "Documents Management" at bounding box center [69, 175] width 65 height 9
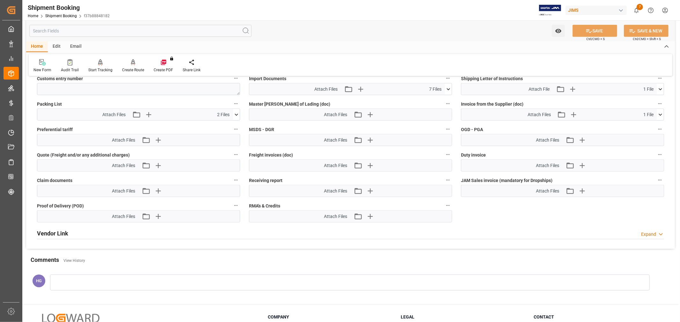
scroll to position [354, 0]
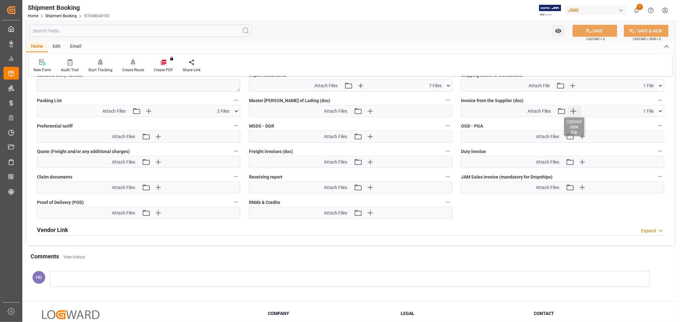
click at [570, 108] on icon "button" at bounding box center [573, 111] width 10 height 10
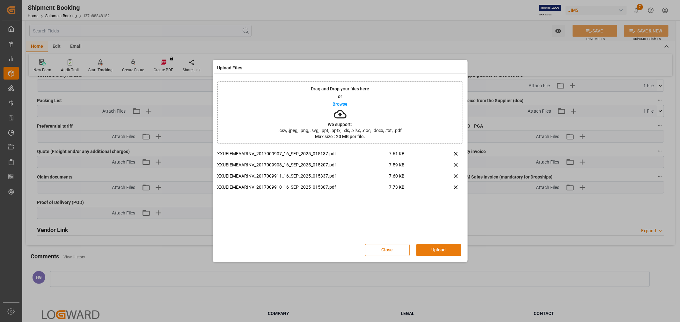
click at [447, 251] on button "Upload" at bounding box center [438, 250] width 45 height 12
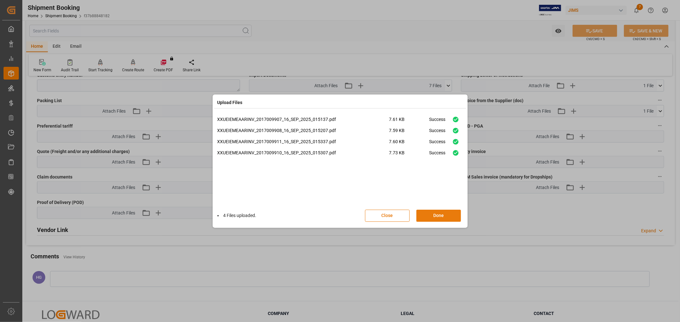
click at [430, 218] on button "Done" at bounding box center [438, 216] width 45 height 12
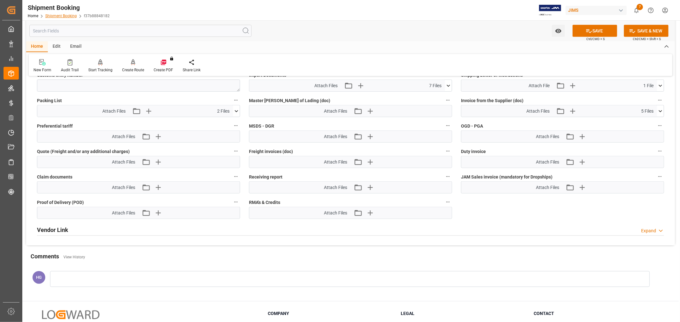
click at [60, 15] on link "Shipment Booking" at bounding box center [61, 16] width 32 height 4
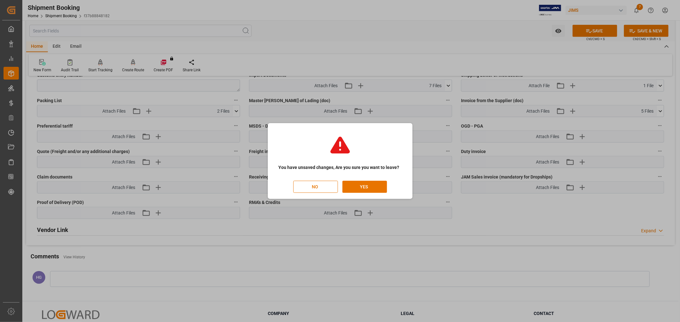
click at [321, 184] on button "NO" at bounding box center [315, 187] width 45 height 12
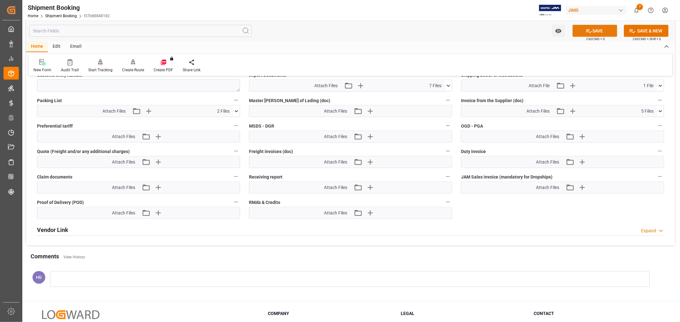
click at [594, 29] on button "SAVE" at bounding box center [594, 31] width 45 height 12
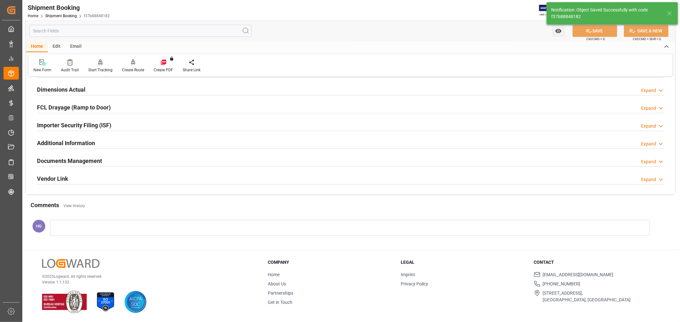
scroll to position [106, 0]
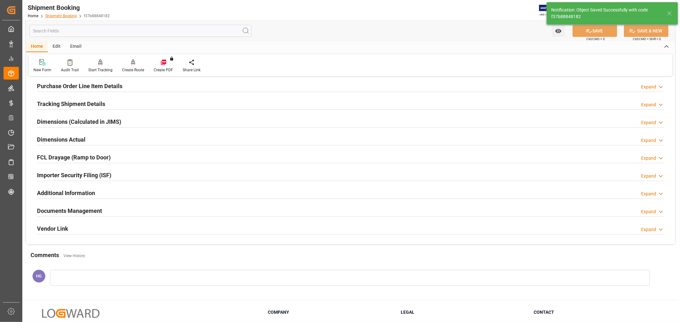
click at [57, 15] on link "Shipment Booking" at bounding box center [61, 16] width 32 height 4
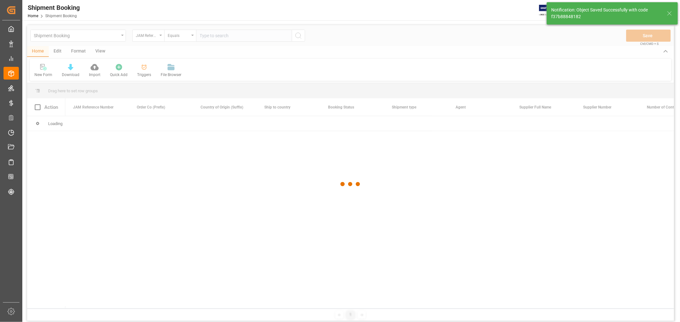
click at [205, 36] on div at bounding box center [350, 184] width 646 height 319
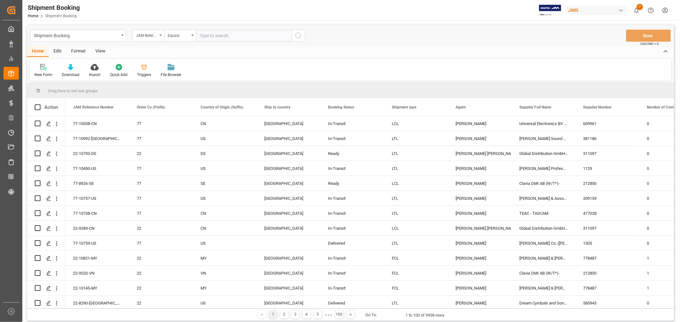
click at [207, 35] on input "text" at bounding box center [244, 36] width 96 height 12
type input "77-11050-CN"
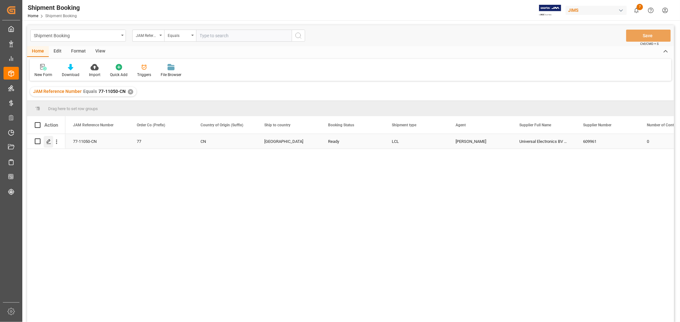
click at [50, 139] on icon "Press SPACE to select this row." at bounding box center [48, 141] width 5 height 5
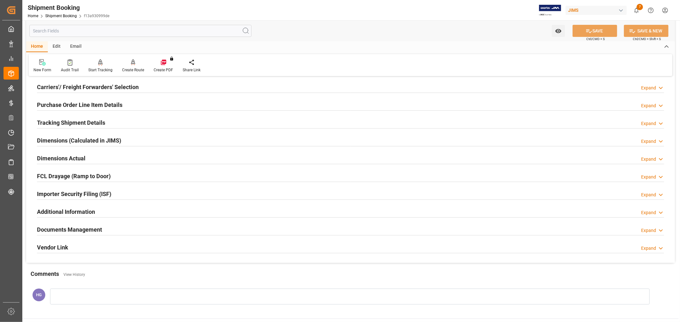
scroll to position [71, 0]
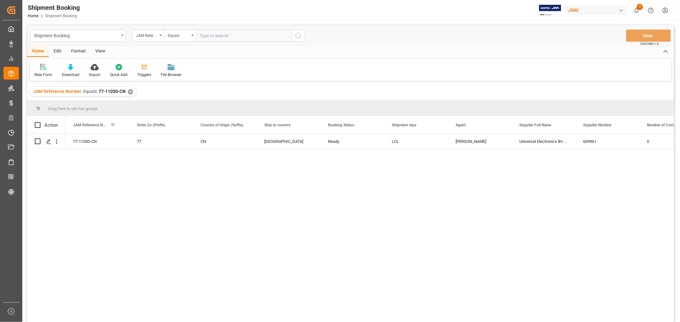
click at [98, 50] on div "View" at bounding box center [99, 51] width 19 height 11
click at [44, 73] on div "Default" at bounding box center [40, 75] width 12 height 6
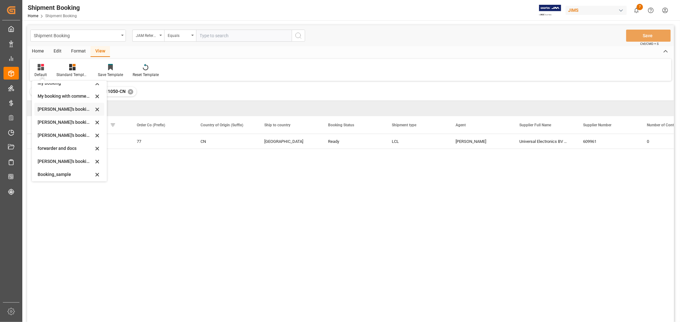
scroll to position [61, 0]
click at [60, 170] on div "booking_5" at bounding box center [66, 172] width 56 height 7
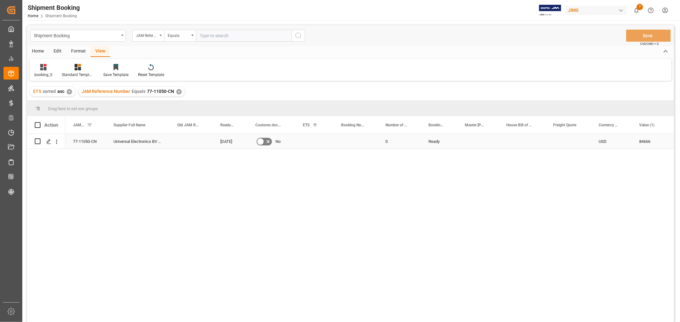
click at [310, 142] on div "Press SPACE to select this row." at bounding box center [314, 141] width 38 height 15
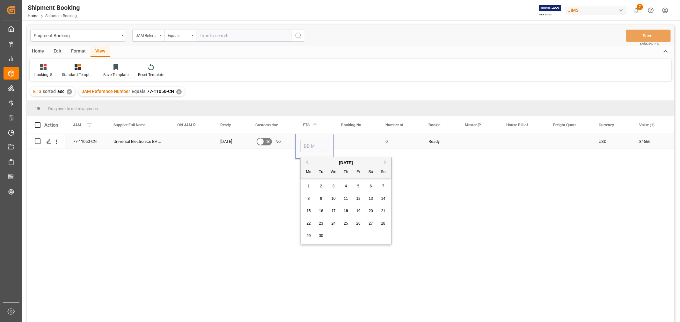
click at [310, 142] on input "Press SPACE to select this row." at bounding box center [314, 146] width 28 height 12
type input "03-10"
click at [348, 142] on div "Press SPACE to select this row." at bounding box center [355, 141] width 44 height 15
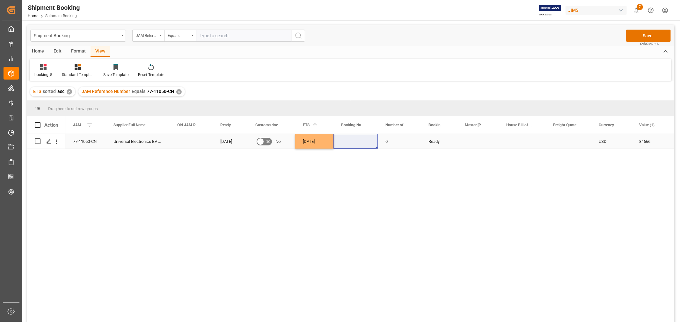
click at [363, 145] on div "Press SPACE to select this row." at bounding box center [355, 141] width 44 height 15
click at [359, 143] on div "Press SPACE to select this row." at bounding box center [355, 141] width 44 height 15
drag, startPoint x: 359, startPoint y: 143, endPoint x: 356, endPoint y: 143, distance: 3.5
click at [359, 143] on div "Press SPACE to select this row." at bounding box center [355, 141] width 44 height 15
click at [354, 143] on input "Press SPACE to select this row." at bounding box center [355, 145] width 34 height 12
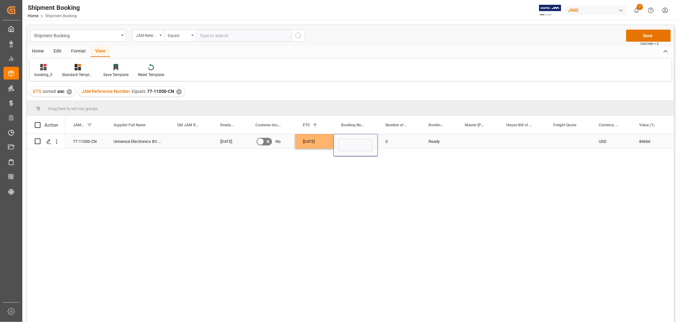
type input "13638900"
click at [398, 144] on div "0" at bounding box center [399, 141] width 43 height 15
click at [647, 32] on button "Save" at bounding box center [648, 36] width 45 height 12
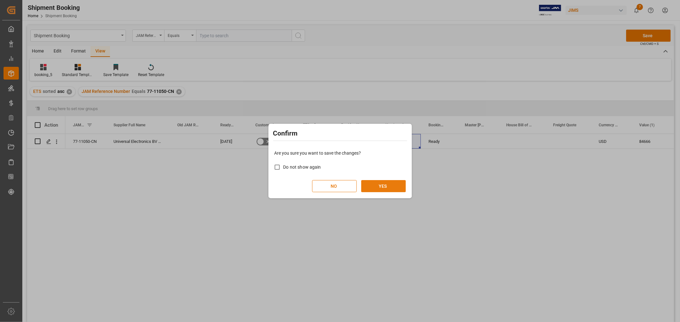
click at [376, 188] on button "YES" at bounding box center [383, 186] width 45 height 12
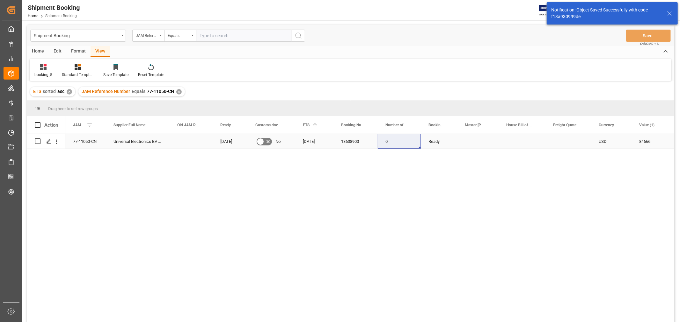
click at [77, 141] on div "77-11050-CN" at bounding box center [85, 141] width 40 height 15
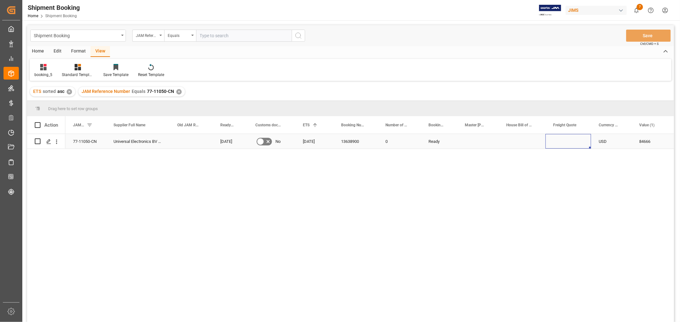
click at [572, 140] on div "Press SPACE to select this row." at bounding box center [568, 141] width 46 height 15
click at [572, 140] on input "Press SPACE to select this row." at bounding box center [567, 145] width 35 height 12
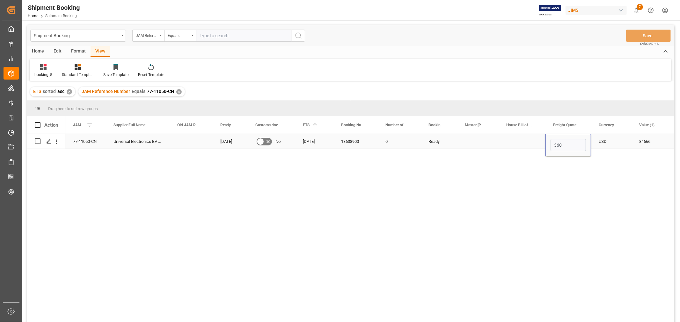
type input "3600"
click at [618, 145] on div "USD" at bounding box center [611, 141] width 40 height 15
click at [641, 37] on button "Save" at bounding box center [648, 36] width 45 height 12
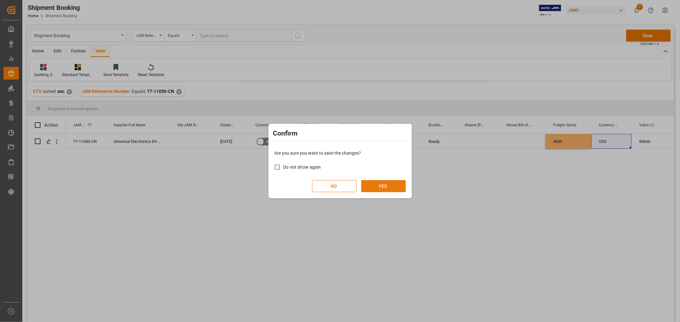
click at [384, 184] on button "YES" at bounding box center [383, 186] width 45 height 12
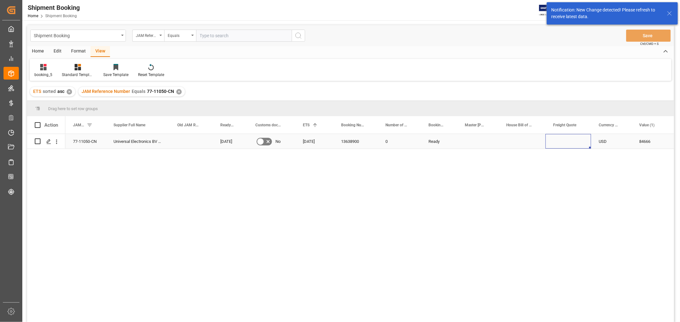
click at [563, 141] on div "Press SPACE to select this row." at bounding box center [568, 141] width 46 height 15
click at [563, 141] on input "Press SPACE to select this row." at bounding box center [567, 145] width 35 height 12
click at [564, 141] on input "Press SPACE to select this row." at bounding box center [567, 145] width 35 height 12
type input "3600"
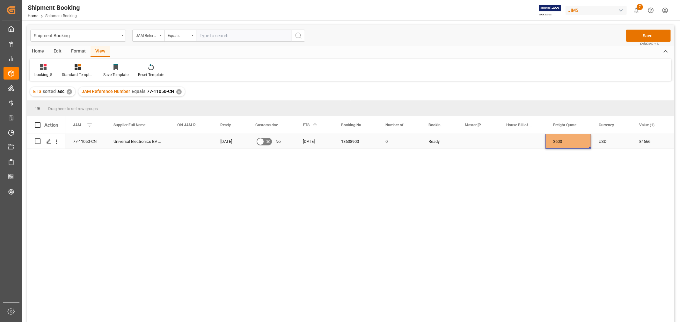
drag, startPoint x: 610, startPoint y: 142, endPoint x: 614, endPoint y: 136, distance: 6.8
click at [611, 142] on div "USD" at bounding box center [611, 141] width 40 height 15
click at [648, 36] on button "Save" at bounding box center [648, 36] width 45 height 12
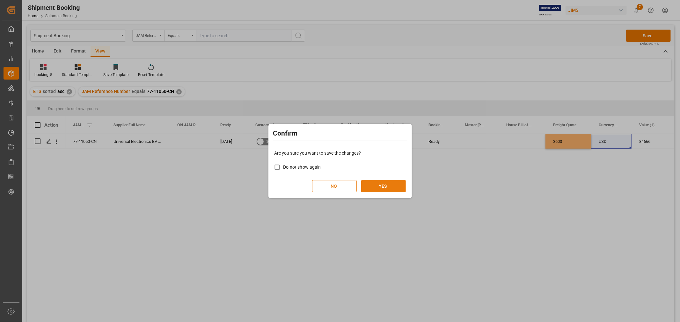
click at [386, 187] on button "YES" at bounding box center [383, 186] width 45 height 12
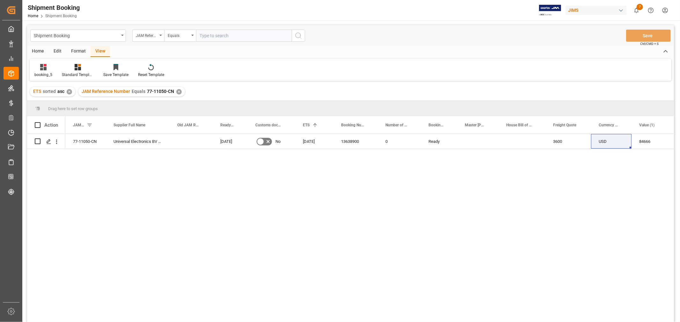
click at [270, 249] on div "77-11050-CN Universal Electronics BV (Asia) 29-09-2025 No 03-10-2025 13638900 0…" at bounding box center [369, 230] width 608 height 192
click at [101, 50] on div "View" at bounding box center [99, 51] width 19 height 11
click at [38, 50] on div "Home" at bounding box center [38, 51] width 22 height 11
click at [46, 75] on div "New Form" at bounding box center [43, 75] width 18 height 6
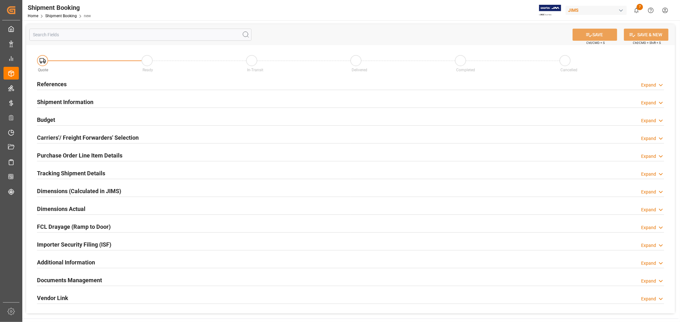
click at [61, 86] on h2 "References" at bounding box center [52, 84] width 30 height 9
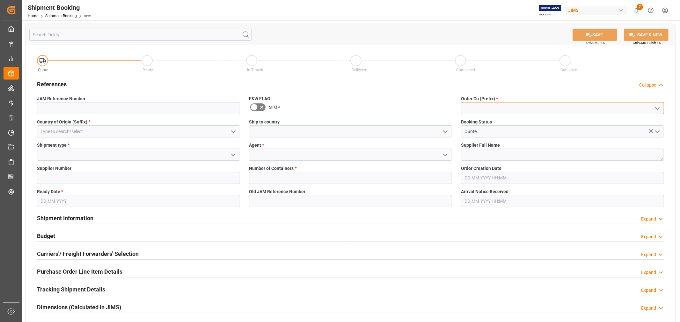
click at [478, 104] on input at bounding box center [562, 108] width 203 height 12
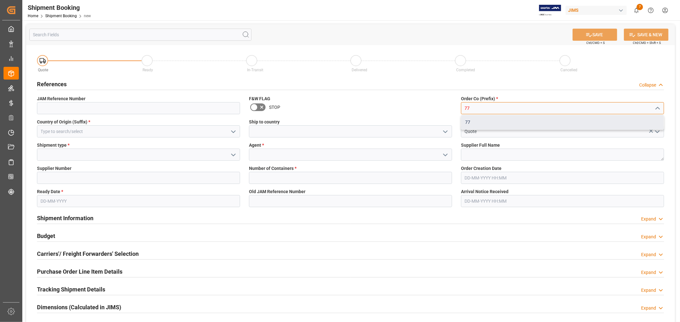
click at [466, 122] on div "77" at bounding box center [562, 122] width 202 height 14
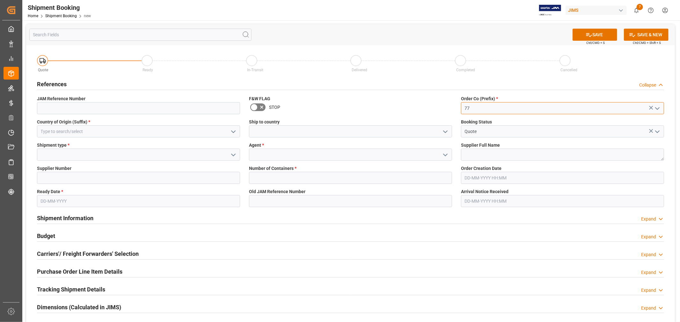
type input "77"
click at [100, 128] on input at bounding box center [138, 132] width 203 height 12
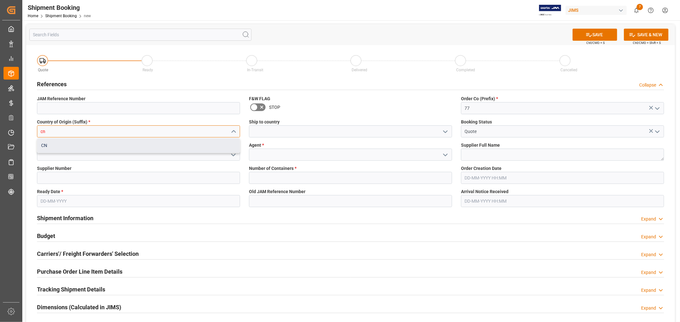
click at [210, 144] on div "CN" at bounding box center [138, 146] width 202 height 14
type input "CN"
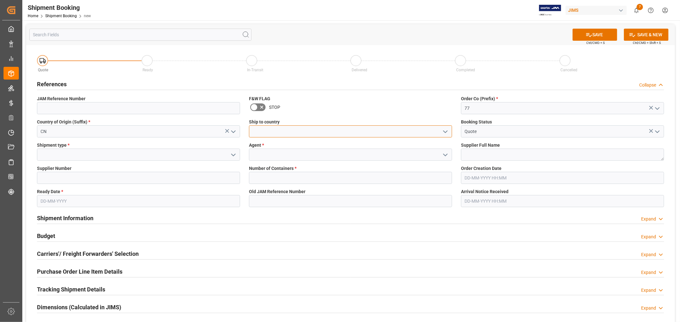
click at [256, 129] on input at bounding box center [350, 132] width 203 height 12
type input "[GEOGRAPHIC_DATA]"
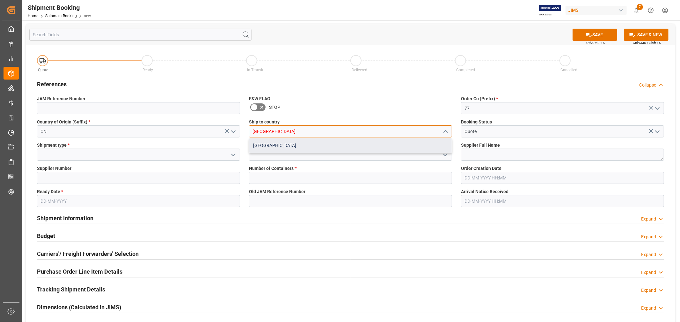
click at [305, 144] on div "[GEOGRAPHIC_DATA]" at bounding box center [350, 146] width 202 height 14
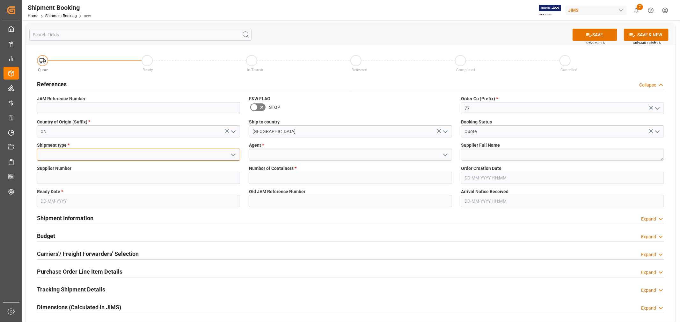
click at [158, 159] on input at bounding box center [138, 155] width 203 height 12
click at [234, 153] on icon "open menu" at bounding box center [233, 155] width 8 height 8
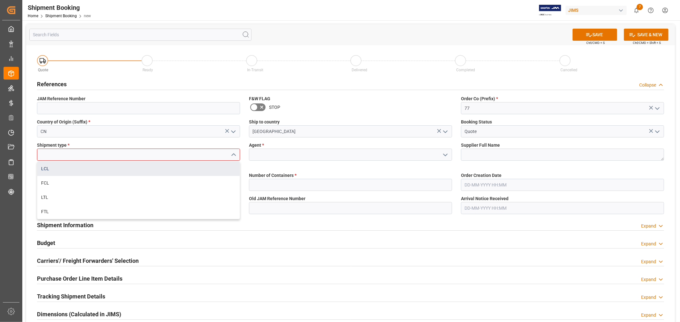
click at [115, 168] on div "LCL" at bounding box center [138, 169] width 202 height 14
type input "LCL"
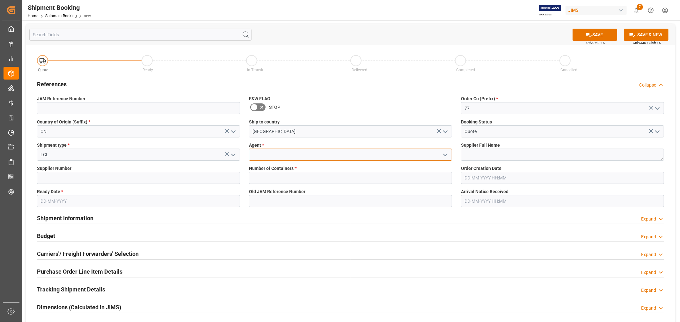
click at [284, 151] on input at bounding box center [350, 155] width 203 height 12
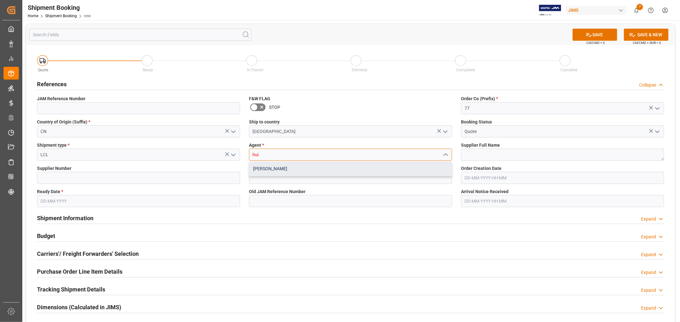
click at [278, 167] on div "[PERSON_NAME]" at bounding box center [350, 169] width 202 height 14
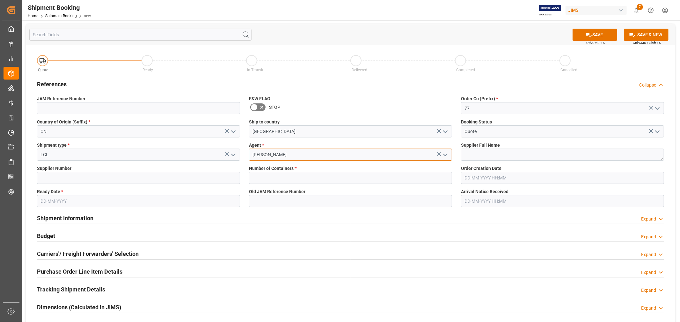
type input "[PERSON_NAME]"
click at [492, 152] on textarea at bounding box center [562, 155] width 203 height 12
click at [478, 156] on textarea at bounding box center [562, 155] width 203 height 12
paste textarea "[PERSON_NAME] Multimedia [GEOGRAPHIC_DATA]"
type textarea "[PERSON_NAME] Multimedia [GEOGRAPHIC_DATA]"
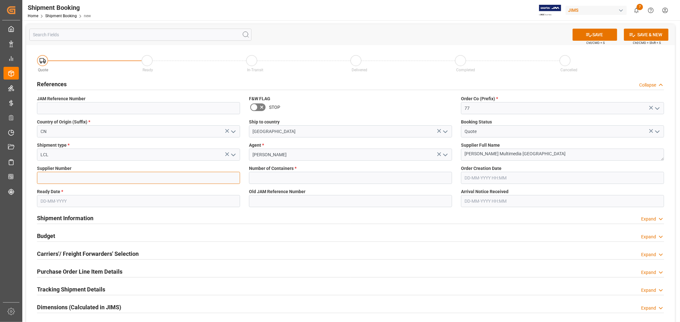
click at [51, 177] on input at bounding box center [138, 178] width 203 height 12
type input "242713"
click at [287, 173] on input "text" at bounding box center [350, 178] width 203 height 12
type input "0"
click at [54, 200] on input "text" at bounding box center [138, 201] width 203 height 12
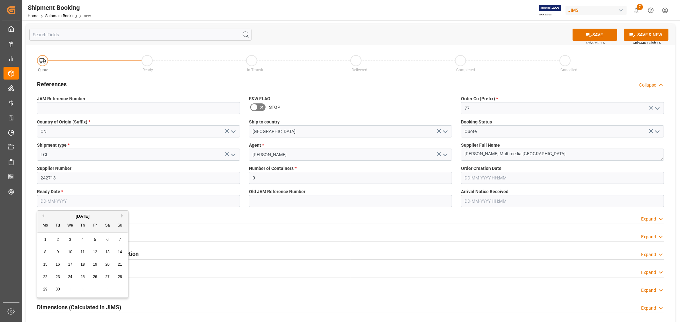
click at [58, 291] on span "30" at bounding box center [57, 289] width 4 height 4
type input "[DATE]"
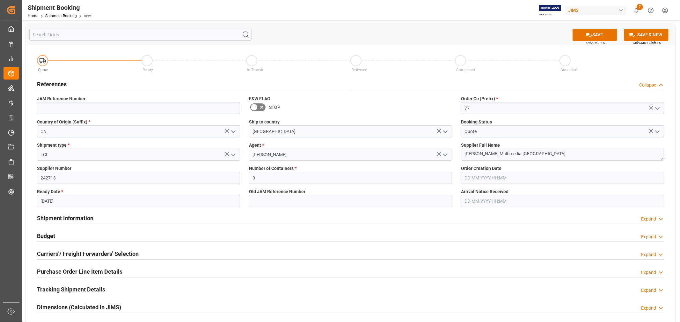
click at [264, 217] on div "Shipment Information Expand" at bounding box center [350, 218] width 627 height 12
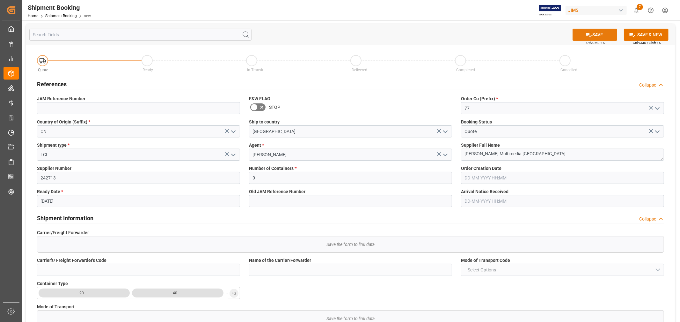
click at [581, 35] on button "SAVE" at bounding box center [594, 35] width 45 height 12
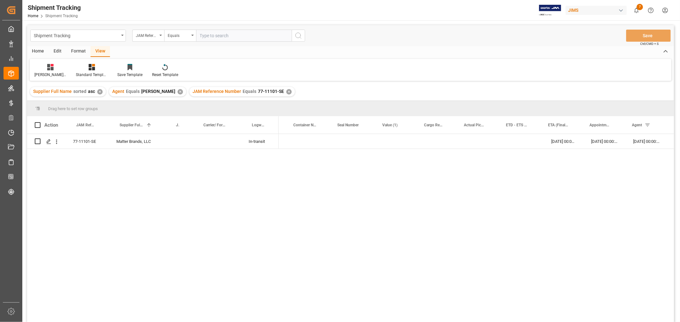
scroll to position [0, 127]
click at [286, 93] on div "✕" at bounding box center [288, 91] width 5 height 5
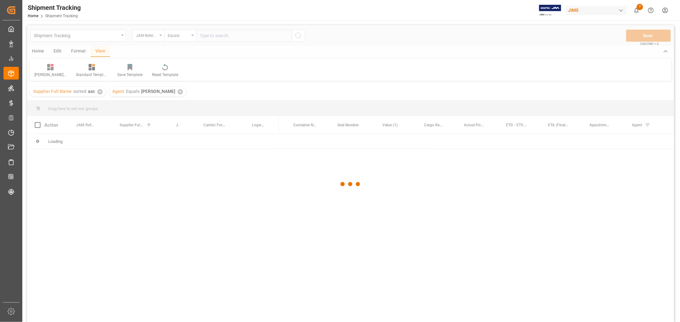
click at [236, 33] on div at bounding box center [350, 184] width 646 height 319
click at [234, 34] on div at bounding box center [350, 184] width 646 height 319
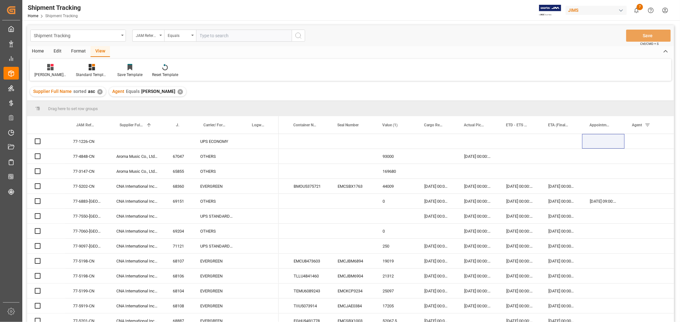
click at [234, 34] on input "text" at bounding box center [244, 36] width 96 height 12
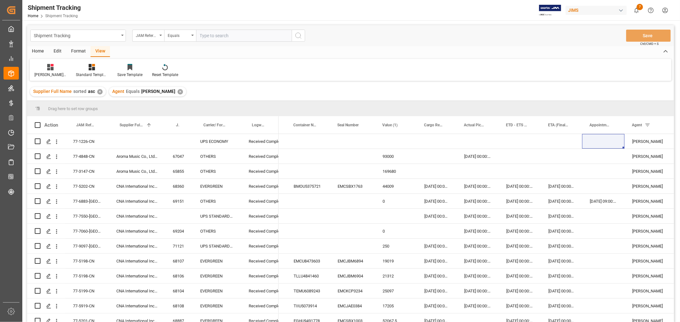
click at [234, 34] on input "text" at bounding box center [244, 36] width 96 height 12
paste input "77-11050-CN"
type input "77-11050-CN"
click at [302, 36] on icon "search button" at bounding box center [298, 36] width 8 height 8
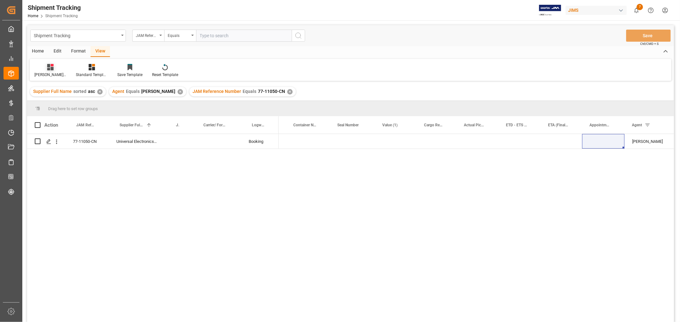
click at [50, 72] on div "Huixin's tracking all_sample" at bounding box center [50, 75] width 32 height 6
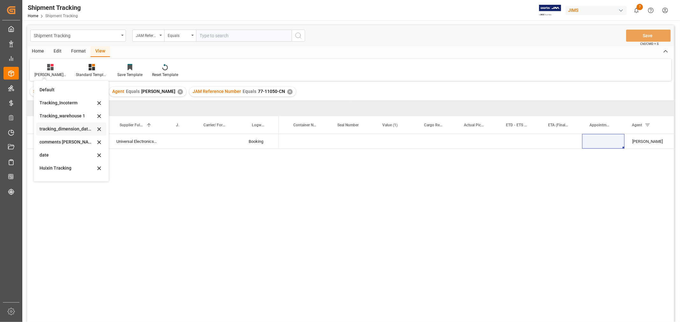
click at [69, 129] on div "tracking_dimension_date_3" at bounding box center [68, 129] width 56 height 7
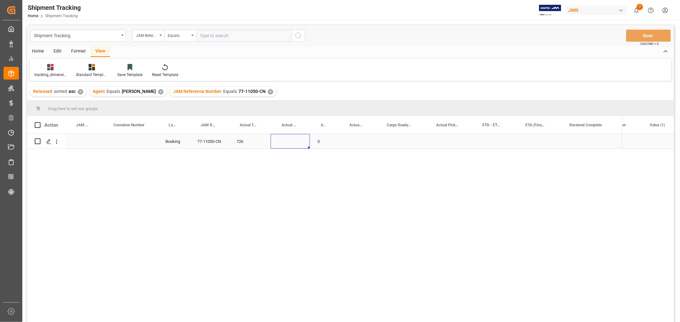
click at [287, 144] on div "Press SPACE to select this row." at bounding box center [289, 141] width 39 height 15
click at [287, 144] on input "Press SPACE to select this row." at bounding box center [290, 145] width 29 height 12
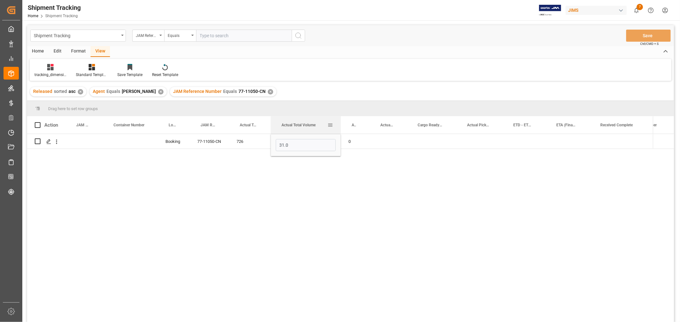
drag, startPoint x: 308, startPoint y: 120, endPoint x: 339, endPoint y: 122, distance: 30.9
click at [339, 122] on div at bounding box center [340, 125] width 3 height 18
click at [303, 148] on input "31.0" at bounding box center [306, 145] width 60 height 12
type input "31.034"
click at [350, 139] on div "0" at bounding box center [355, 141] width 29 height 15
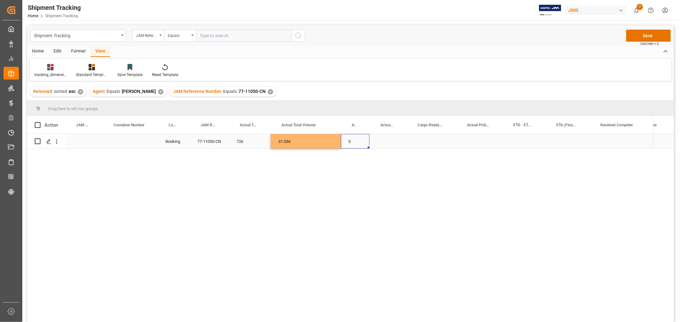
click at [355, 142] on div "0" at bounding box center [355, 141] width 29 height 15
drag, startPoint x: 355, startPoint y: 142, endPoint x: 348, endPoint y: 145, distance: 8.0
click at [348, 145] on input "0" at bounding box center [355, 145] width 18 height 12
type input "9270.6"
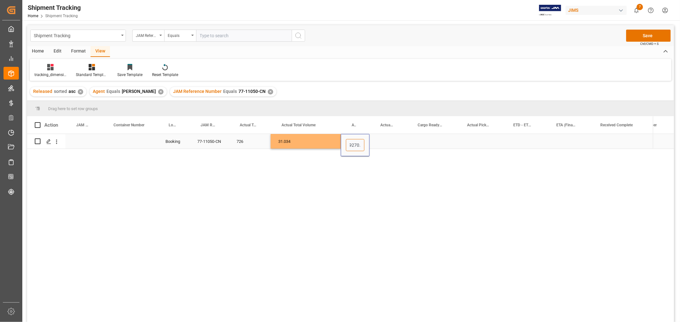
scroll to position [0, 3]
click at [400, 145] on div "Press SPACE to select this row." at bounding box center [387, 141] width 37 height 15
click at [647, 37] on button "Save" at bounding box center [648, 36] width 45 height 12
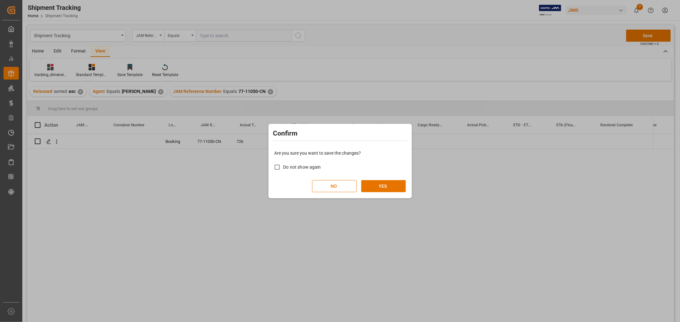
click at [377, 179] on div "Are you sure you want to save the changes? Do not show again NO YES" at bounding box center [340, 171] width 140 height 51
click at [387, 183] on button "YES" at bounding box center [383, 186] width 45 height 12
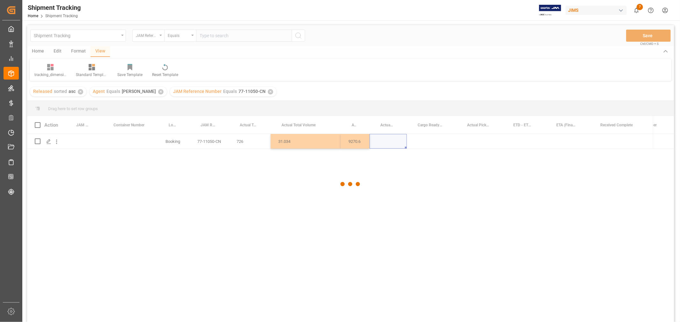
click at [514, 144] on div at bounding box center [350, 184] width 646 height 319
click at [521, 142] on div at bounding box center [350, 184] width 646 height 319
click at [520, 141] on div at bounding box center [350, 184] width 646 height 319
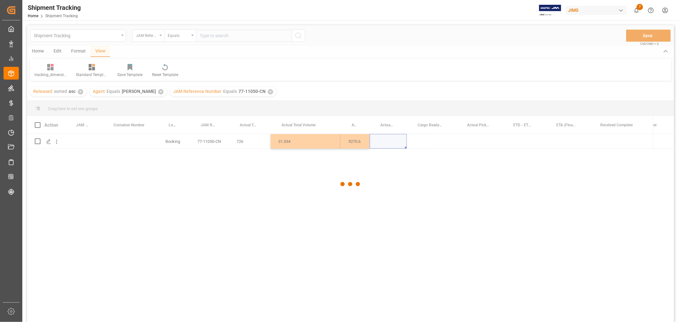
click at [520, 141] on div at bounding box center [350, 184] width 646 height 319
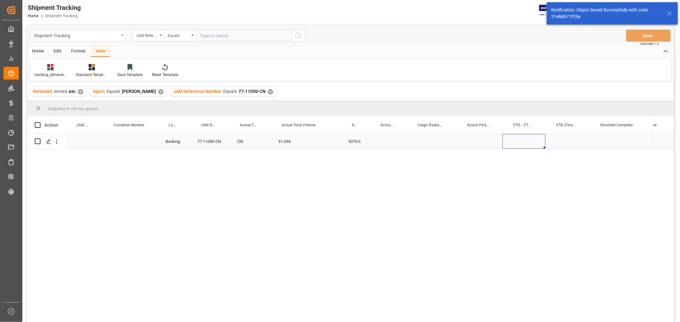
click at [520, 141] on div "Press SPACE to select this row." at bounding box center [523, 141] width 43 height 15
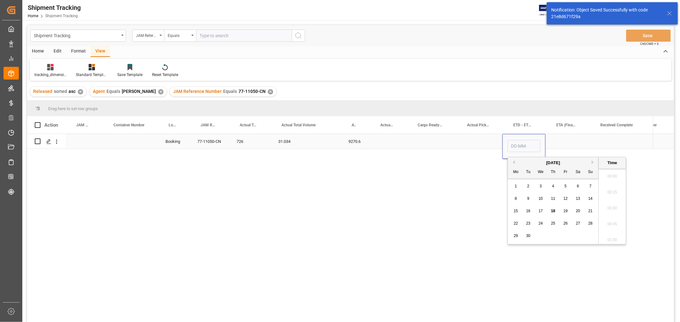
click at [520, 141] on input "Press SPACE to select this row." at bounding box center [523, 146] width 33 height 12
type input "03-10-2025 00:00"
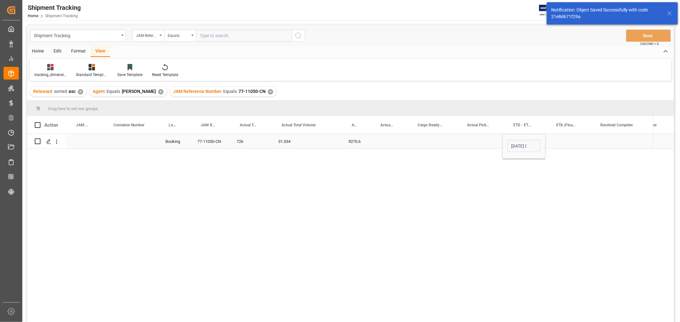
click at [551, 147] on div "Press SPACE to select this row." at bounding box center [567, 141] width 44 height 15
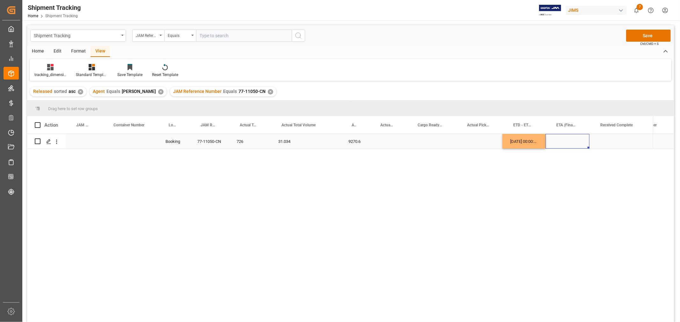
click at [552, 147] on div "Press SPACE to select this row." at bounding box center [567, 141] width 44 height 15
click at [559, 144] on div "Press SPACE to select this row." at bounding box center [567, 141] width 44 height 15
click at [559, 143] on div "Press SPACE to select this row." at bounding box center [567, 141] width 44 height 15
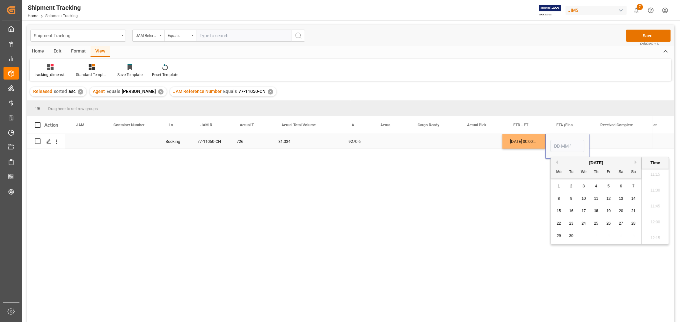
click at [559, 143] on input "Press SPACE to select this row." at bounding box center [567, 146] width 34 height 12
type input "11-11-2025 00:00"
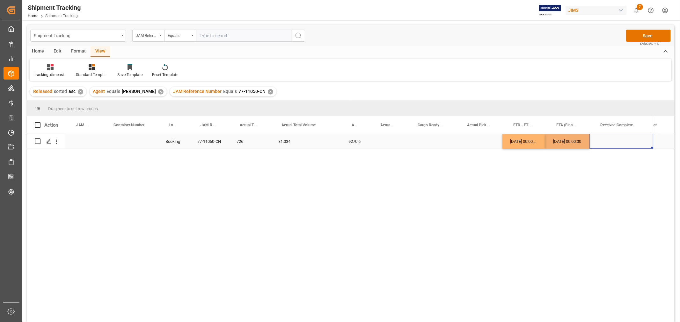
click at [612, 143] on div "Press SPACE to select this row." at bounding box center [621, 141] width 64 height 15
click at [640, 32] on button "Save" at bounding box center [648, 36] width 45 height 12
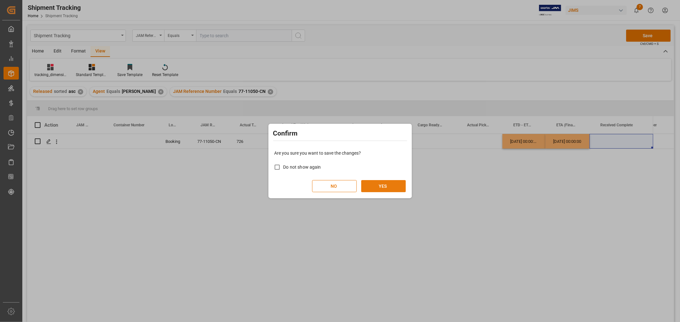
click at [374, 190] on button "YES" at bounding box center [383, 186] width 45 height 12
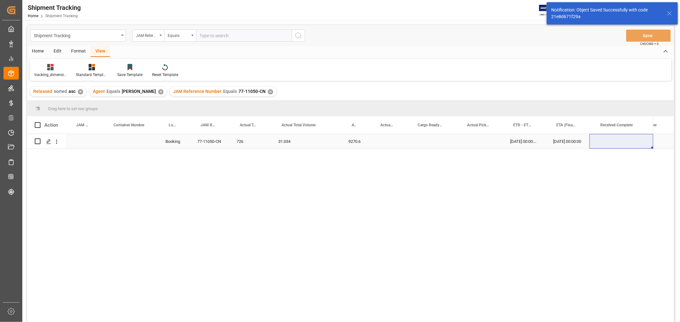
click at [429, 137] on div "Press SPACE to select this row." at bounding box center [430, 141] width 49 height 15
click at [429, 137] on div "Press SPACE to select this row." at bounding box center [430, 146] width 49 height 25
click at [428, 142] on input "Press SPACE to select this row." at bounding box center [431, 146] width 39 height 12
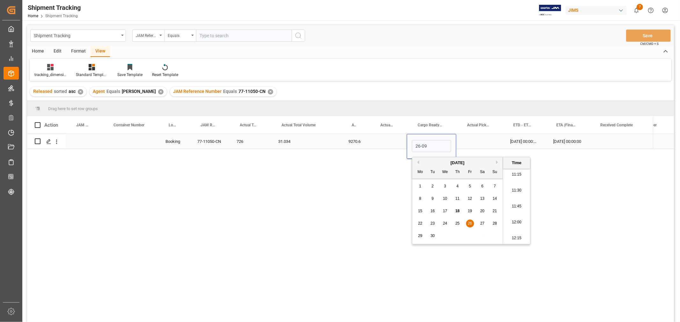
type input "26-09-2025 00:00"
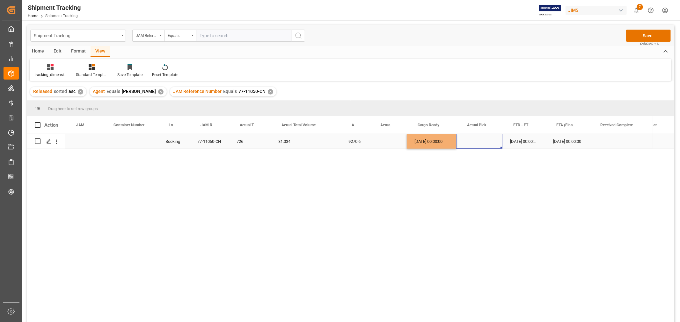
click at [477, 143] on div "Press SPACE to select this row." at bounding box center [479, 141] width 46 height 15
click at [644, 33] on button "Save" at bounding box center [648, 36] width 45 height 12
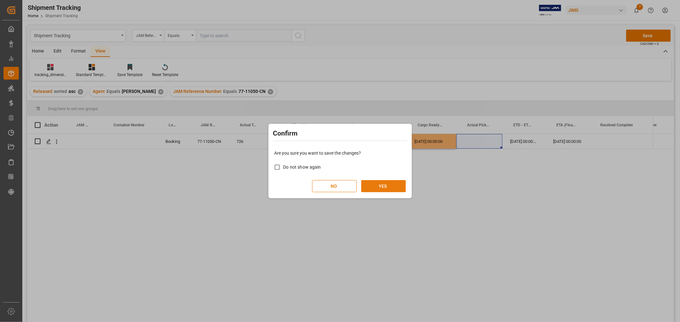
click at [385, 184] on button "YES" at bounding box center [383, 186] width 45 height 12
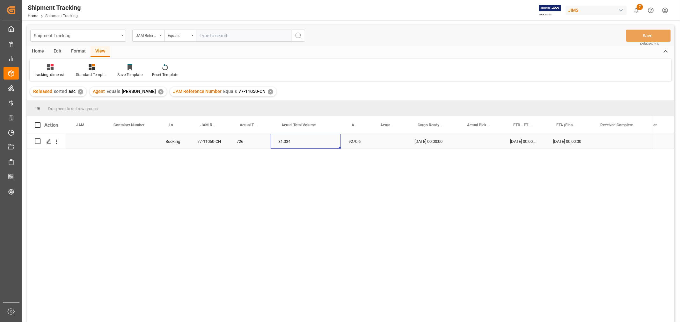
click at [280, 141] on div "31.034" at bounding box center [305, 141] width 70 height 15
click at [268, 90] on div "✕" at bounding box center [270, 91] width 5 height 5
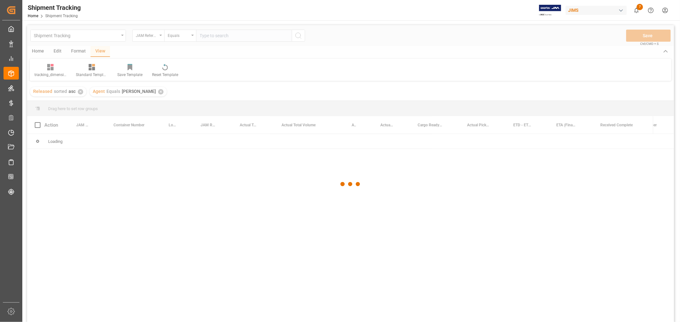
click at [230, 36] on div at bounding box center [350, 184] width 646 height 319
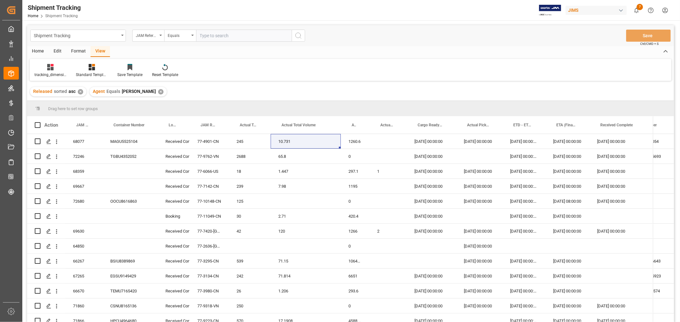
click at [230, 36] on input "text" at bounding box center [244, 36] width 96 height 12
paste input "77-11152-CN"
type input "77-11152-CN"
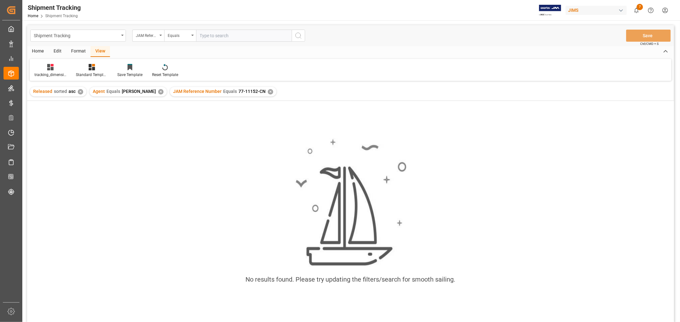
click at [268, 92] on div "✕" at bounding box center [270, 91] width 5 height 5
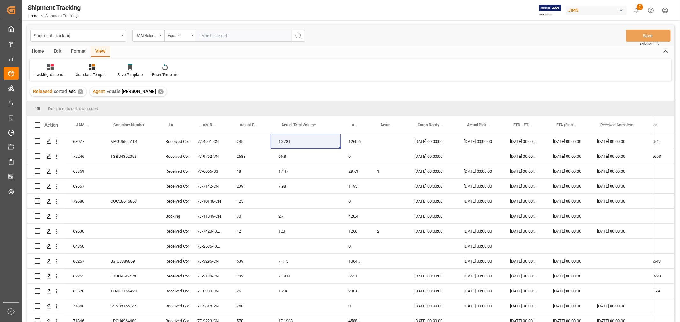
click at [228, 37] on input "text" at bounding box center [244, 36] width 96 height 12
paste input "77-11152-CN"
type input "77-11152-CN"
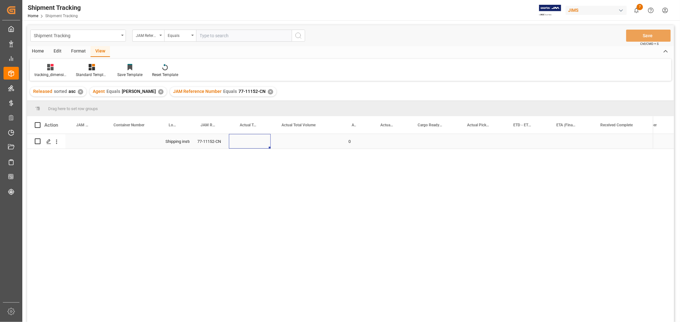
click at [254, 141] on div "Press SPACE to select this row." at bounding box center [250, 141] width 42 height 15
click at [254, 141] on input "Press SPACE to select this row." at bounding box center [250, 145] width 32 height 12
click at [250, 144] on input "Press SPACE to select this row." at bounding box center [250, 145] width 32 height 12
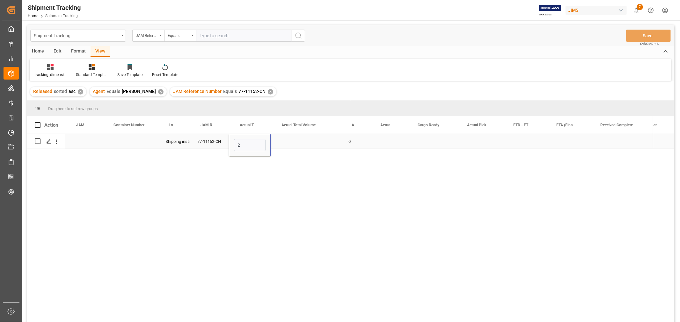
type input "26"
click at [394, 147] on div "Press SPACE to select this row." at bounding box center [387, 141] width 37 height 15
click at [429, 140] on div "Press SPACE to select this row." at bounding box center [430, 141] width 49 height 15
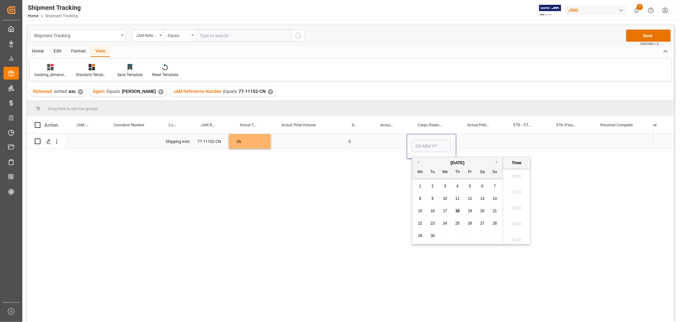
scroll to position [735, 0]
click at [429, 140] on input "Press SPACE to select this row." at bounding box center [431, 146] width 39 height 12
type input "30-09-2025 00:00"
click at [582, 142] on div "Press SPACE to select this row." at bounding box center [567, 141] width 44 height 15
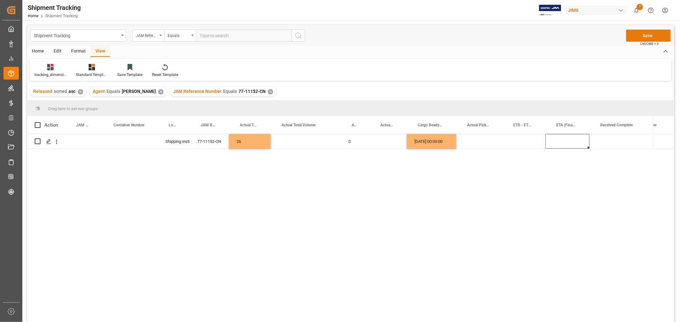
click at [631, 34] on button "Save" at bounding box center [648, 36] width 45 height 12
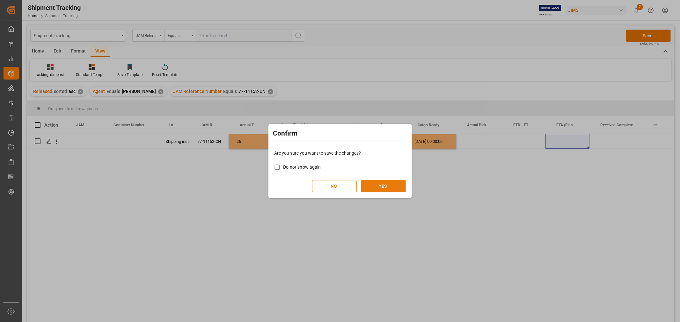
click at [369, 184] on button "YES" at bounding box center [383, 186] width 45 height 12
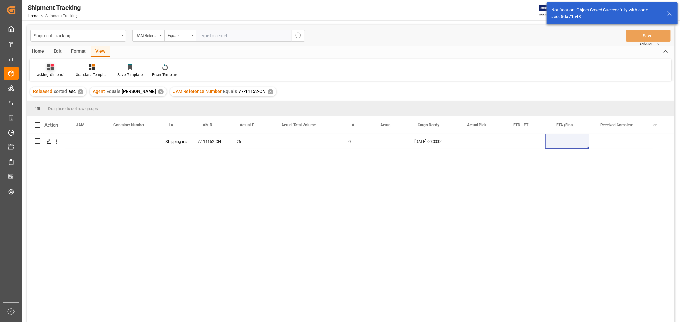
click at [47, 73] on div "tracking_dimension_date_3" at bounding box center [50, 75] width 32 height 6
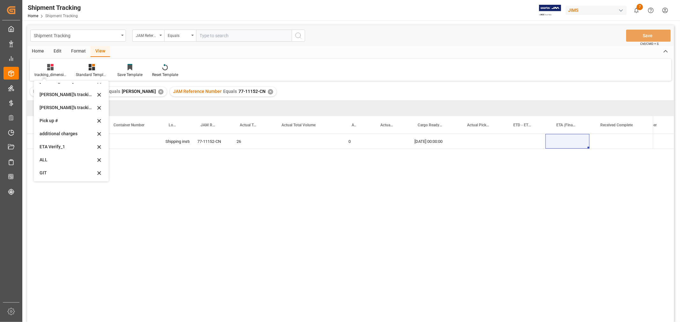
scroll to position [139, 0]
click at [53, 145] on div "ETA Verify_1" at bounding box center [68, 146] width 56 height 7
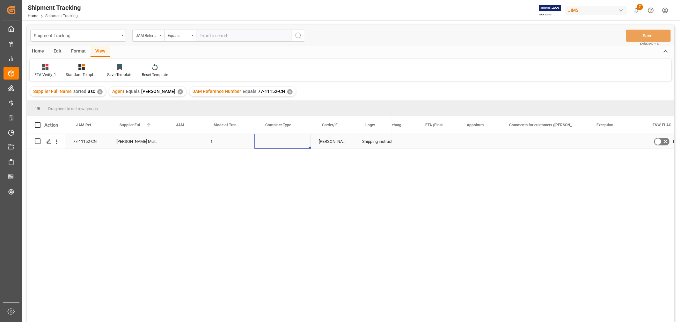
click at [287, 141] on div "Press SPACE to select this row." at bounding box center [282, 141] width 57 height 15
click at [288, 141] on button "Select" at bounding box center [282, 145] width 47 height 12
click at [261, 254] on div "LCL" at bounding box center [283, 256] width 46 height 19
click at [434, 141] on div "Press SPACE to select this row." at bounding box center [438, 141] width 41 height 15
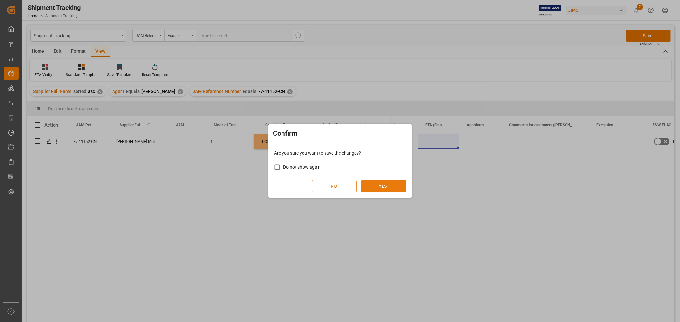
click at [389, 188] on button "YES" at bounding box center [383, 186] width 45 height 12
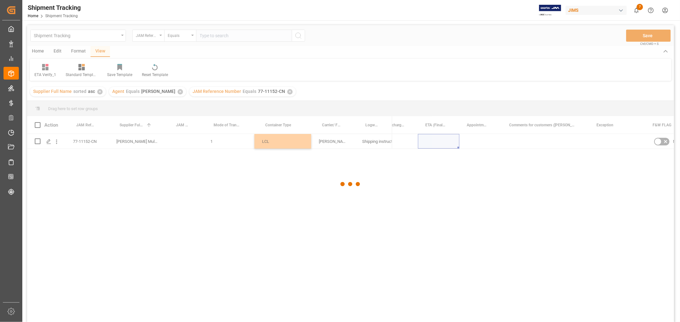
click at [546, 139] on div at bounding box center [350, 184] width 646 height 319
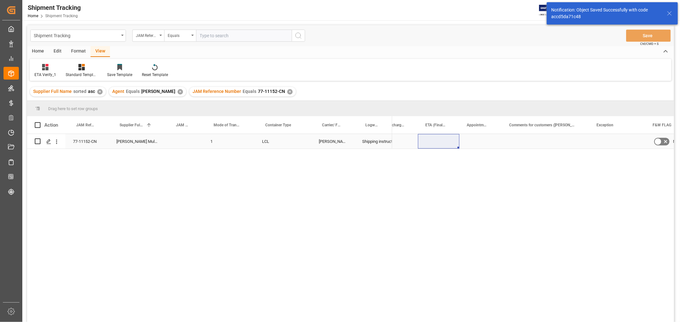
click at [543, 143] on div "Press SPACE to select this row." at bounding box center [544, 141] width 87 height 15
click at [543, 143] on input "Press SPACE to select this row." at bounding box center [545, 145] width 77 height 12
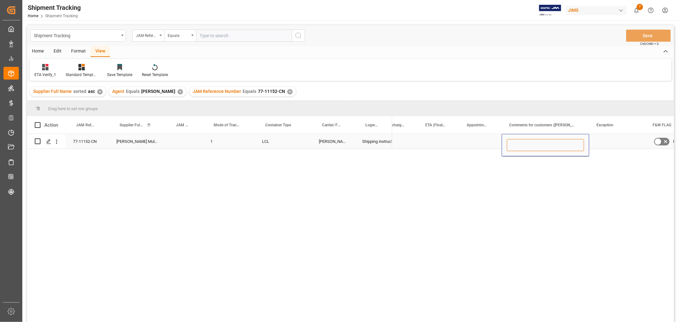
click at [545, 141] on input "Press SPACE to select this row." at bounding box center [545, 145] width 77 height 12
click at [544, 141] on input "Press SPACE to select this row." at bounding box center [545, 145] width 77 height 12
paste input "MULTIMEDIA HOLIDAY 2025"
type input "MULTIMEDIA HOLIDAY 2025"
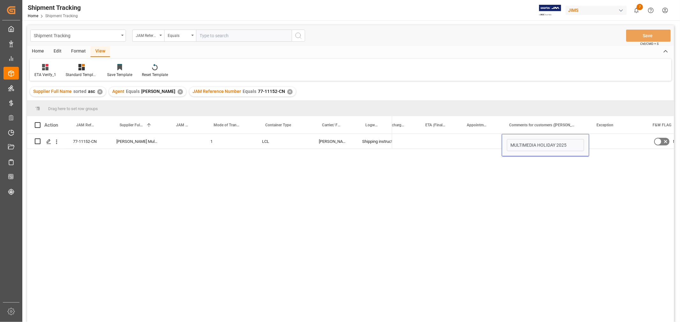
click at [557, 174] on div "MULTIMEDIA HOLIDAY 2025 No" at bounding box center [533, 230] width 282 height 192
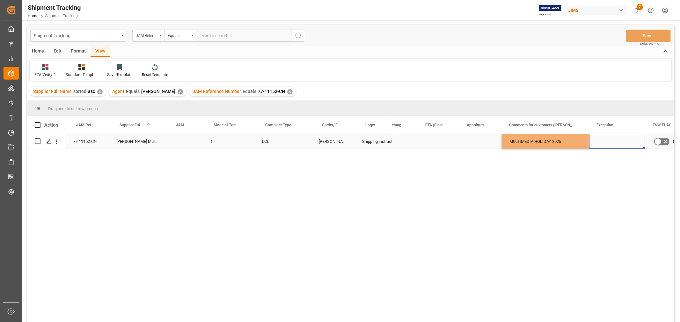
click at [606, 141] on div "Press SPACE to select this row." at bounding box center [617, 141] width 56 height 15
click at [644, 37] on button "Save" at bounding box center [648, 36] width 45 height 12
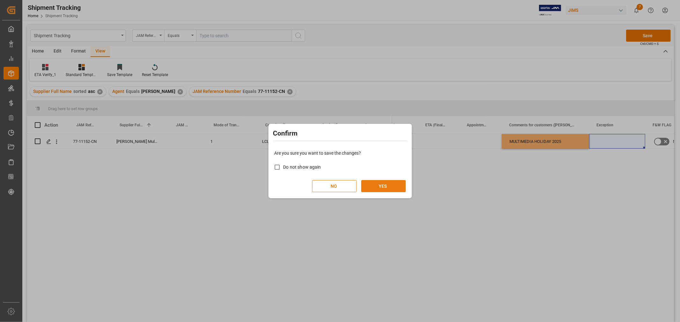
click at [380, 189] on button "YES" at bounding box center [383, 186] width 45 height 12
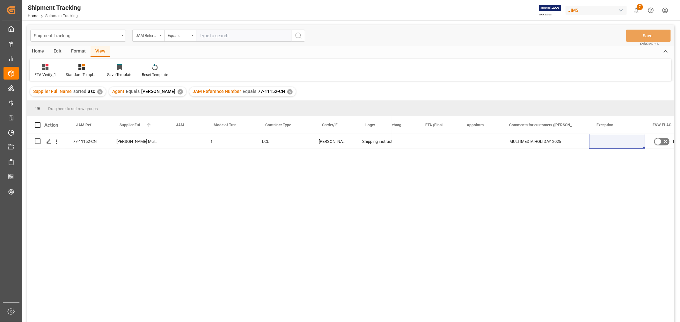
click at [287, 90] on div "✕" at bounding box center [289, 91] width 5 height 5
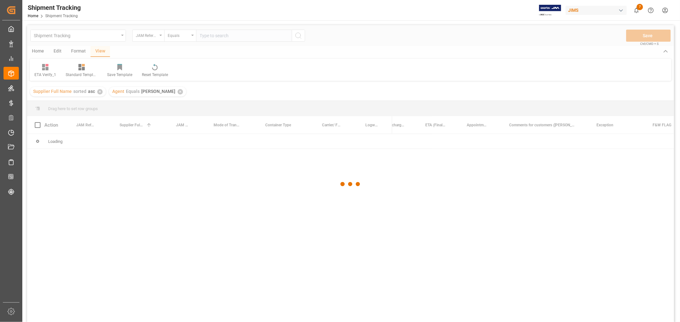
click at [217, 36] on div at bounding box center [350, 184] width 646 height 319
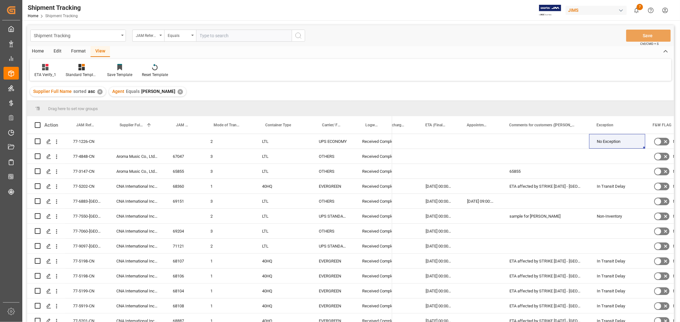
click at [217, 35] on input "text" at bounding box center [244, 36] width 96 height 12
paste input "77-10150-CN"
type input "77-10150-CN"
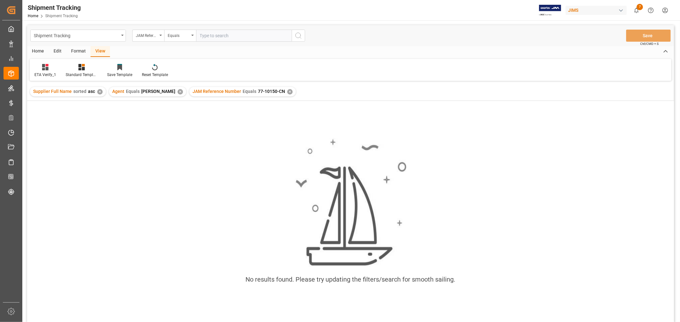
click at [287, 93] on div "✕" at bounding box center [289, 91] width 5 height 5
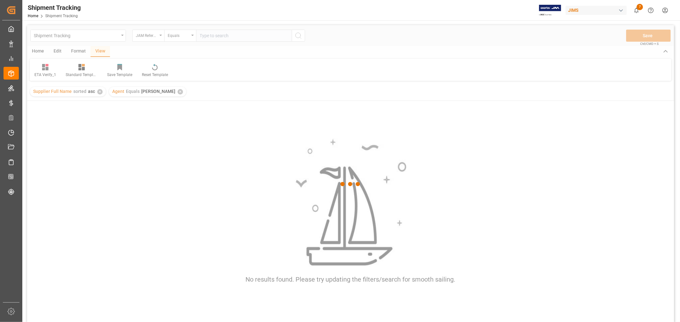
click at [205, 31] on div at bounding box center [350, 184] width 646 height 319
click at [206, 34] on div at bounding box center [350, 184] width 646 height 319
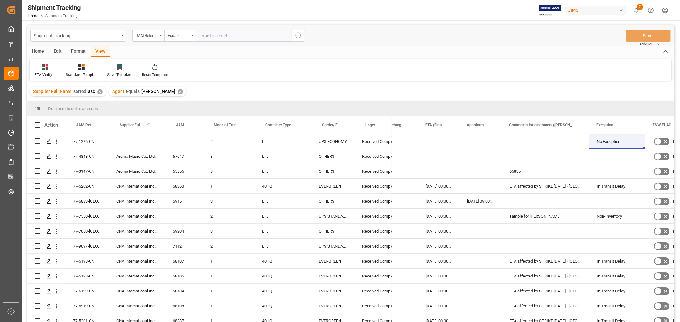
click at [206, 36] on input "text" at bounding box center [244, 36] width 96 height 12
type input "77-10150-cn"
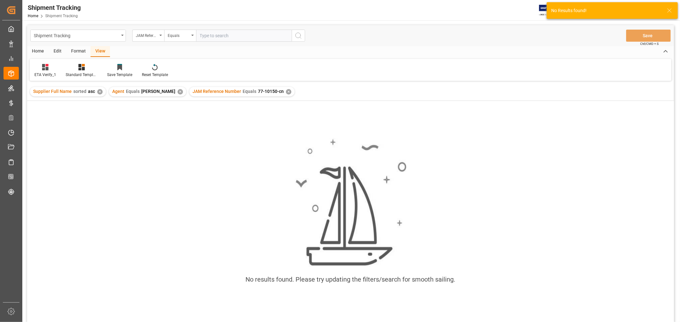
click at [177, 92] on div "✕" at bounding box center [179, 91] width 5 height 5
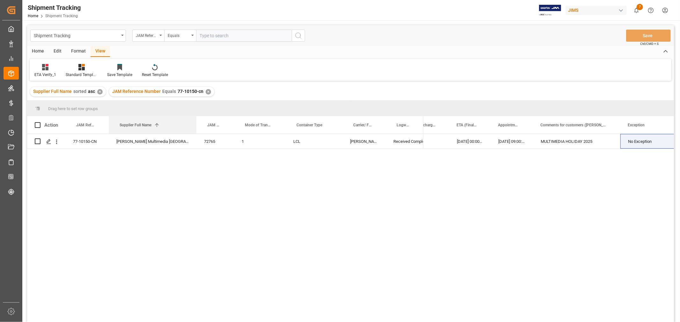
drag, startPoint x: 164, startPoint y: 120, endPoint x: 196, endPoint y: 113, distance: 31.9
click at [196, 113] on div "Drag here to set row groups Drag here to set column labels Action JAM Reference…" at bounding box center [350, 214] width 646 height 226
click at [46, 72] on div "ETA Verify_1" at bounding box center [45, 75] width 22 height 6
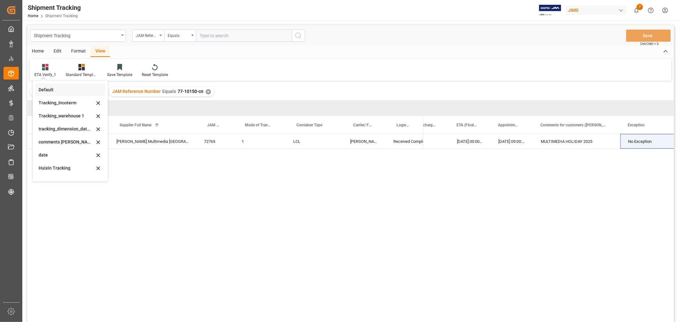
click at [47, 91] on div "Default" at bounding box center [67, 90] width 56 height 7
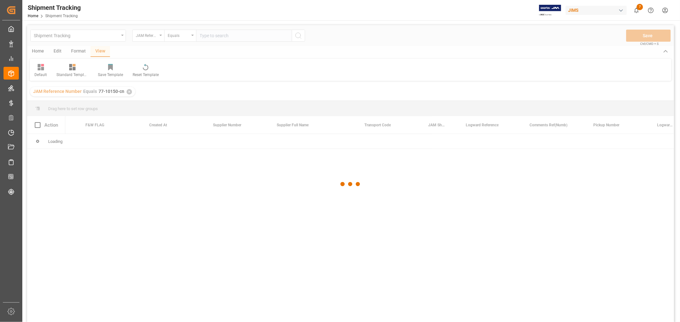
scroll to position [0, 31]
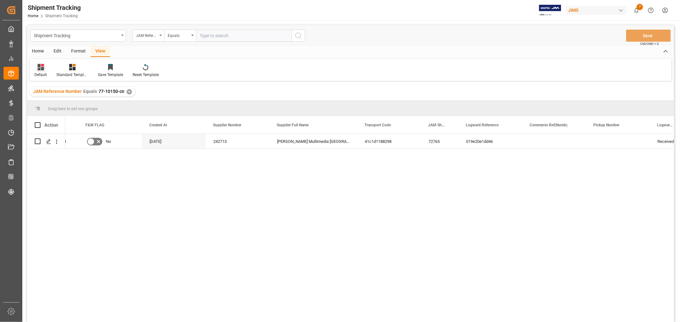
click at [41, 70] on icon at bounding box center [41, 67] width 6 height 6
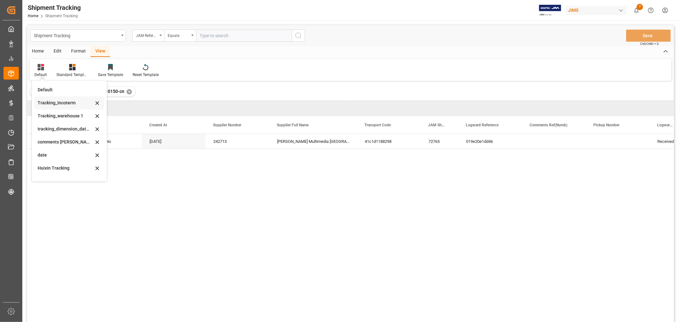
click at [62, 104] on div "Tracking_Incoterm" at bounding box center [66, 103] width 56 height 7
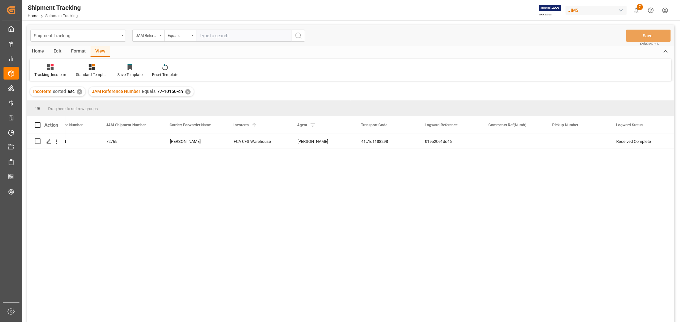
click at [187, 93] on div "✕" at bounding box center [187, 91] width 5 height 5
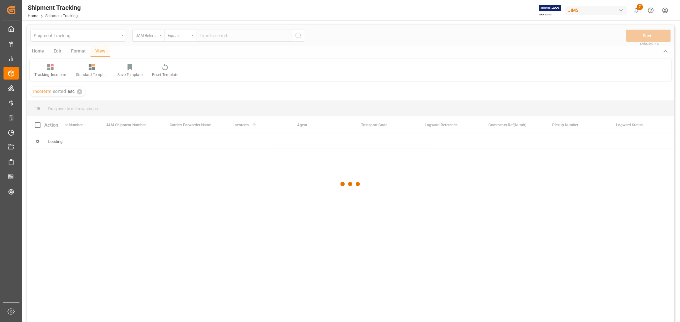
click at [205, 39] on div at bounding box center [350, 184] width 646 height 319
click at [205, 36] on input "text" at bounding box center [244, 36] width 96 height 12
paste input "77-10208-CN"
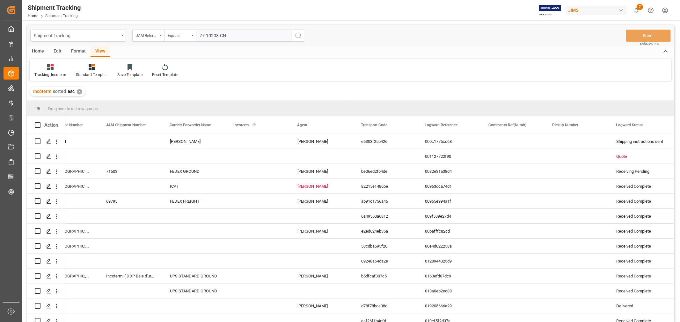
type input "77-10208-CN"
click at [297, 34] on icon "search button" at bounding box center [298, 36] width 8 height 8
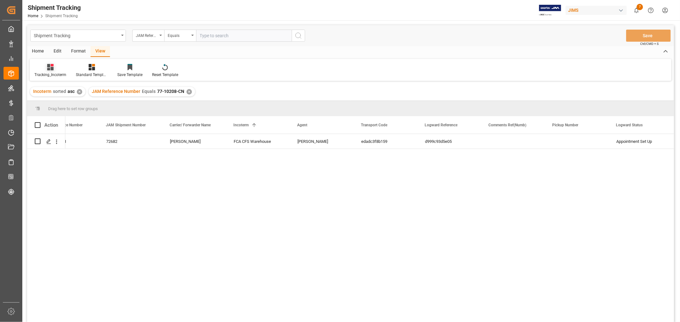
click at [51, 72] on div "Tracking_Incoterm" at bounding box center [50, 75] width 32 height 6
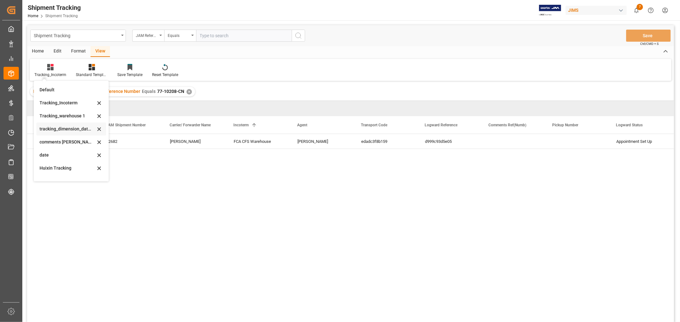
scroll to position [71, 0]
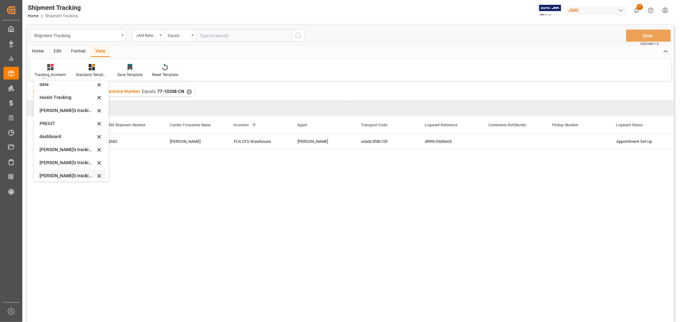
click at [74, 176] on div "Huixin's tracking all_sample" at bounding box center [68, 176] width 56 height 7
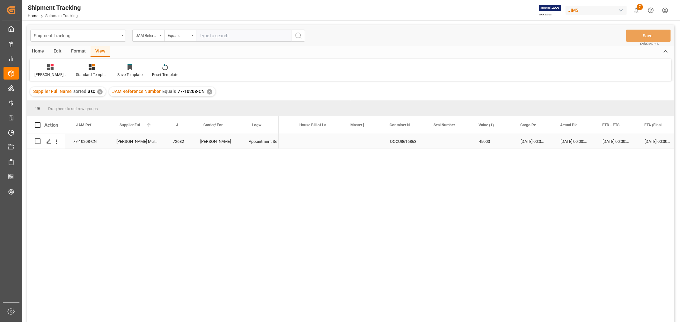
click at [445, 138] on div "Press SPACE to select this row." at bounding box center [448, 141] width 45 height 15
click at [320, 140] on div "Press SPACE to select this row." at bounding box center [323, 141] width 64 height 15
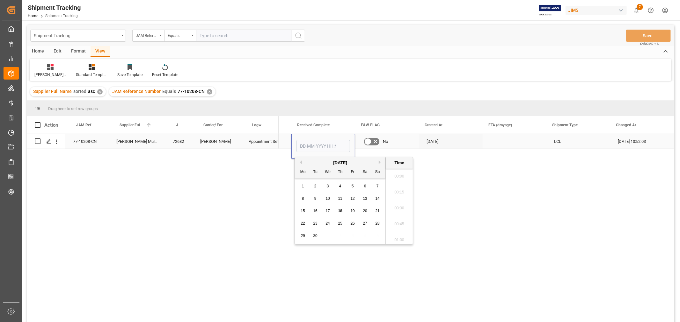
click at [320, 140] on input "Press SPACE to select this row." at bounding box center [323, 146] width 54 height 12
type input "18-09-2025 00:00"
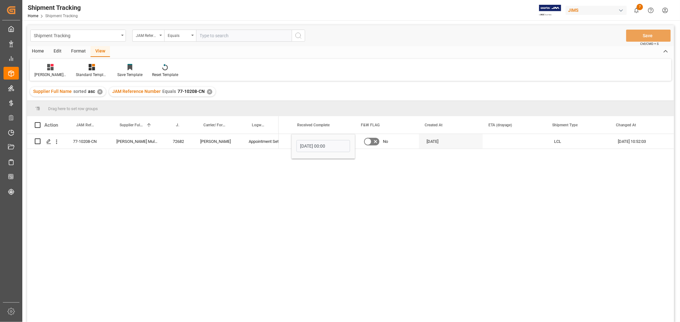
click at [488, 152] on div "18-09-2025 00:00 No 21-07-2025 LCL 15-09-2025 10:52:03" at bounding box center [475, 230] width 395 height 192
click at [494, 140] on div "Press SPACE to select this row." at bounding box center [514, 141] width 64 height 15
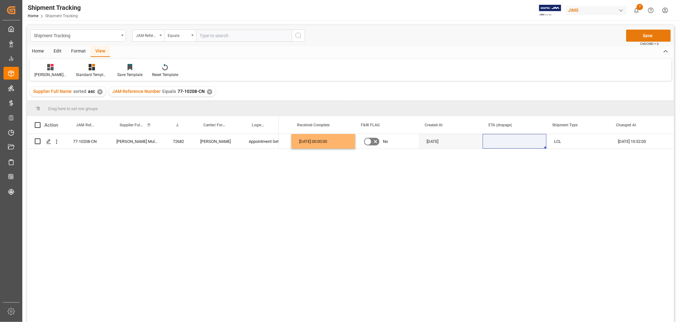
click at [633, 36] on button "Save" at bounding box center [648, 36] width 45 height 12
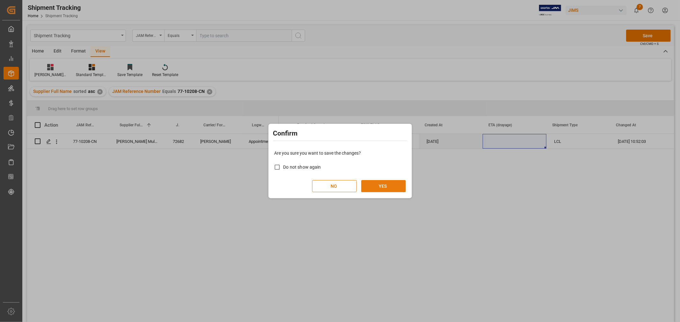
click at [370, 186] on button "YES" at bounding box center [383, 186] width 45 height 12
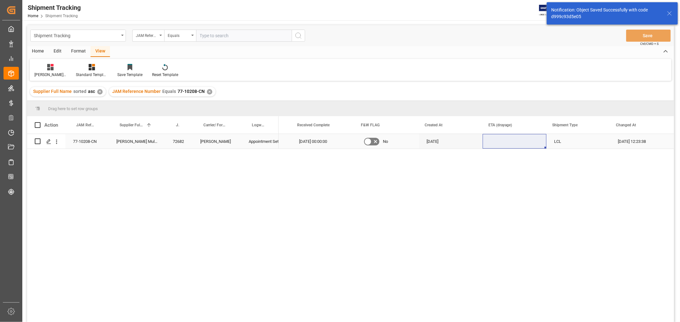
click at [96, 144] on div "77-10208-CN" at bounding box center [86, 141] width 43 height 15
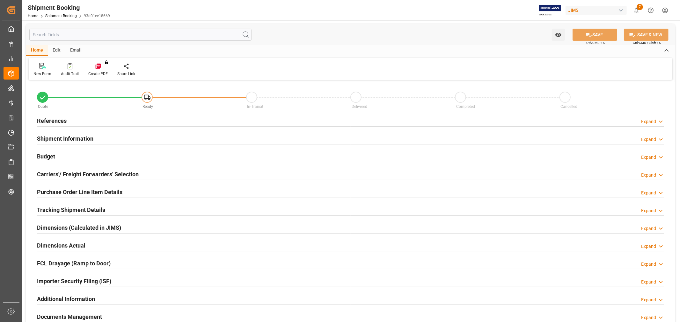
type input "0"
type input "[DATE]"
click at [53, 120] on h2 "References" at bounding box center [52, 121] width 30 height 9
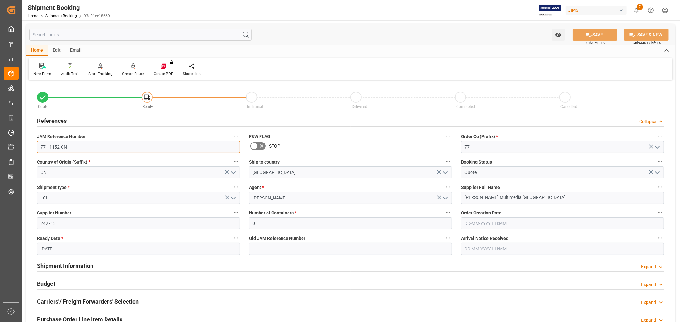
click at [68, 145] on input "77-11152-CN" at bounding box center [138, 147] width 203 height 12
drag, startPoint x: 69, startPoint y: 146, endPoint x: -5, endPoint y: 145, distance: 74.5
click at [0, 145] on html "Created by potrace 1.15, written by [PERSON_NAME] [DATE]-[DATE] Created by potr…" at bounding box center [340, 161] width 680 height 322
click at [113, 125] on div "References Collapse" at bounding box center [350, 120] width 627 height 12
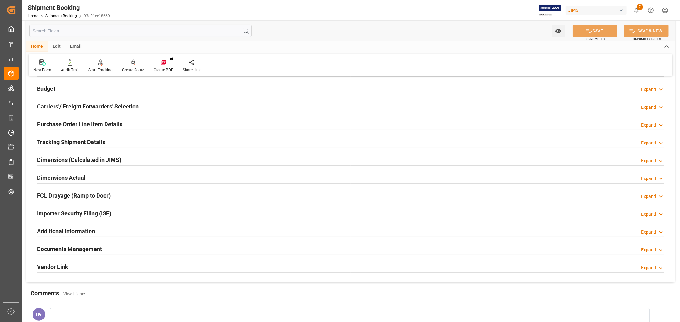
scroll to position [71, 0]
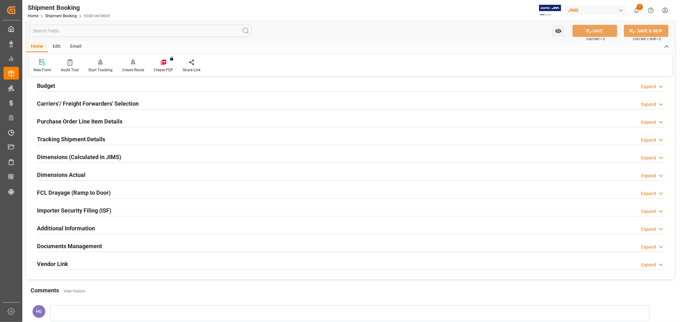
click at [87, 100] on h2 "Carriers'/ Freight Forwarders' Selection" at bounding box center [88, 103] width 102 height 9
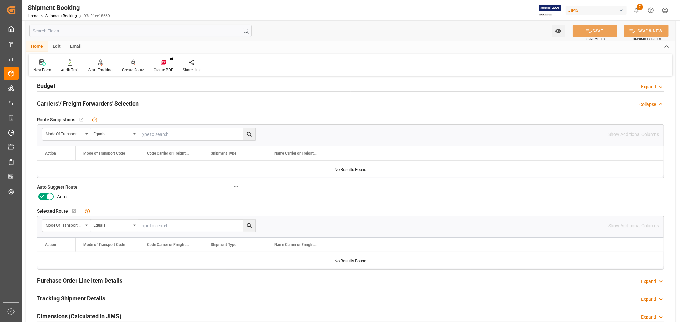
click at [42, 192] on label at bounding box center [46, 197] width 18 height 10
click at [0, 0] on input "checkbox" at bounding box center [0, 0] width 0 height 0
click at [595, 28] on button "SAVE" at bounding box center [594, 31] width 45 height 12
click at [131, 66] on div "Create Route" at bounding box center [133, 66] width 32 height 14
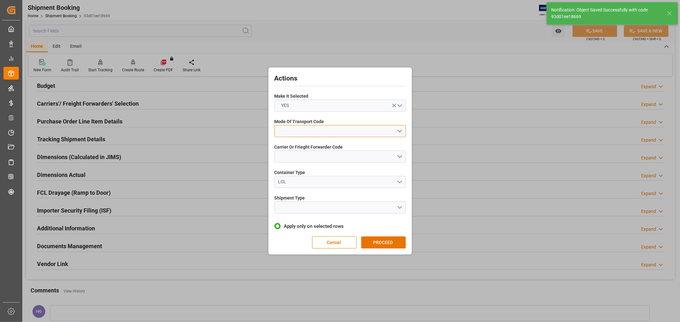
click at [308, 132] on button "open menu" at bounding box center [339, 131] width 131 height 12
click at [302, 130] on div "1- OCEAN" at bounding box center [340, 132] width 131 height 13
click at [300, 155] on button "open menu" at bounding box center [339, 157] width 131 height 12
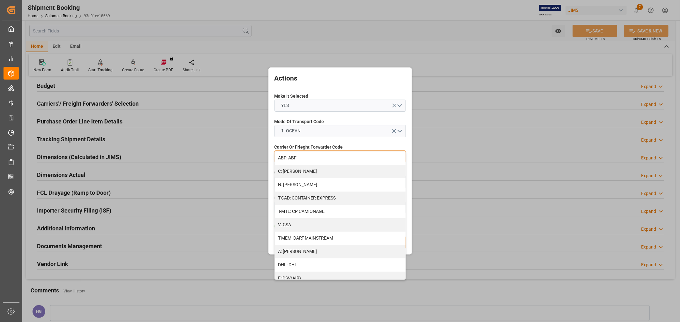
click at [314, 250] on div "A: [PERSON_NAME]" at bounding box center [340, 251] width 131 height 13
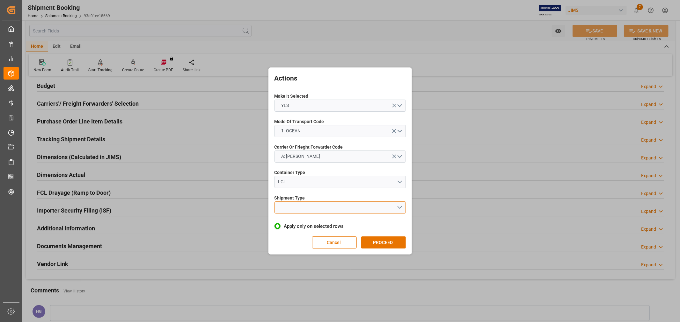
click at [318, 210] on button "open menu" at bounding box center [339, 208] width 131 height 12
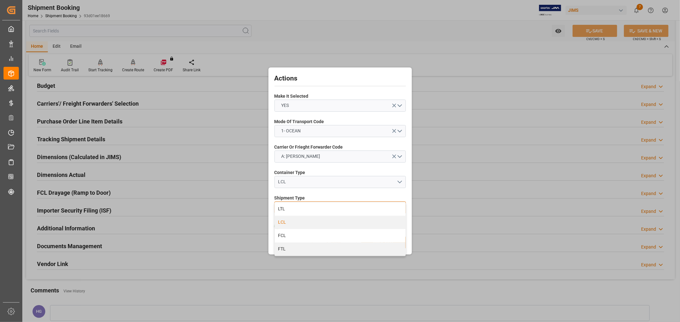
click at [304, 224] on div "LCL" at bounding box center [340, 222] width 131 height 13
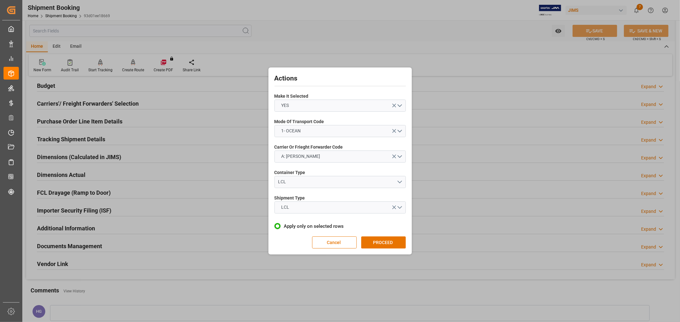
click at [380, 238] on button "PROCEED" at bounding box center [383, 243] width 45 height 12
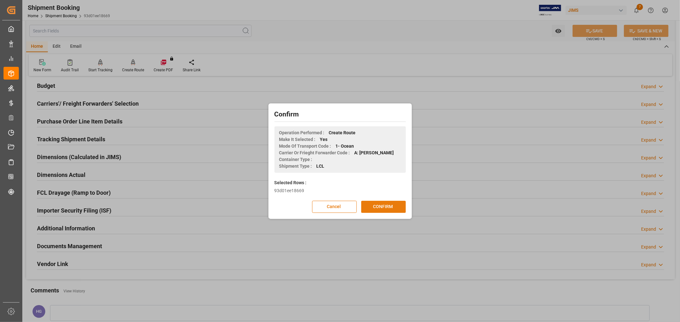
click at [386, 203] on button "CONFIRM" at bounding box center [383, 207] width 45 height 12
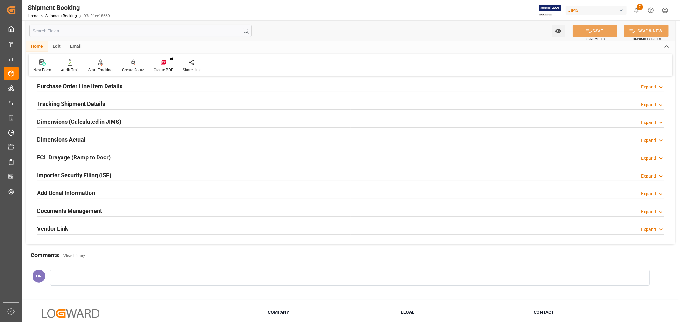
scroll to position [71, 0]
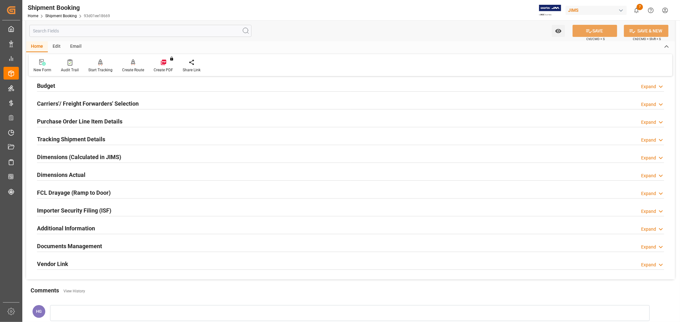
click at [62, 117] on h2 "Purchase Order Line Item Details" at bounding box center [79, 121] width 85 height 9
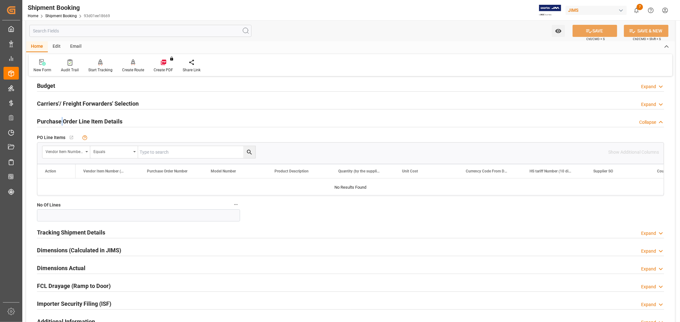
click at [61, 121] on h2 "Purchase Order Line Item Details" at bounding box center [79, 121] width 85 height 9
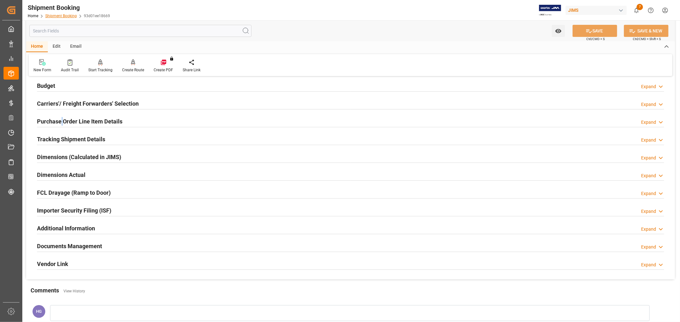
click at [54, 16] on link "Shipment Booking" at bounding box center [61, 16] width 32 height 4
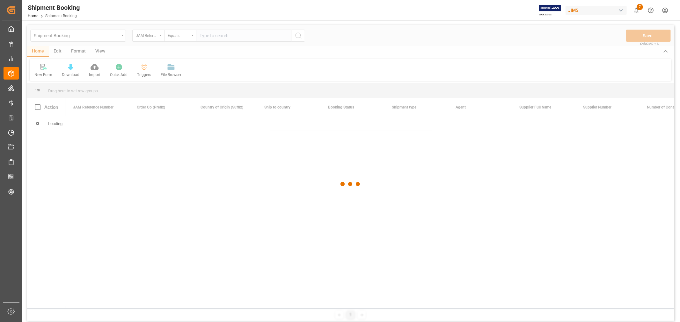
click at [212, 37] on div at bounding box center [350, 184] width 646 height 319
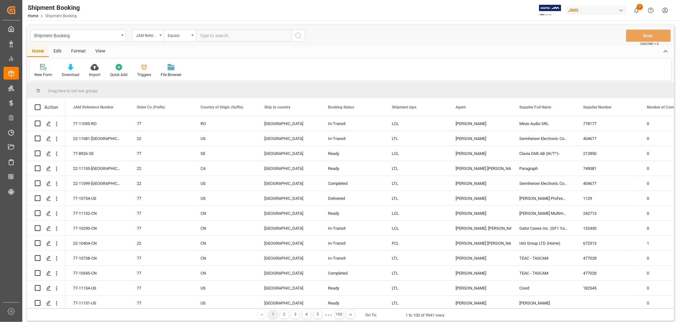
click at [208, 32] on input "text" at bounding box center [244, 36] width 96 height 12
paste input "77-10208-CN"
type input "77-10208-CN"
click at [299, 33] on circle "search button" at bounding box center [297, 35] width 5 height 5
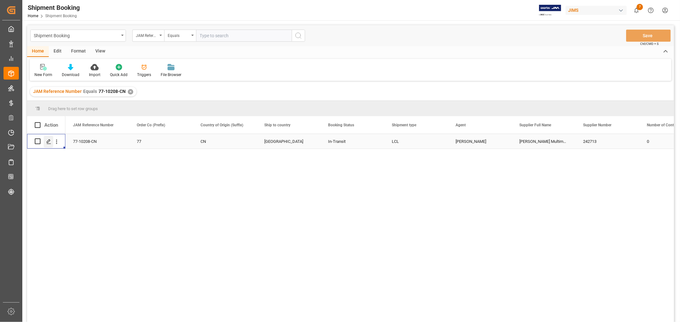
click at [47, 142] on icon "Press SPACE to select this row." at bounding box center [48, 141] width 5 height 5
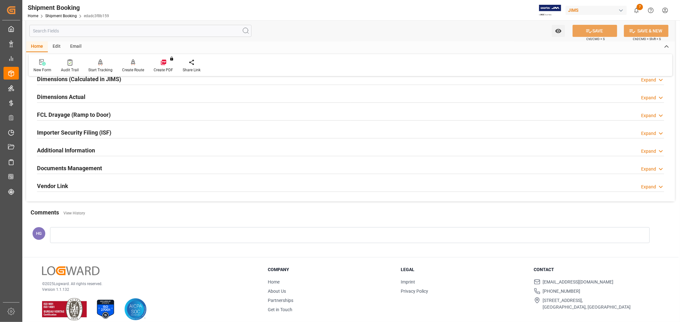
scroll to position [156, 0]
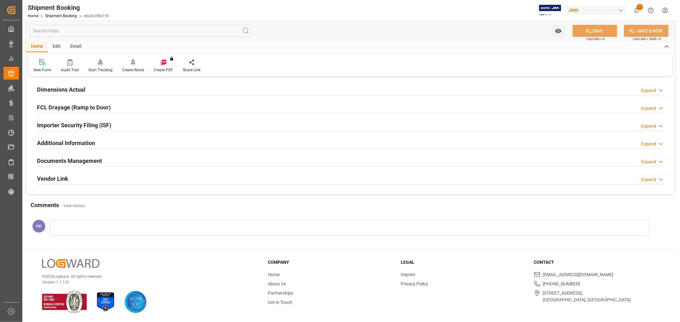
click at [101, 163] on h2 "Documents Management" at bounding box center [69, 161] width 65 height 9
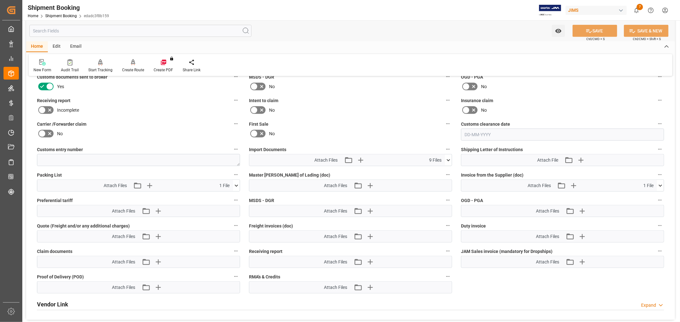
scroll to position [298, 0]
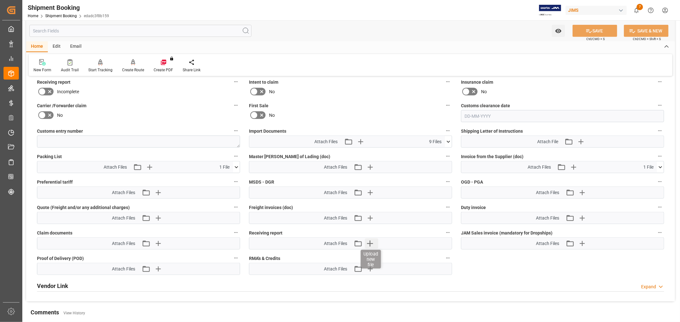
click at [370, 244] on icon "button" at bounding box center [369, 244] width 10 height 10
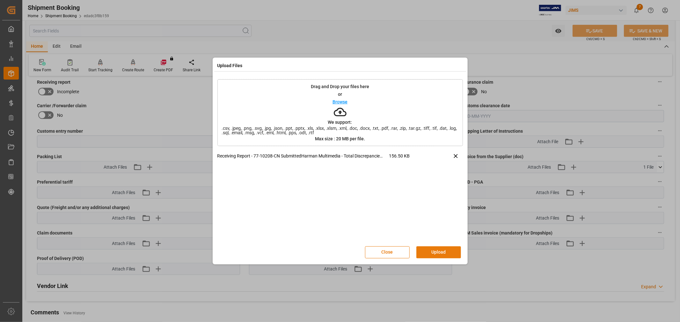
click at [440, 250] on button "Upload" at bounding box center [438, 253] width 45 height 12
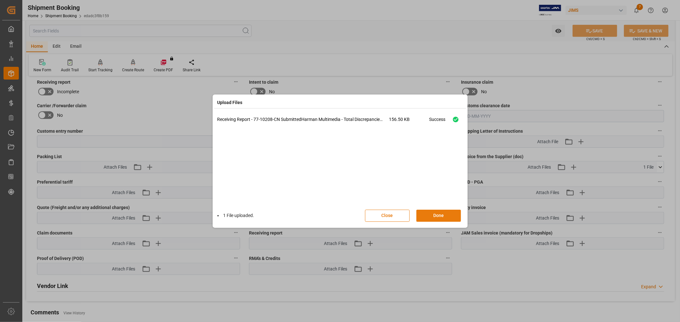
click at [442, 212] on button "Done" at bounding box center [438, 216] width 45 height 12
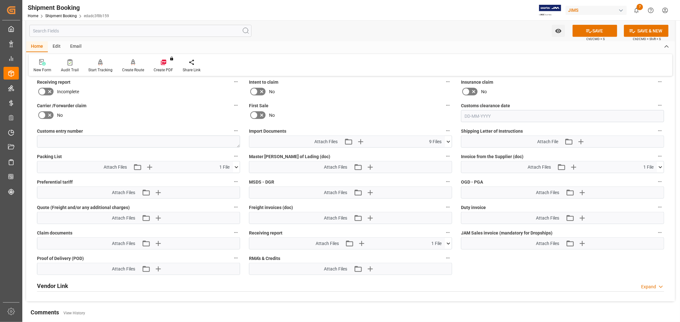
click at [46, 91] on icon at bounding box center [50, 92] width 8 height 8
click at [0, 0] on input "checkbox" at bounding box center [0, 0] width 0 height 0
click at [589, 30] on icon at bounding box center [588, 31] width 7 height 7
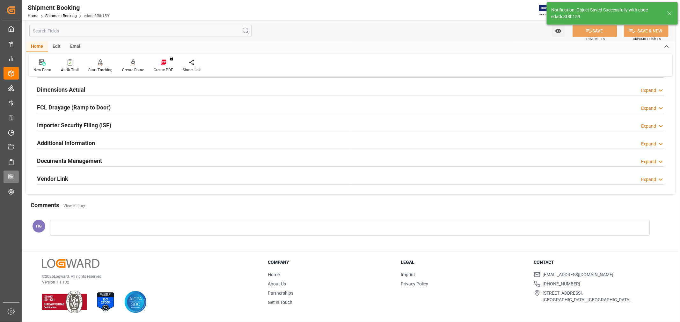
scroll to position [156, 0]
